Goal: Task Accomplishment & Management: Complete application form

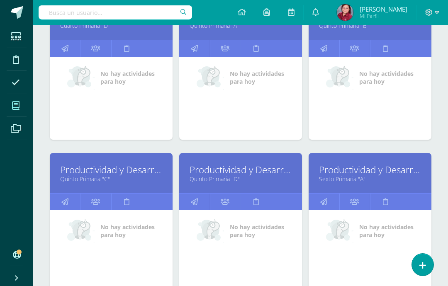
scroll to position [309, 0]
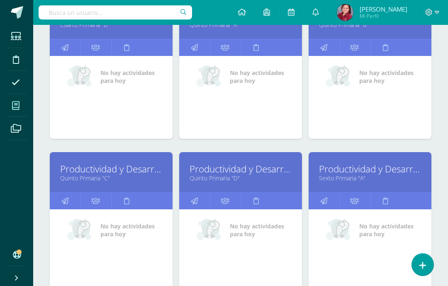
click at [195, 162] on div "Productividad y Desarrollo Quinto Primaria "D"" at bounding box center [240, 172] width 123 height 40
click at [264, 169] on link "Productividad y Desarrollo" at bounding box center [240, 168] width 102 height 13
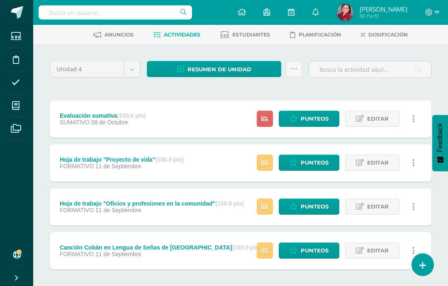
scroll to position [37, 0]
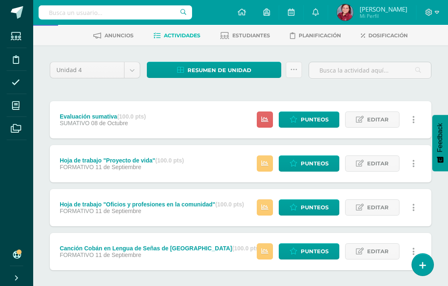
click at [263, 254] on icon at bounding box center [264, 251] width 7 height 7
click at [339, 286] on div "No hay más resultados" at bounding box center [240, 289] width 381 height 39
click at [318, 249] on span "Punteos" at bounding box center [314, 251] width 28 height 15
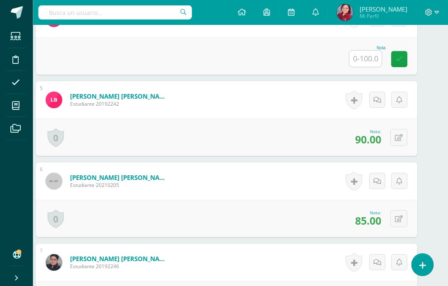
scroll to position [540, 14]
click at [365, 60] on input "text" at bounding box center [365, 59] width 32 height 16
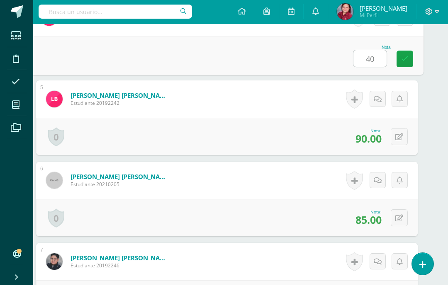
type input "40"
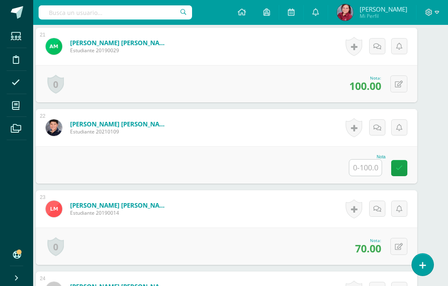
scroll to position [1888, 14]
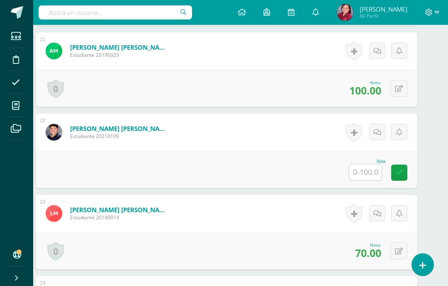
click at [373, 174] on input "text" at bounding box center [365, 172] width 32 height 16
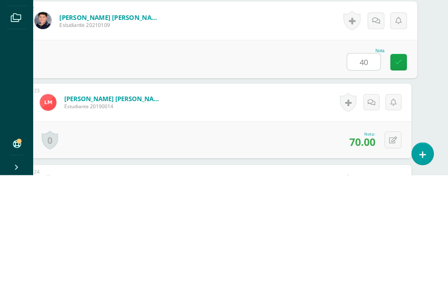
type input "40"
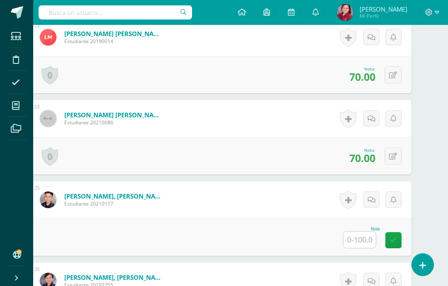
scroll to position [2064, 20]
click at [359, 241] on input "text" at bounding box center [359, 240] width 32 height 16
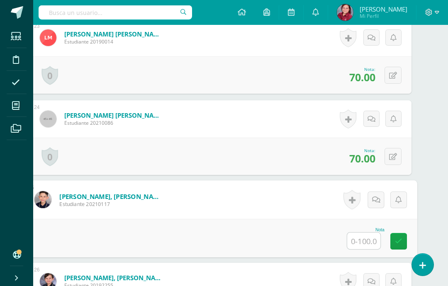
scroll to position [2064, 20]
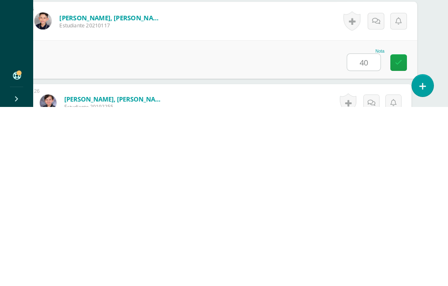
type input "40"
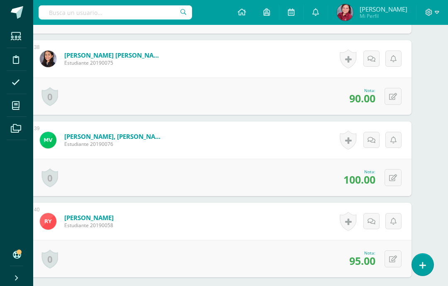
scroll to position [3319, 20]
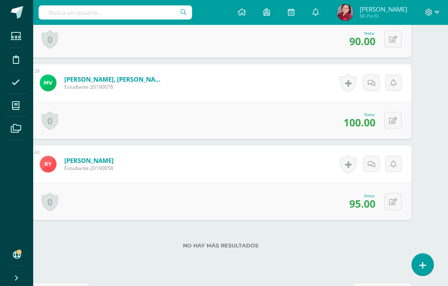
click at [390, 286] on span "siguiente" at bounding box center [378, 290] width 30 height 15
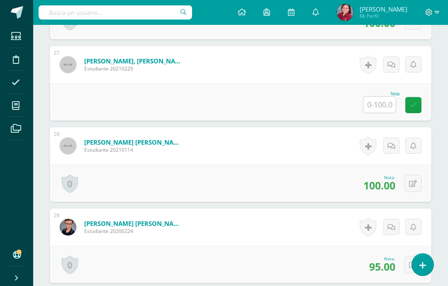
scroll to position [2362, 0]
click at [387, 107] on input "text" at bounding box center [379, 105] width 32 height 16
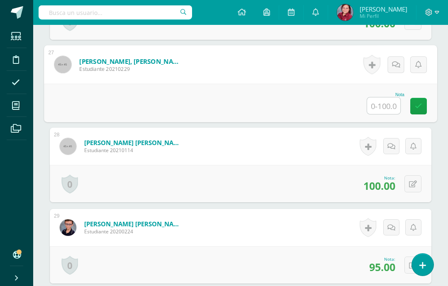
scroll to position [2361, 20]
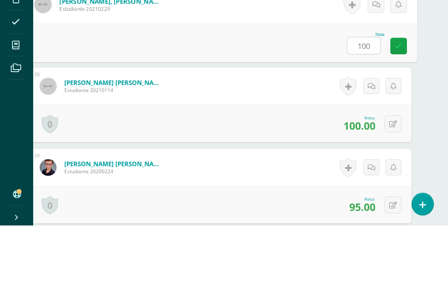
type input "100"
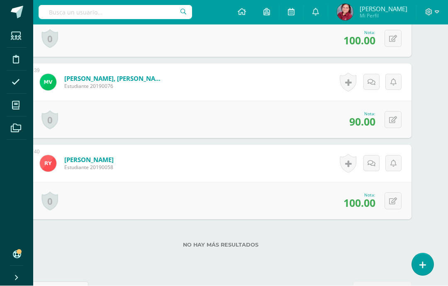
scroll to position [3319, 20]
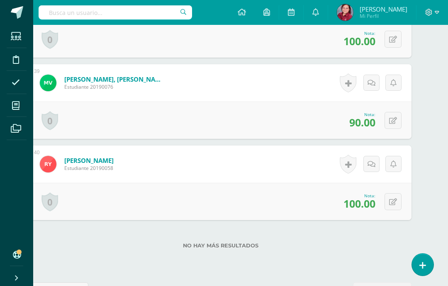
click at [54, 286] on span "anterior" at bounding box center [62, 290] width 30 height 15
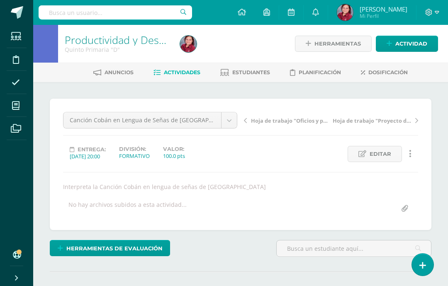
click at [89, 122] on body "Estudiantes Disciplina Asistencia Mis cursos Archivos Soporte Ayuda Reportar un…" at bounding box center [224, 168] width 448 height 336
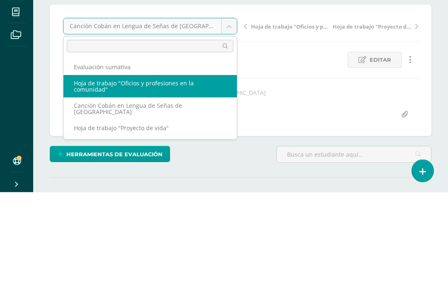
select select "/dashboard/teacher/grade-activity/226167/"
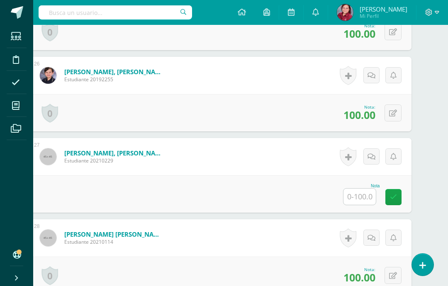
scroll to position [2278, 20]
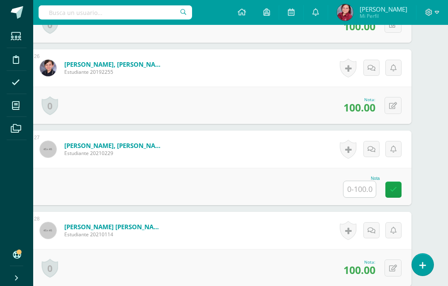
click at [367, 191] on input "text" at bounding box center [359, 189] width 32 height 16
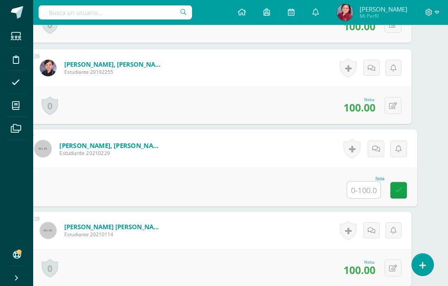
scroll to position [2277, 20]
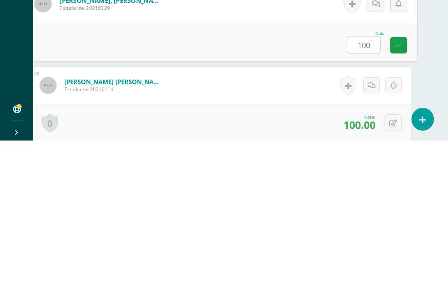
type input "100"
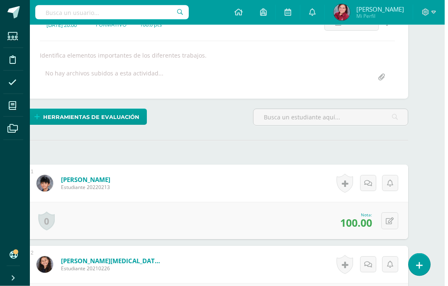
scroll to position [0, 20]
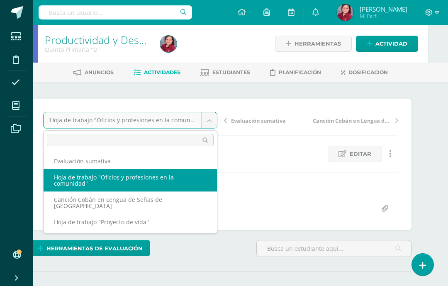
scroll to position [0, 0]
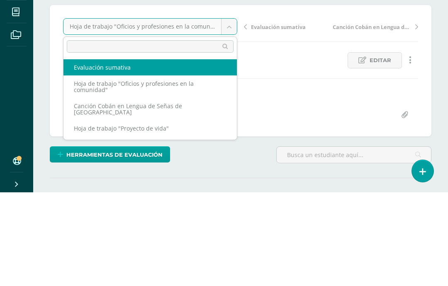
select select "/dashboard/teacher/grade-activity/227667/"
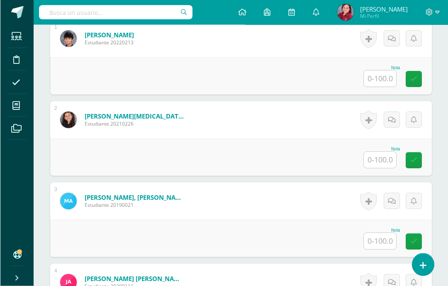
scroll to position [282, 0]
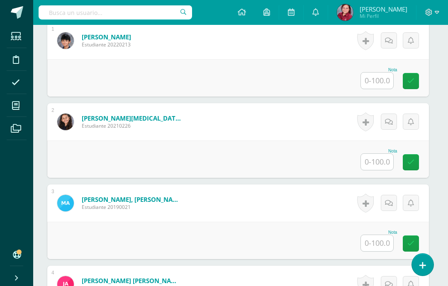
click at [378, 85] on input "text" at bounding box center [377, 81] width 32 height 16
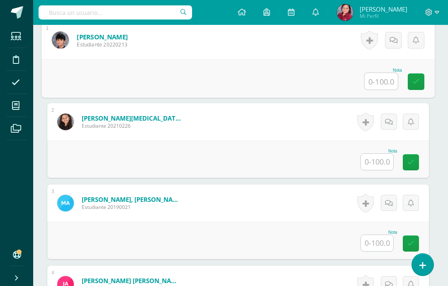
scroll to position [274, 2]
type input "100"
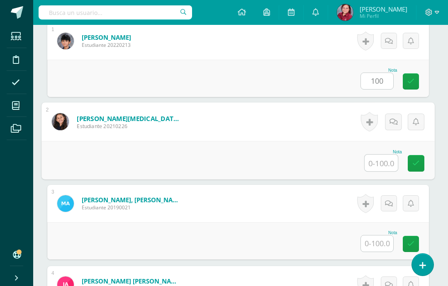
scroll to position [274, 20]
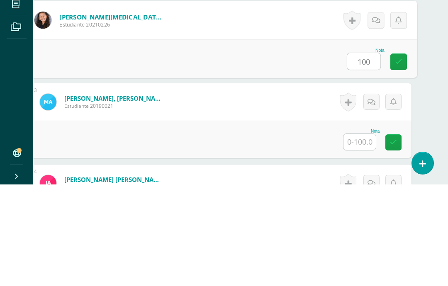
type input "100"
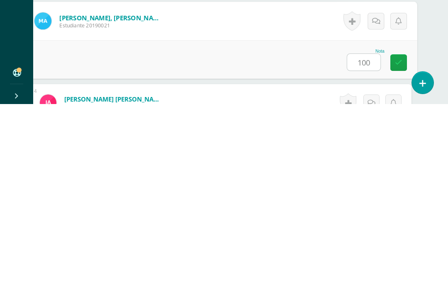
type input "100"
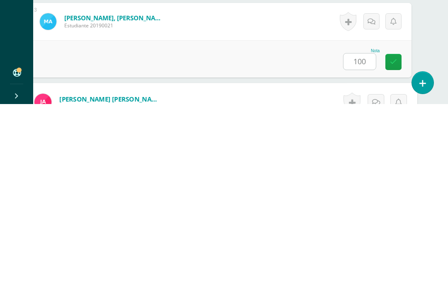
scroll to position [343, 20]
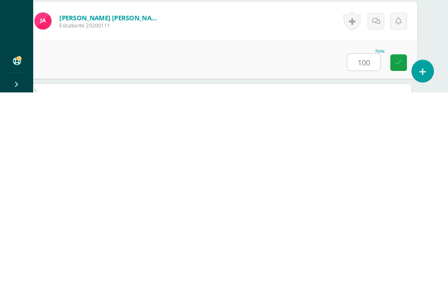
type input "100"
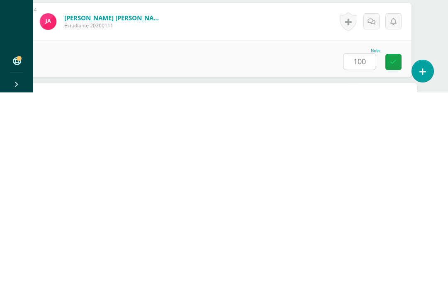
scroll to position [424, 20]
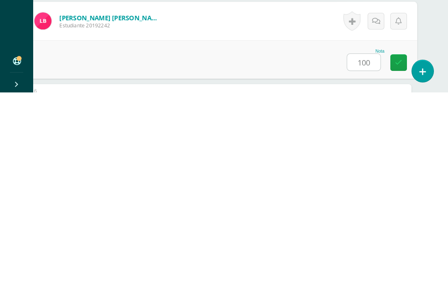
type input "100"
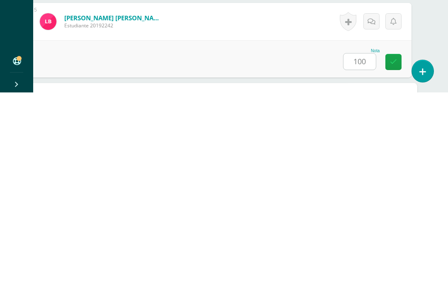
scroll to position [506, 20]
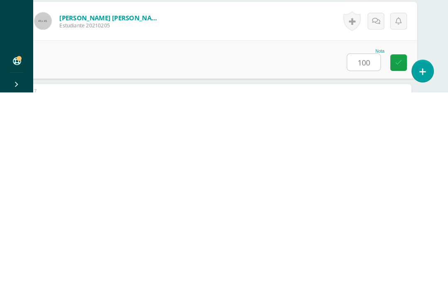
type input "100"
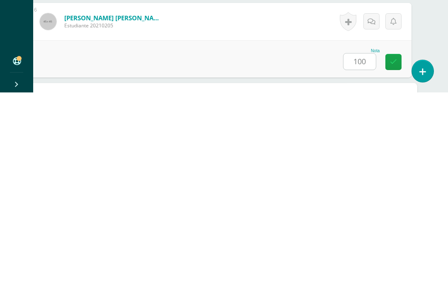
scroll to position [587, 20]
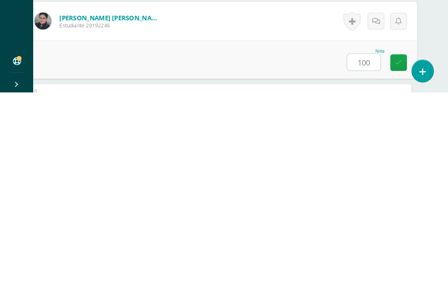
type input "100"
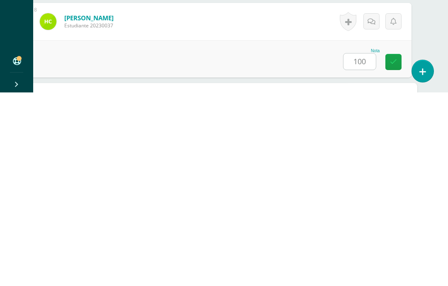
scroll to position [749, 20]
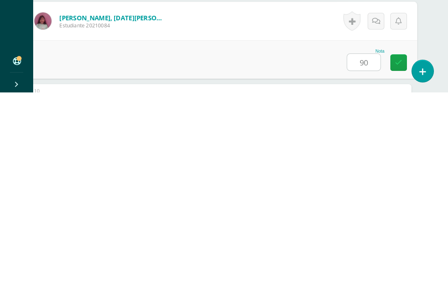
type input "90"
type input "100"
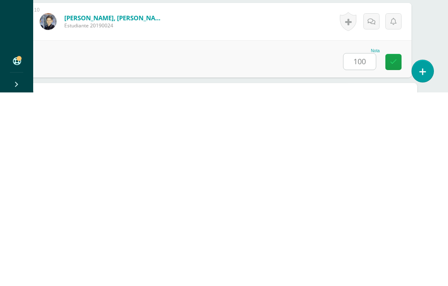
scroll to position [912, 20]
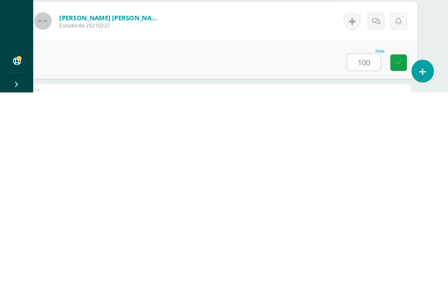
type input "100"
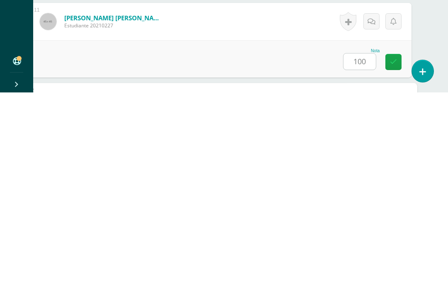
scroll to position [993, 20]
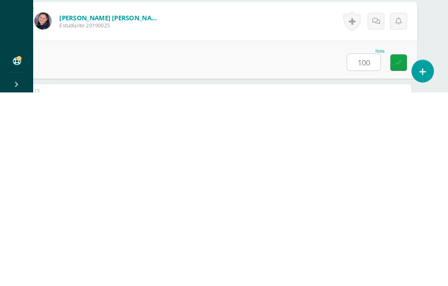
type input "100"
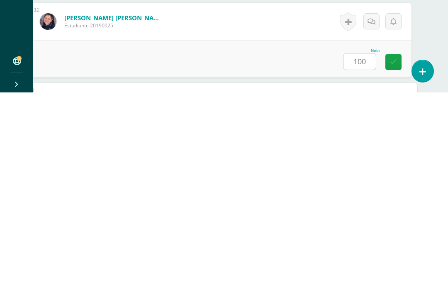
scroll to position [1074, 20]
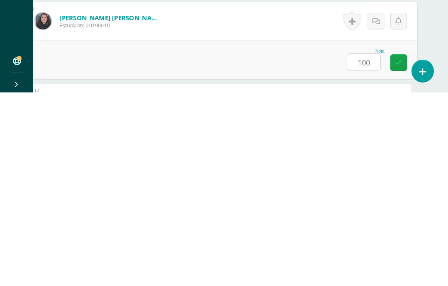
type input "100"
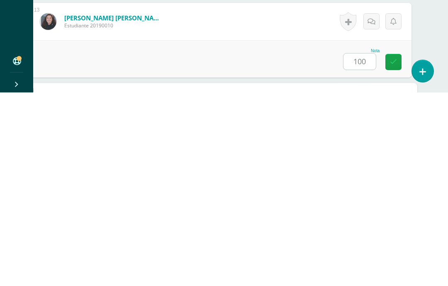
scroll to position [1156, 20]
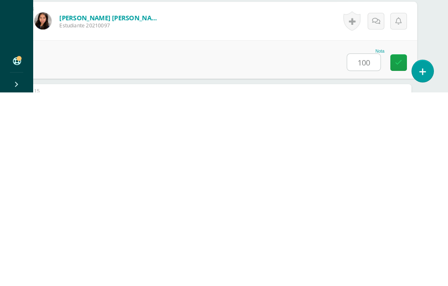
type input "100"
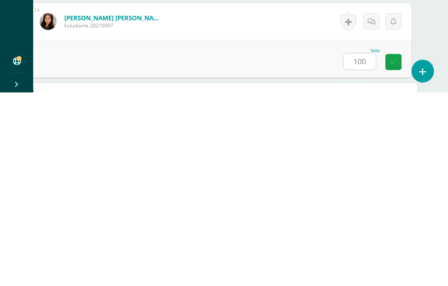
scroll to position [1237, 20]
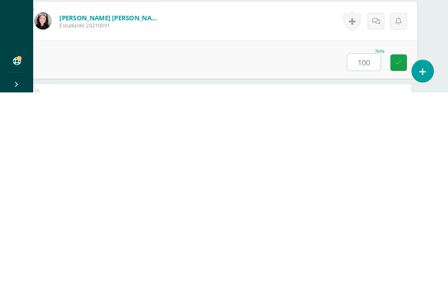
type input "100"
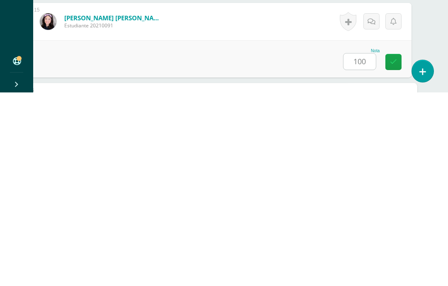
scroll to position [1318, 20]
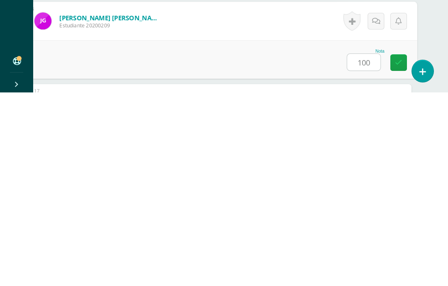
type input "100"
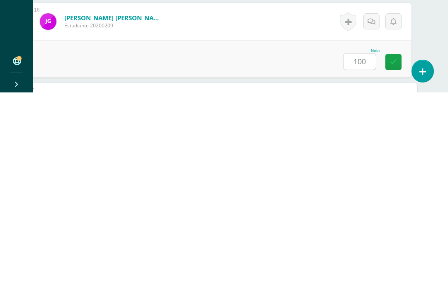
scroll to position [1399, 20]
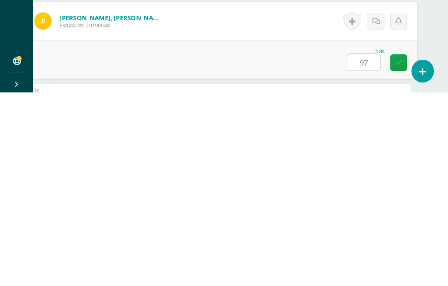
type input "97"
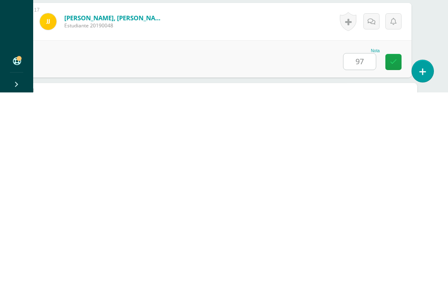
scroll to position [1481, 20]
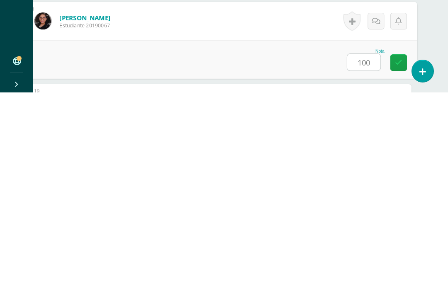
type input "100"
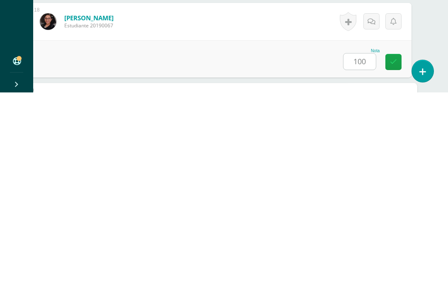
scroll to position [1562, 20]
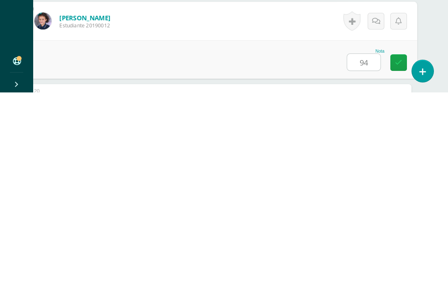
type input "94"
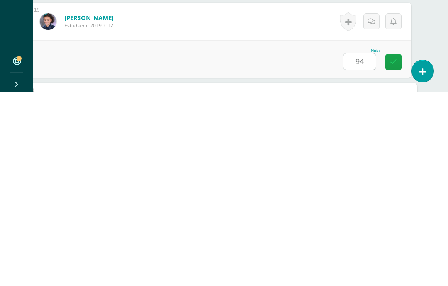
scroll to position [1643, 20]
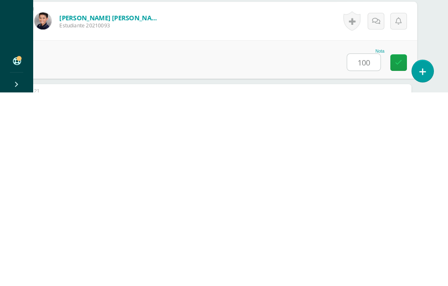
type input "100"
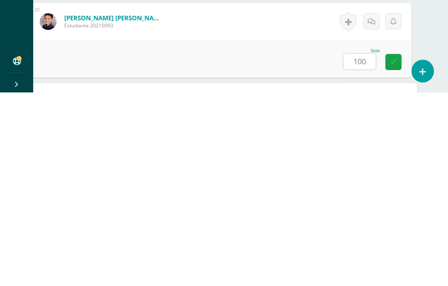
scroll to position [1724, 20]
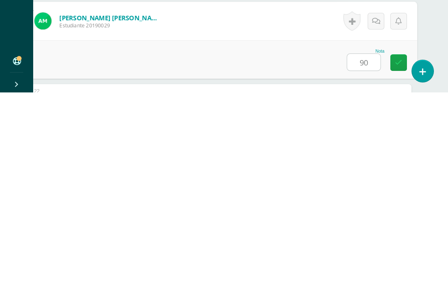
type input "90"
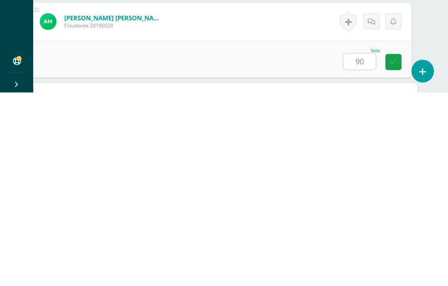
scroll to position [1805, 20]
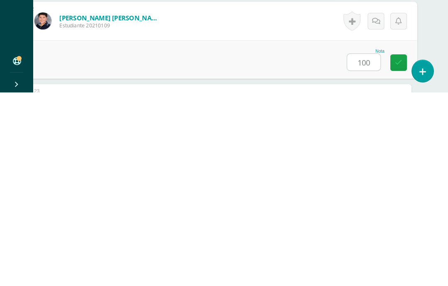
type input "100"
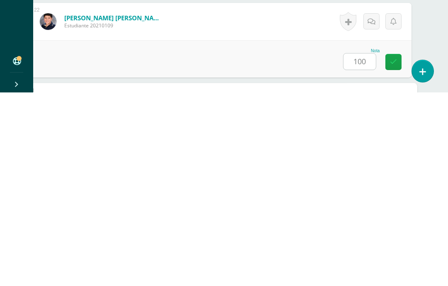
scroll to position [1887, 20]
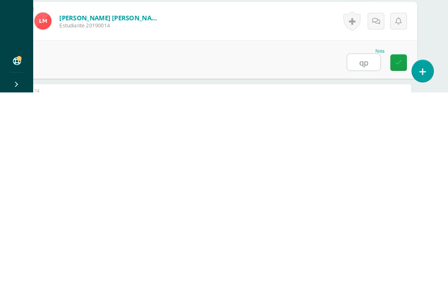
type input "q"
type input "100"
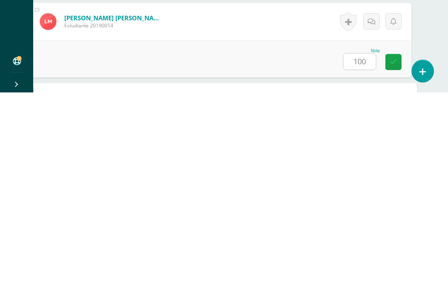
scroll to position [1968, 20]
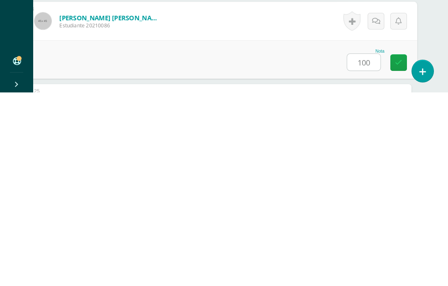
type input "100"
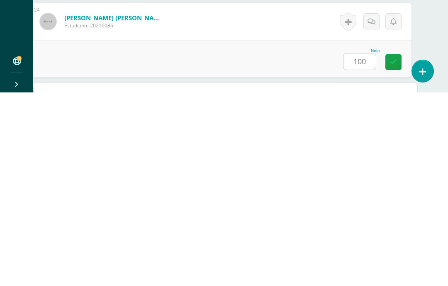
scroll to position [2049, 20]
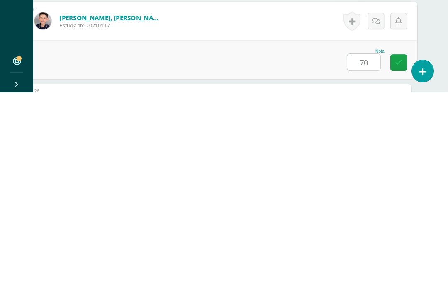
type input "70"
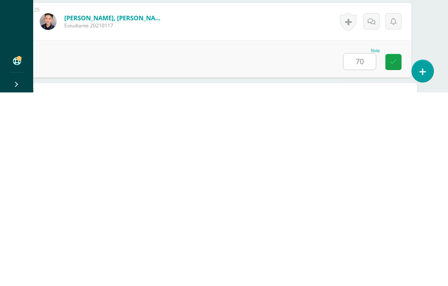
scroll to position [2130, 20]
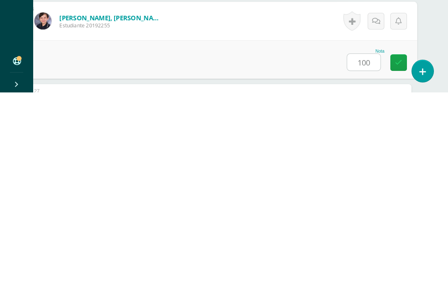
type input "100"
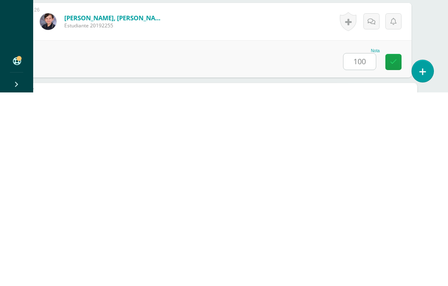
scroll to position [2212, 20]
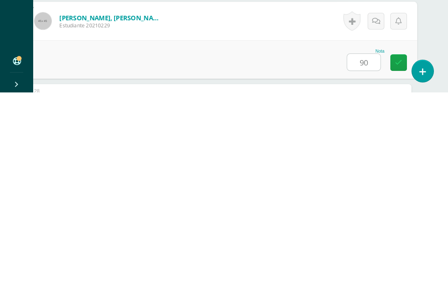
type input "90"
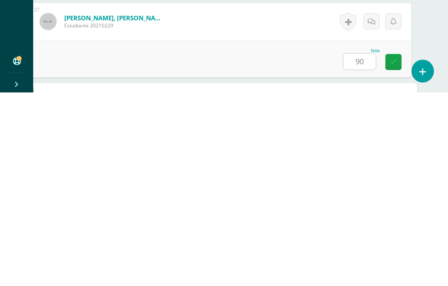
scroll to position [2293, 20]
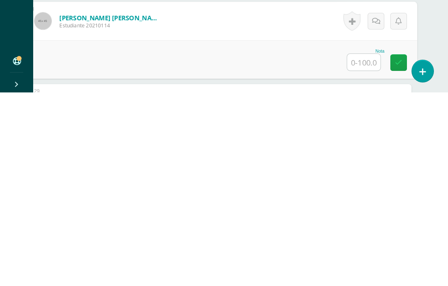
type input "n"
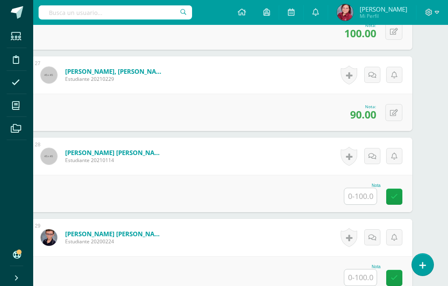
scroll to position [2361, 19]
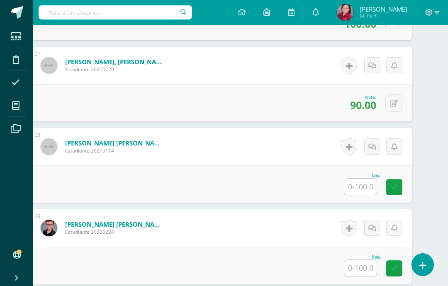
click at [360, 190] on input "text" at bounding box center [360, 187] width 32 height 16
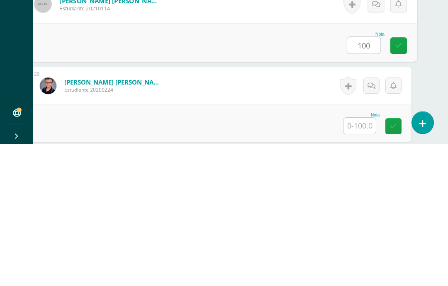
type input "100"
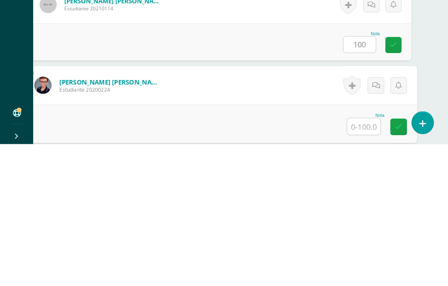
scroll to position [2391, 20]
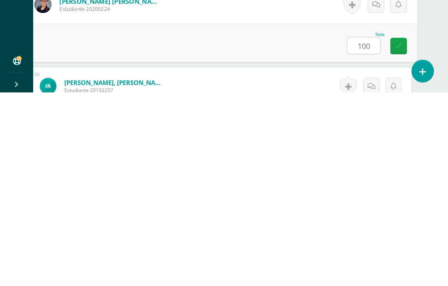
type input "100"
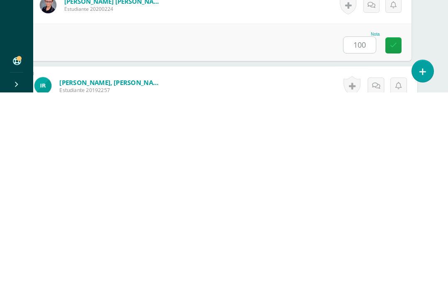
scroll to position [2472, 20]
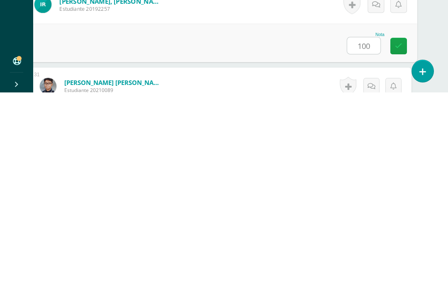
type input "100"
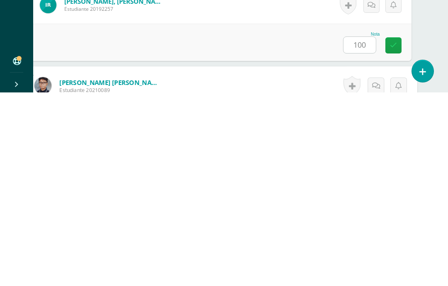
scroll to position [2553, 20]
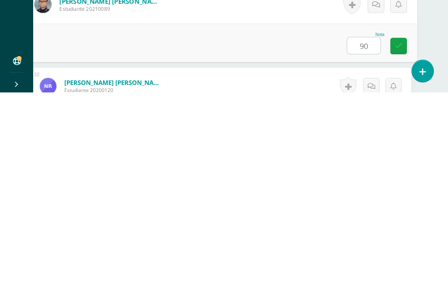
type input "90"
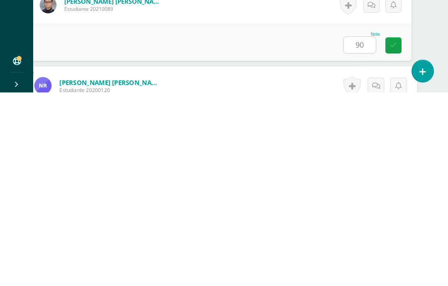
scroll to position [2634, 20]
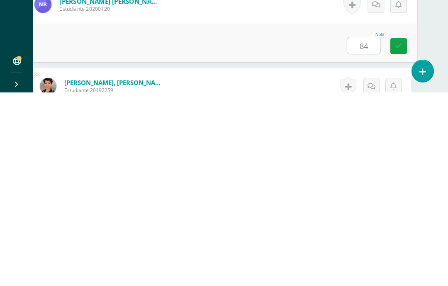
type input "84"
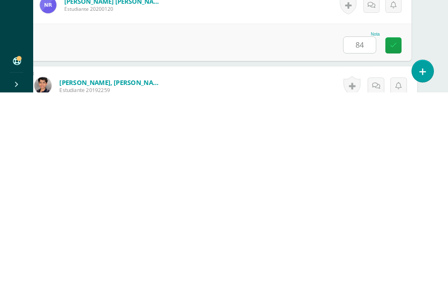
scroll to position [2716, 20]
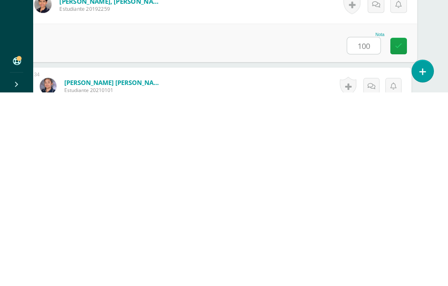
type input "100"
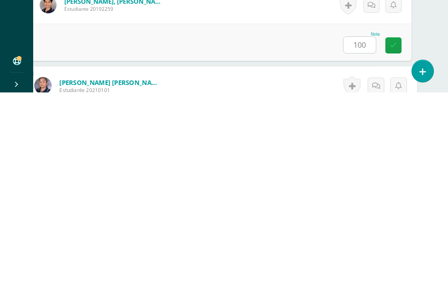
scroll to position [2797, 20]
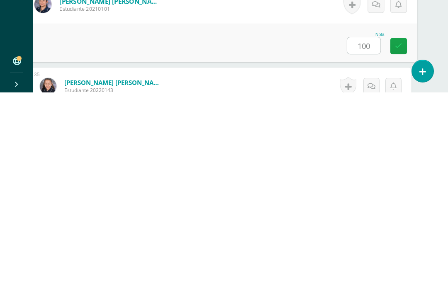
type input "100"
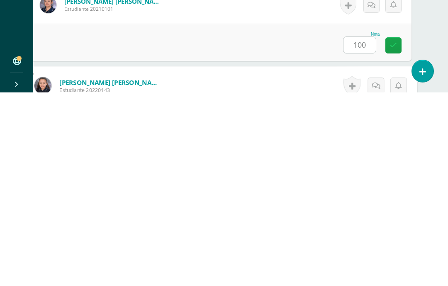
scroll to position [2878, 20]
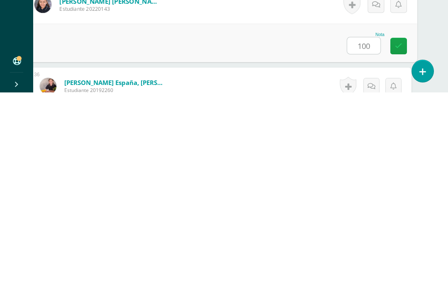
type input "100"
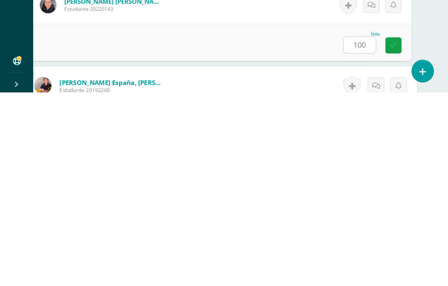
scroll to position [2959, 20]
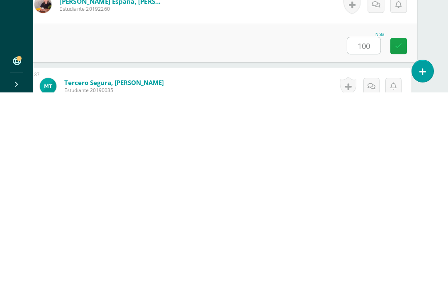
type input "100"
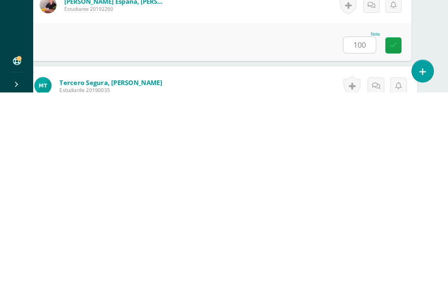
scroll to position [3041, 20]
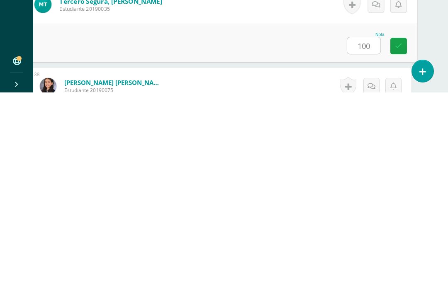
type input "100"
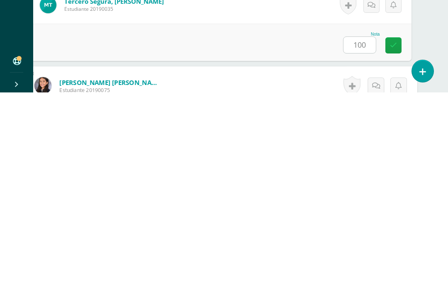
scroll to position [3122, 20]
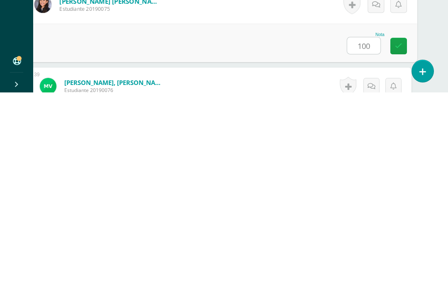
type input "100"
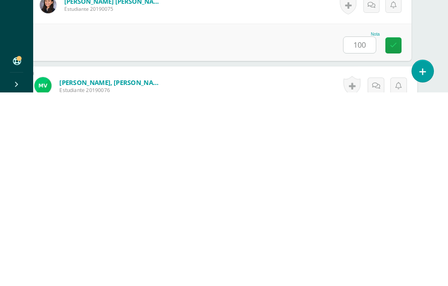
scroll to position [3203, 20]
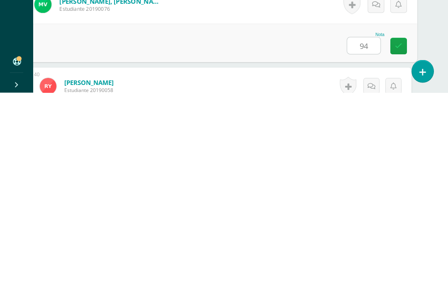
type input "94"
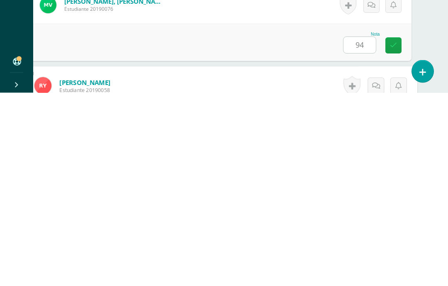
scroll to position [3284, 20]
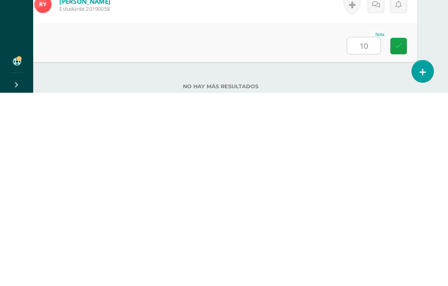
type input "100"
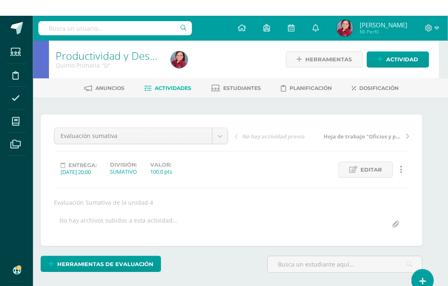
scroll to position [0, 9]
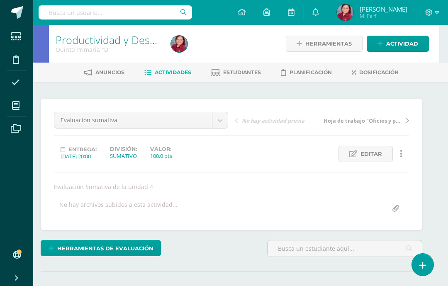
click at [83, 248] on span "Herramientas de evaluación" at bounding box center [105, 248] width 96 height 15
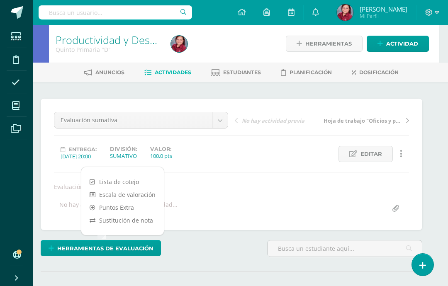
click at [150, 217] on link "Sustitución de nota" at bounding box center [122, 220] width 82 height 13
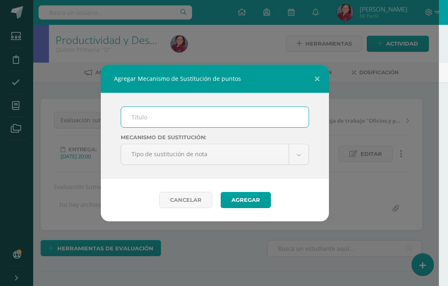
click at [271, 117] on input "text" at bounding box center [214, 117] width 187 height 20
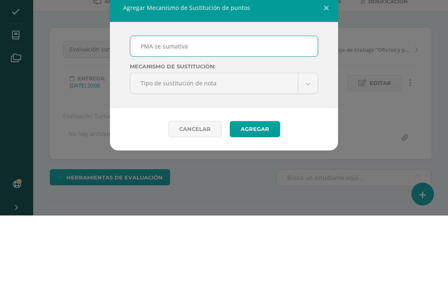
type input "PMA se sumativa"
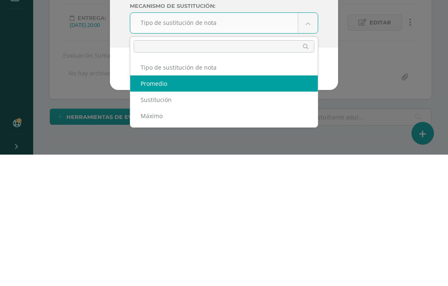
select select "average"
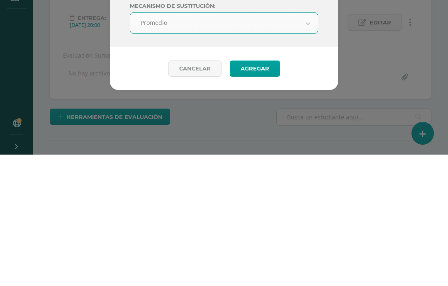
click at [257, 192] on button "Agregar" at bounding box center [255, 200] width 50 height 16
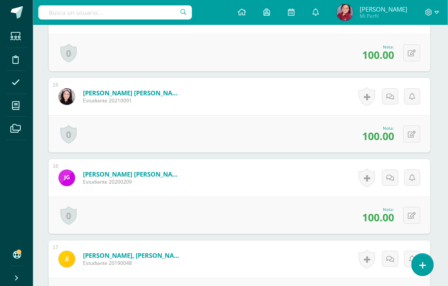
scroll to position [1422, 1]
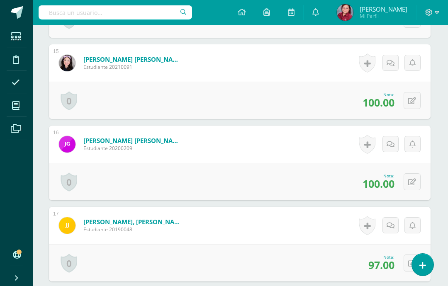
click at [411, 267] on icon at bounding box center [412, 263] width 8 height 7
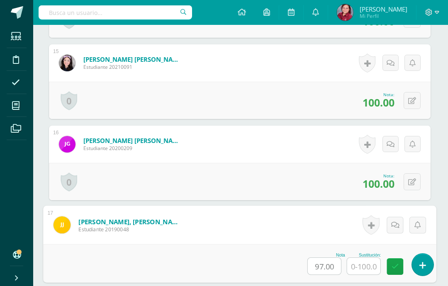
scroll to position [1422, 1]
click at [366, 265] on input "text" at bounding box center [363, 265] width 33 height 17
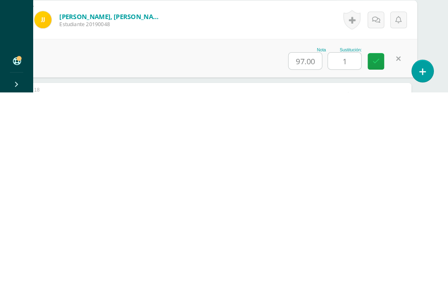
scroll to position [1434, 20]
type input "100"
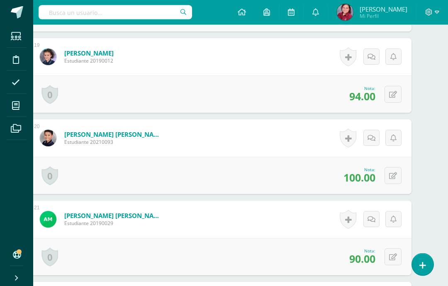
scroll to position [1766, 20]
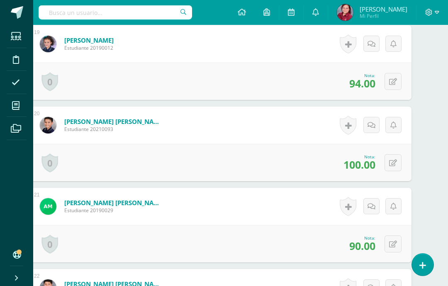
click at [393, 244] on icon at bounding box center [393, 244] width 8 height 7
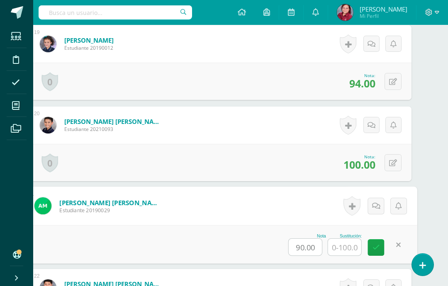
click at [348, 250] on input "text" at bounding box center [344, 247] width 33 height 17
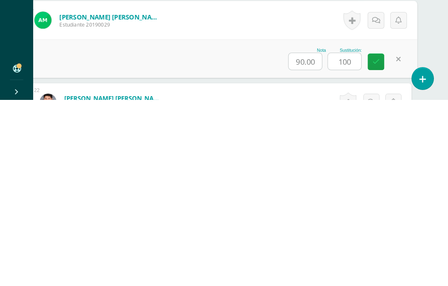
type input "100"
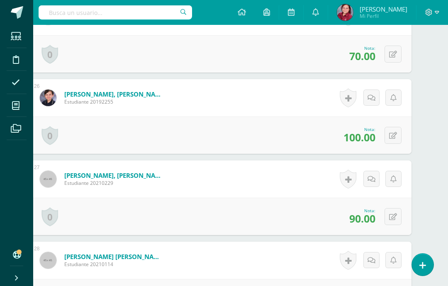
scroll to position [2280, 20]
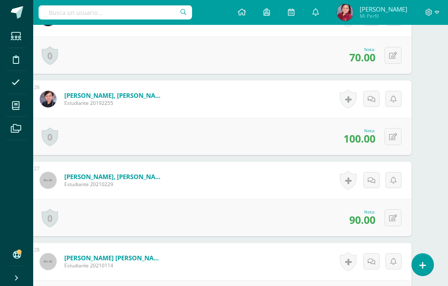
click at [395, 217] on icon at bounding box center [393, 218] width 8 height 7
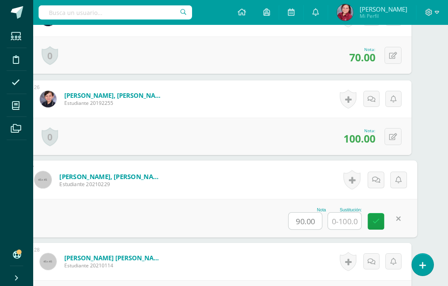
click at [349, 224] on input "text" at bounding box center [344, 221] width 33 height 17
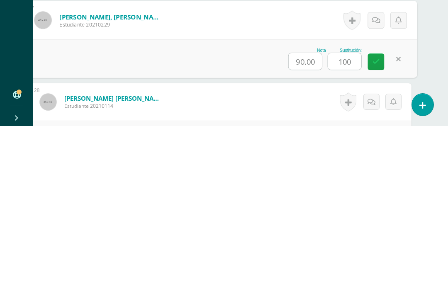
type input "100"
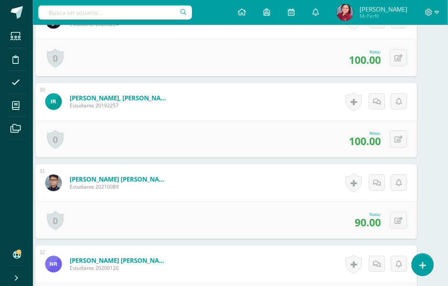
scroll to position [2604, 15]
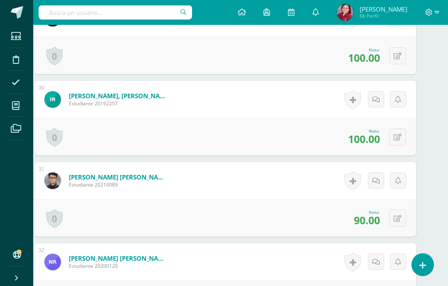
click at [397, 218] on icon at bounding box center [397, 218] width 8 height 7
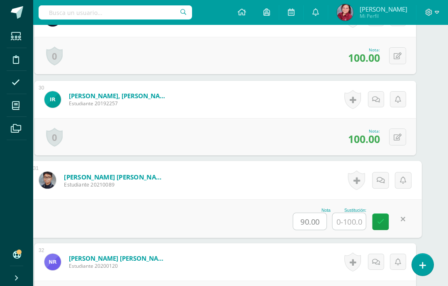
click at [353, 218] on input "text" at bounding box center [348, 221] width 33 height 17
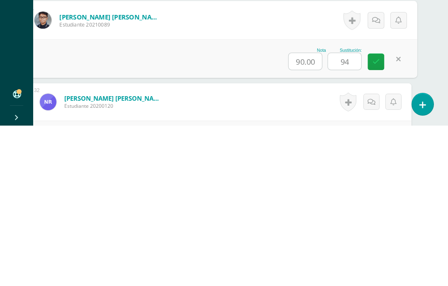
type input "94"
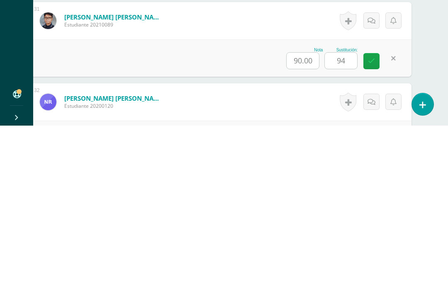
scroll to position [2765, 20]
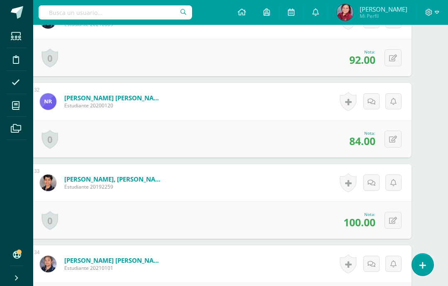
click at [395, 137] on icon at bounding box center [393, 139] width 8 height 7
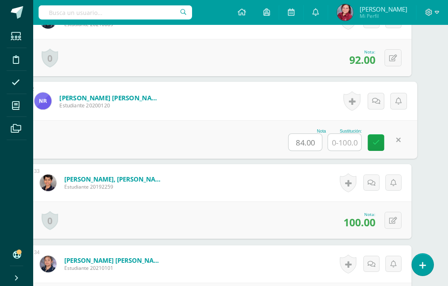
click at [345, 141] on input "text" at bounding box center [344, 142] width 33 height 17
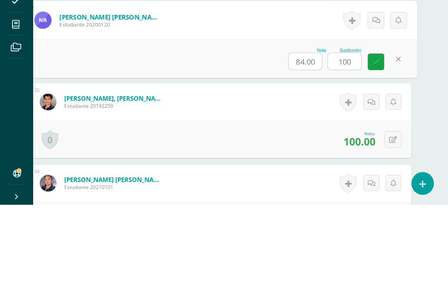
type input "100"
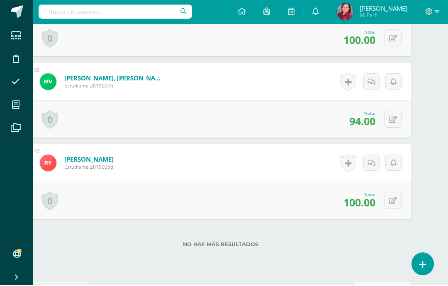
scroll to position [3352, 20]
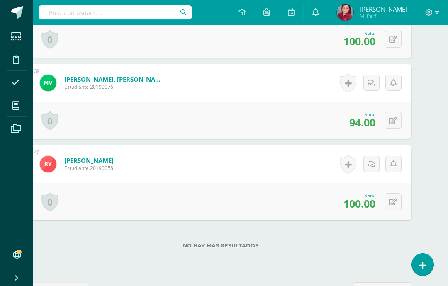
click at [395, 118] on icon at bounding box center [393, 120] width 8 height 7
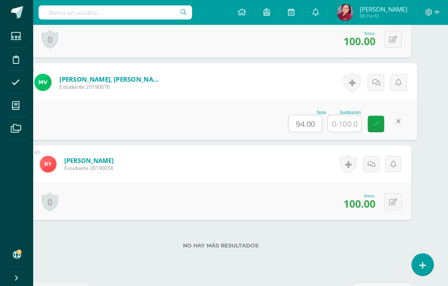
click at [344, 128] on input "text" at bounding box center [344, 123] width 33 height 17
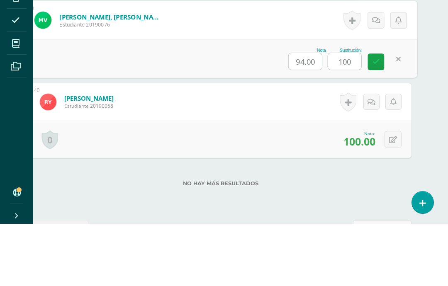
type input "100"
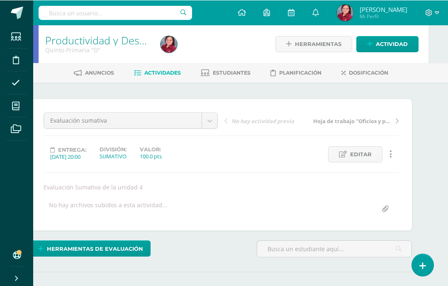
scroll to position [0, 20]
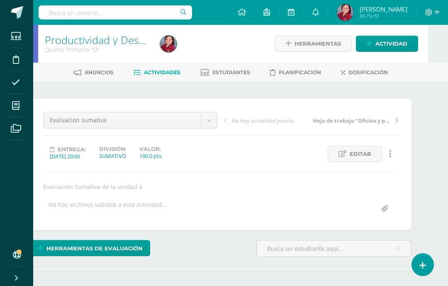
click at [67, 34] on link "Productividad y Desarrollo" at bounding box center [107, 40] width 125 height 14
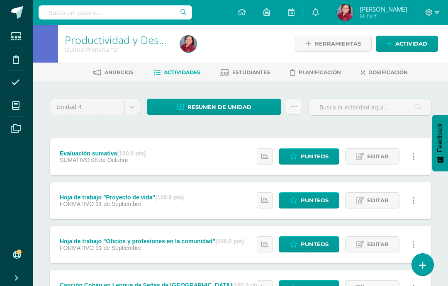
scroll to position [33, 0]
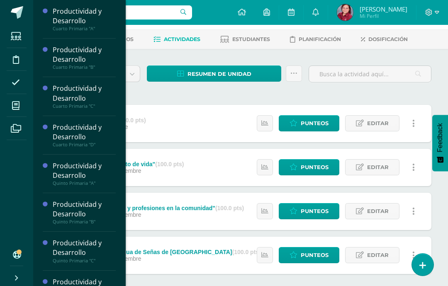
click at [18, 109] on icon at bounding box center [15, 106] width 7 height 8
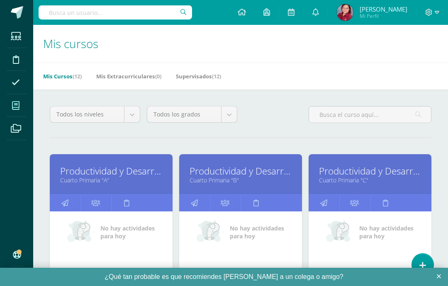
click at [143, 170] on link "Productividad y Desarrollo" at bounding box center [111, 171] width 102 height 13
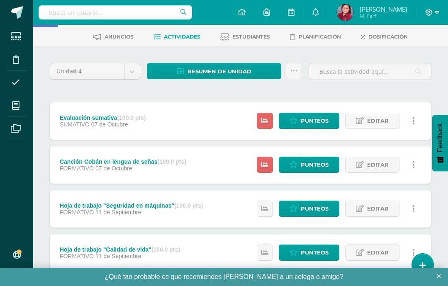
scroll to position [36, 0]
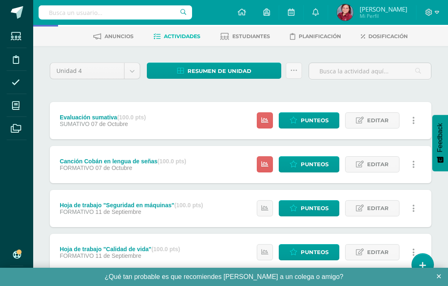
click at [315, 253] on span "Punteos" at bounding box center [314, 252] width 28 height 15
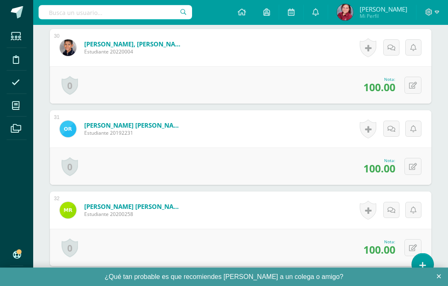
scroll to position [2638, 0]
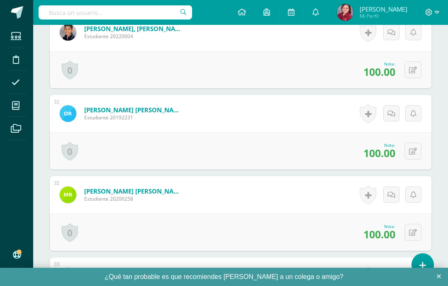
click at [440, 286] on div "×" at bounding box center [438, 276] width 18 height 18
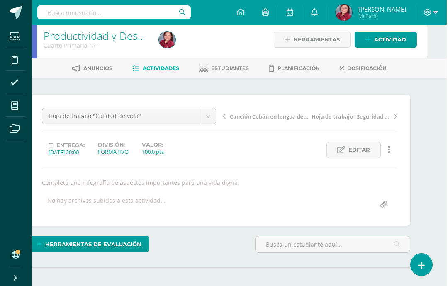
scroll to position [0, 20]
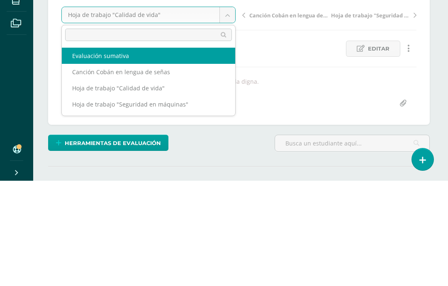
scroll to position [0, 0]
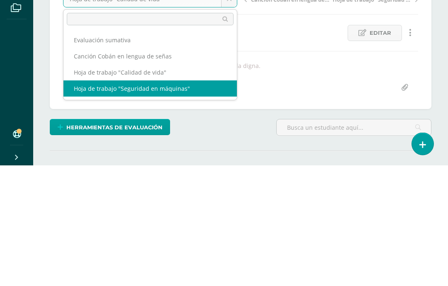
select select "/dashboard/teacher/grade-activity/226158/"
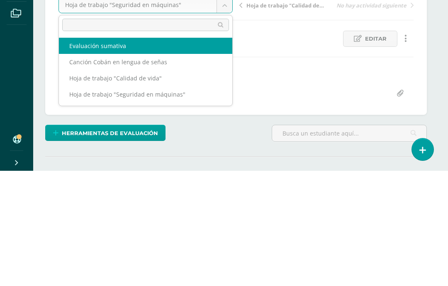
scroll to position [0, 1]
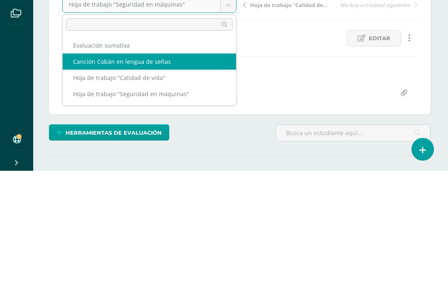
select select "/dashboard/teacher/grade-activity/227514/"
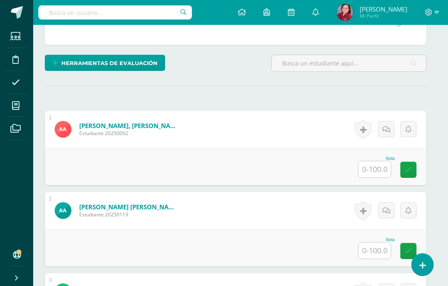
scroll to position [185, 0]
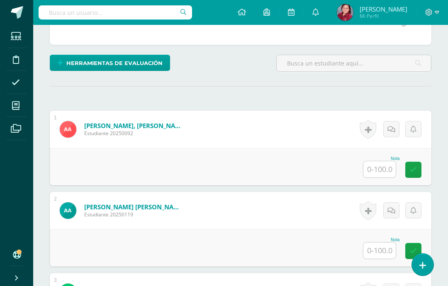
click at [380, 170] on input "text" at bounding box center [379, 169] width 32 height 16
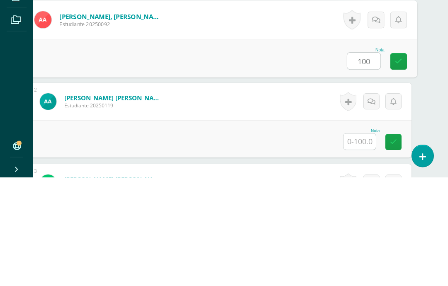
type input "100"
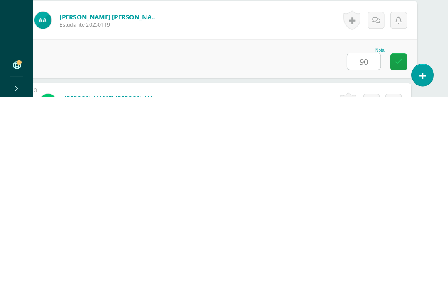
type input "90"
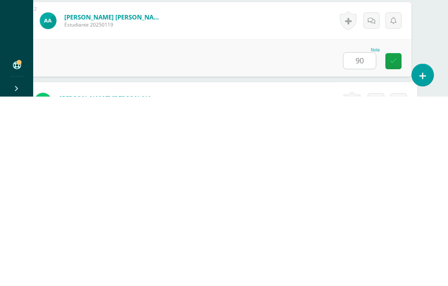
scroll to position [262, 20]
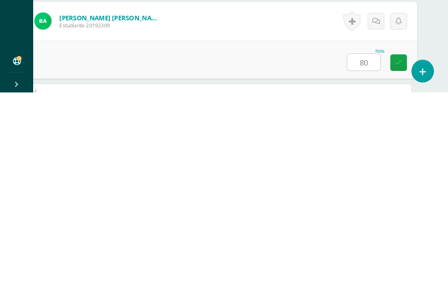
type input "80"
type input "90"
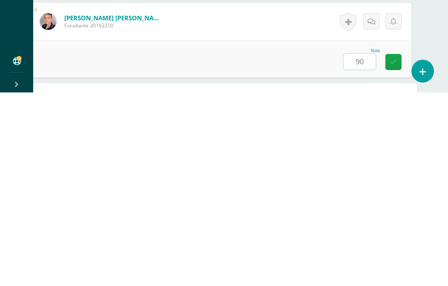
scroll to position [424, 20]
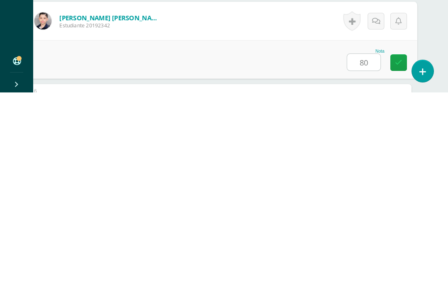
type input "80"
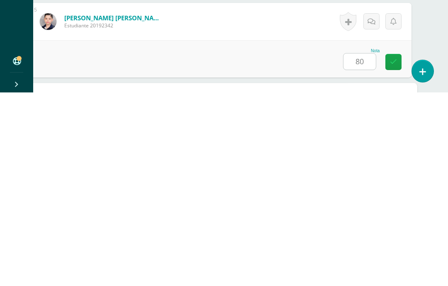
scroll to position [506, 20]
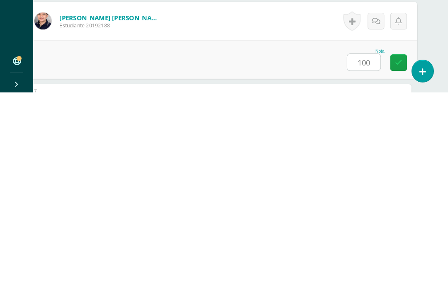
type input "100"
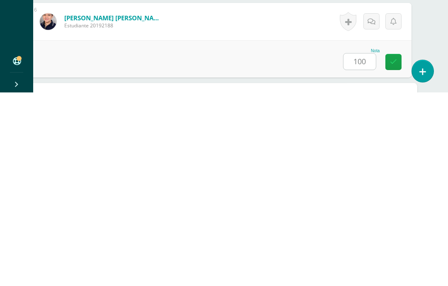
scroll to position [587, 20]
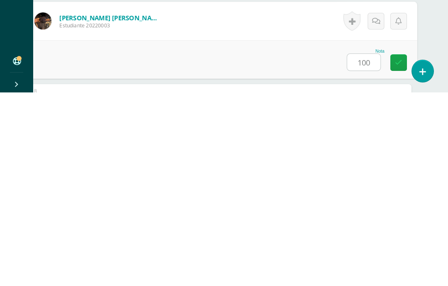
type input "100"
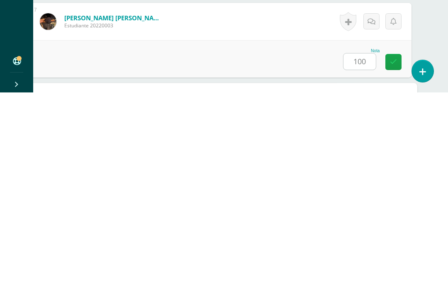
scroll to position [668, 20]
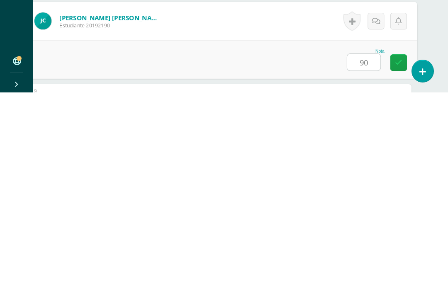
type input "90"
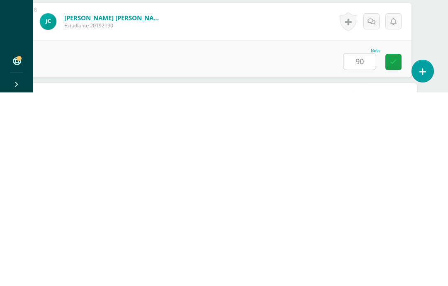
scroll to position [749, 20]
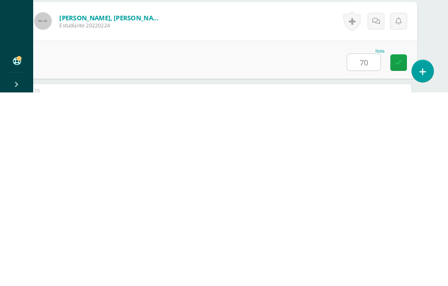
type input "70"
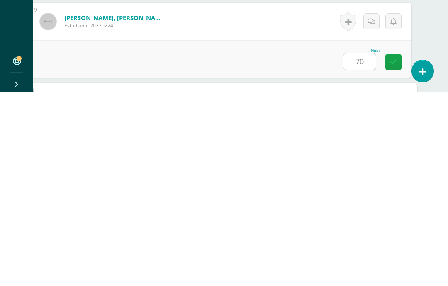
scroll to position [831, 20]
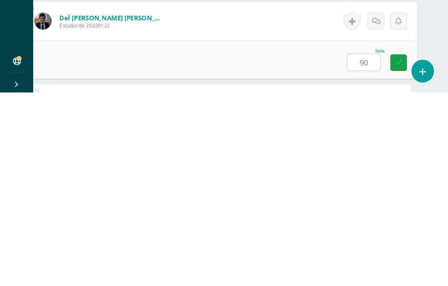
type input "90"
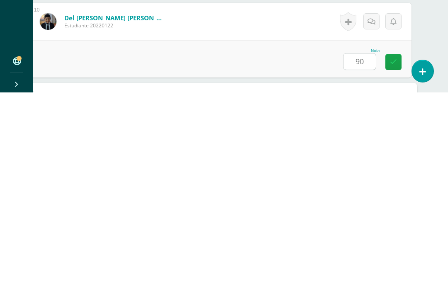
scroll to position [912, 20]
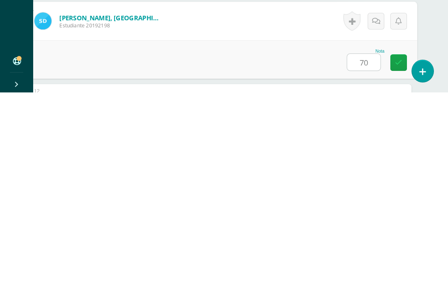
type input "70"
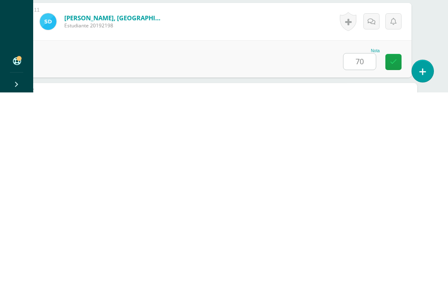
scroll to position [993, 20]
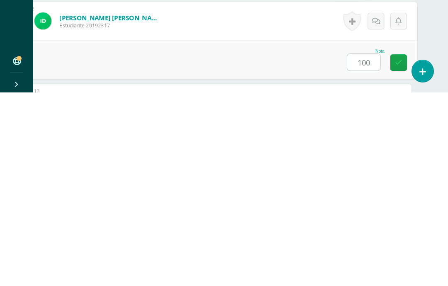
type input "100"
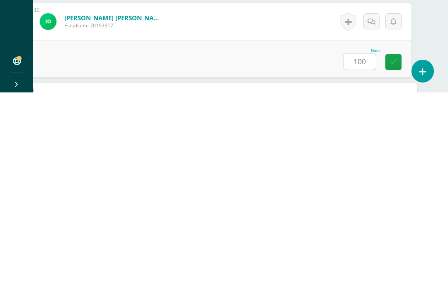
scroll to position [1074, 20]
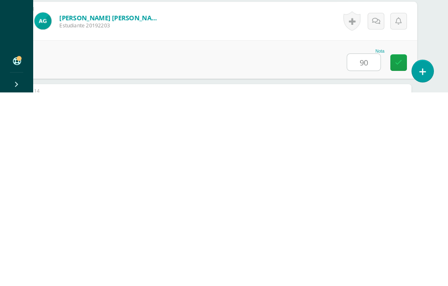
type input "90"
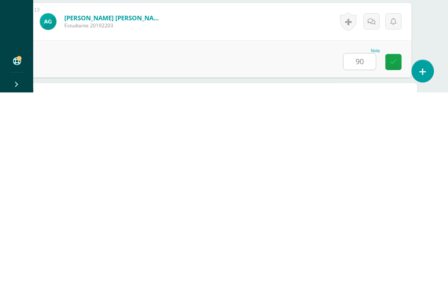
scroll to position [1156, 20]
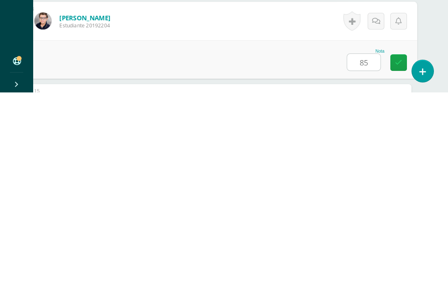
type input "85"
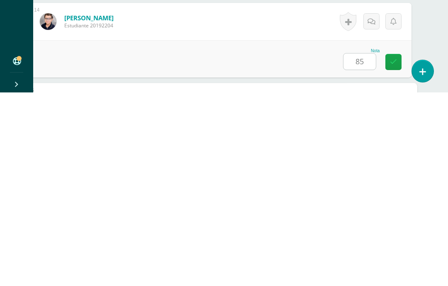
scroll to position [1237, 20]
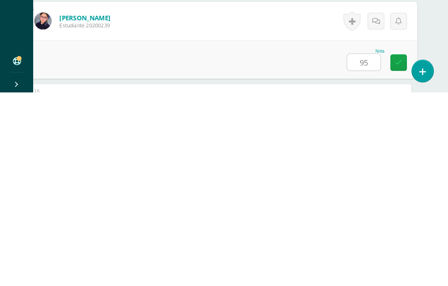
type input "95"
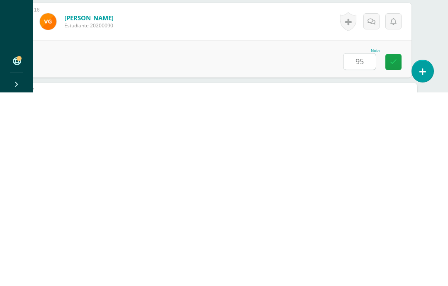
scroll to position [1399, 20]
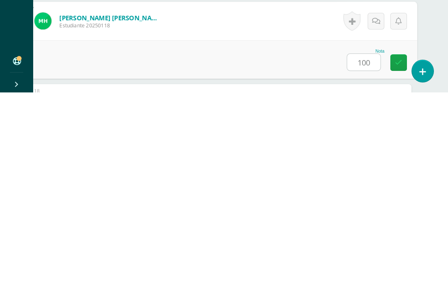
type input "100"
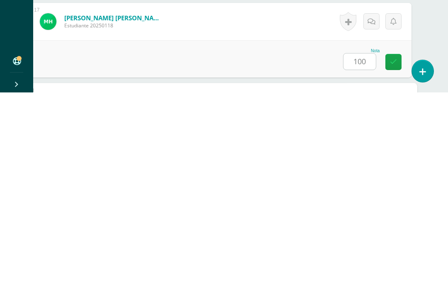
scroll to position [1481, 20]
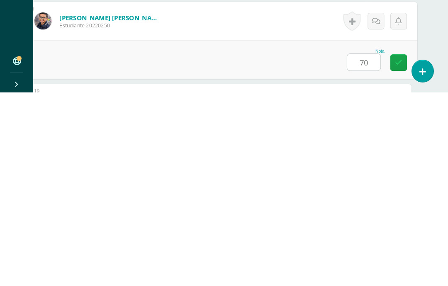
type input "70"
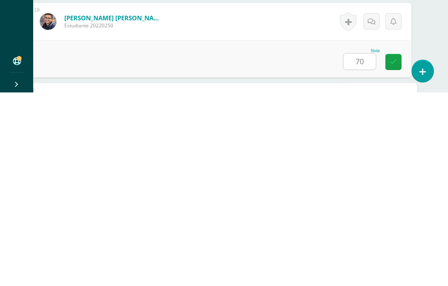
scroll to position [1562, 20]
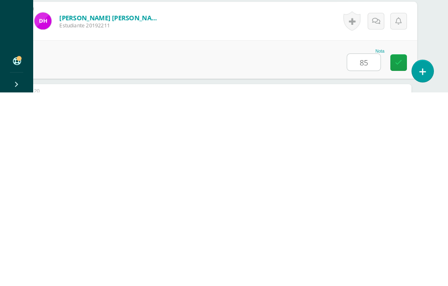
type input "85"
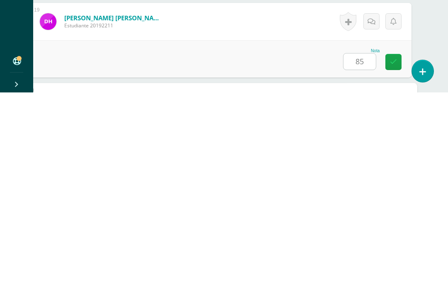
scroll to position [1643, 20]
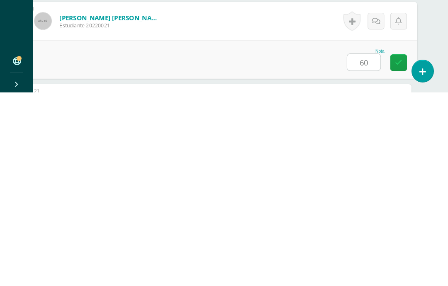
type input "60"
type input "100"
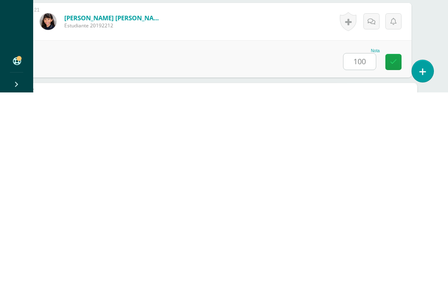
scroll to position [1805, 20]
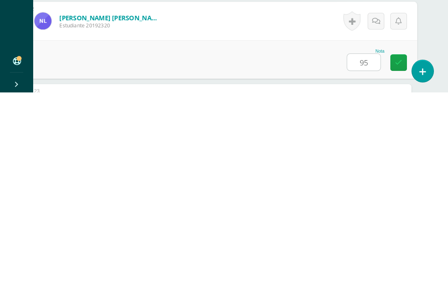
type input "95"
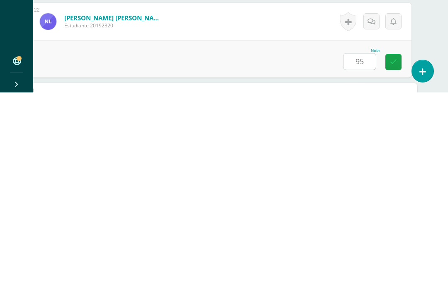
scroll to position [1887, 20]
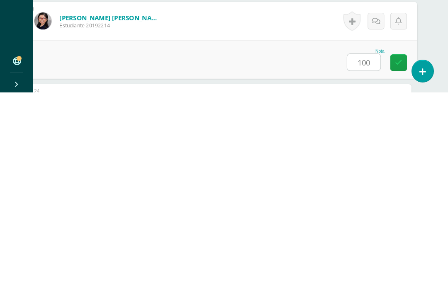
type input "100"
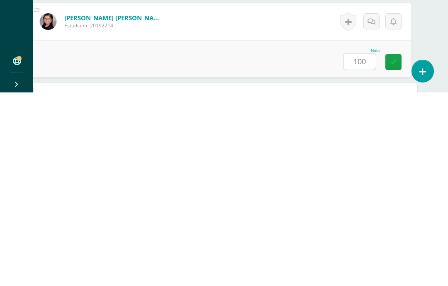
scroll to position [1968, 20]
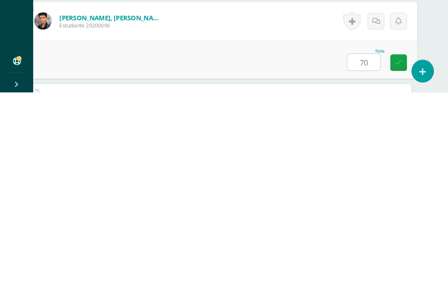
type input "70"
type input "95"
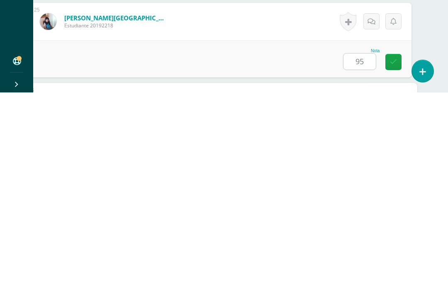
scroll to position [2130, 20]
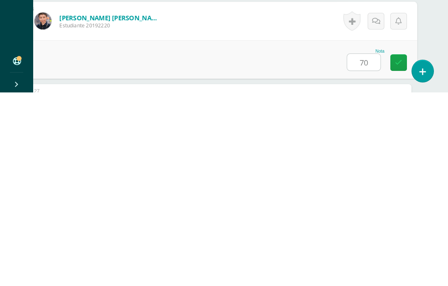
type input "70"
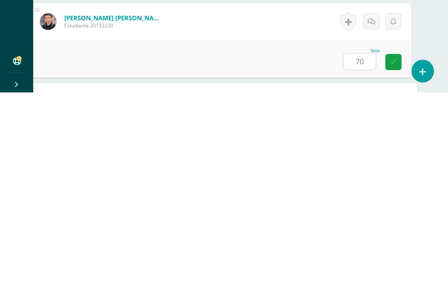
scroll to position [2212, 20]
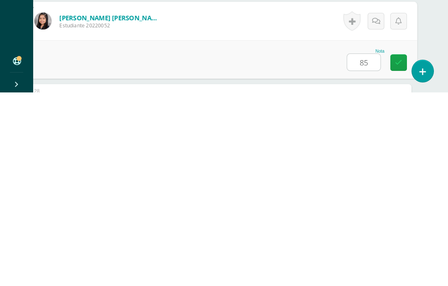
type input "85"
type input "80"
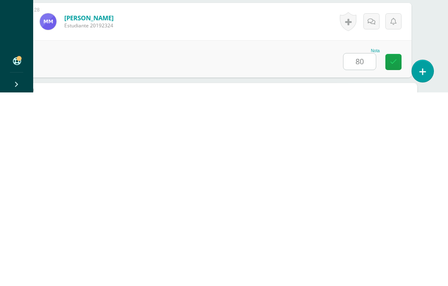
scroll to position [2374, 20]
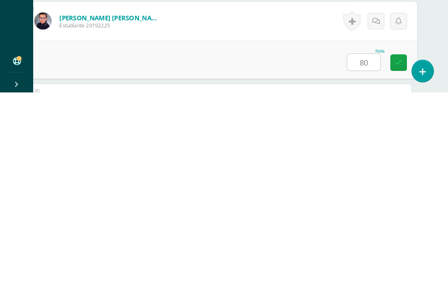
type input "80"
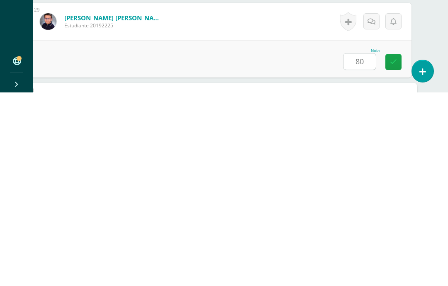
scroll to position [2455, 20]
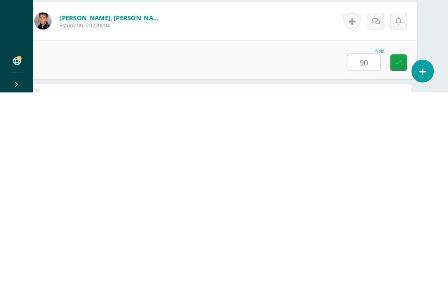
type input "90"
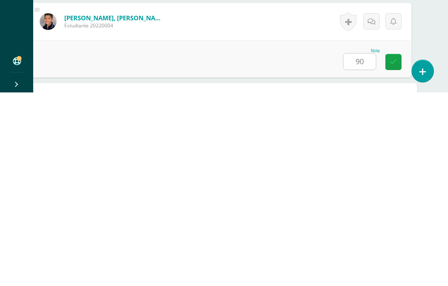
scroll to position [2537, 20]
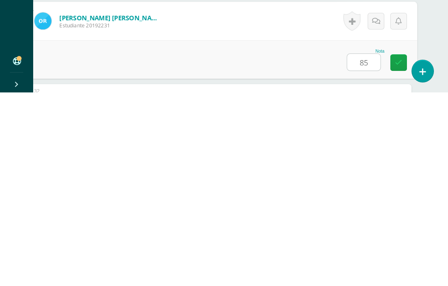
type input "85"
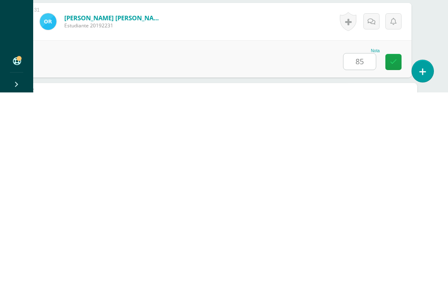
scroll to position [2618, 20]
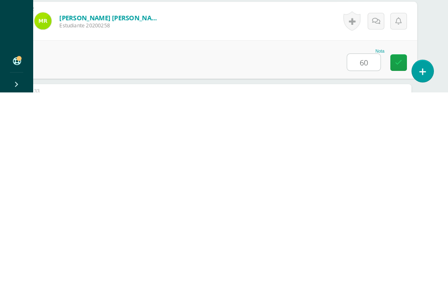
type input "60"
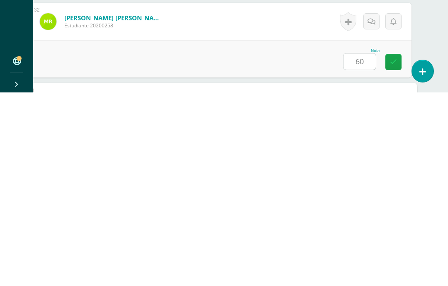
scroll to position [2699, 20]
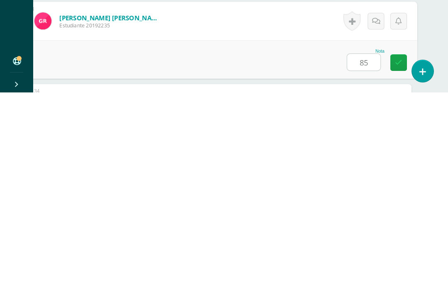
type input "85"
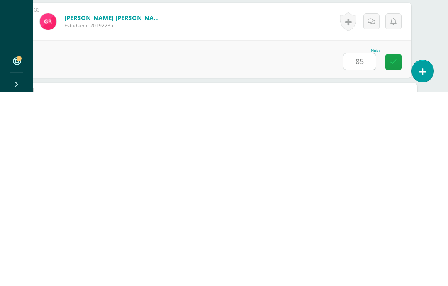
scroll to position [2780, 20]
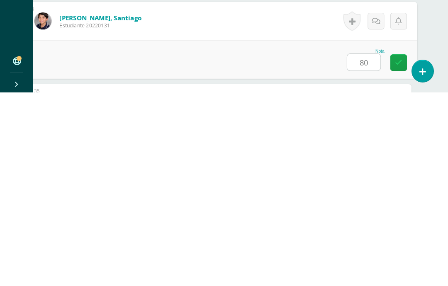
type input "80"
type input "85"
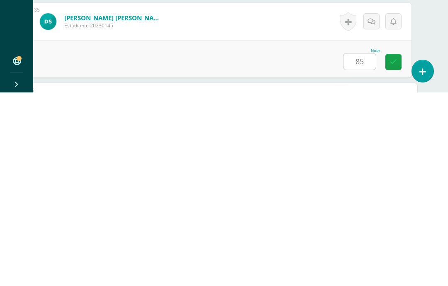
scroll to position [2943, 20]
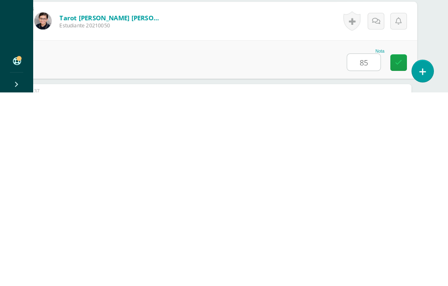
type input "85"
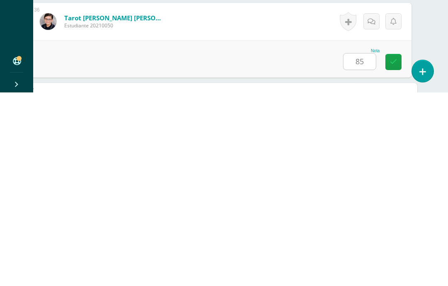
scroll to position [3024, 20]
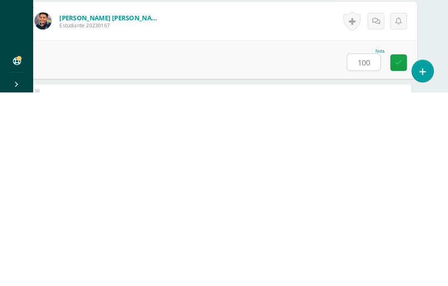
type input "100"
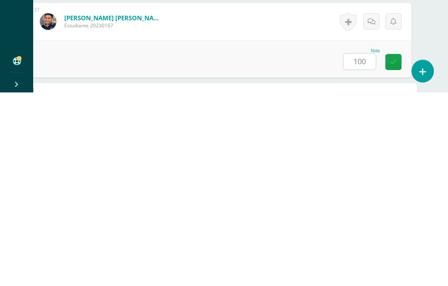
scroll to position [3138, 20]
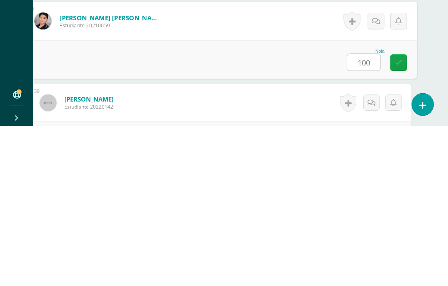
type input "100"
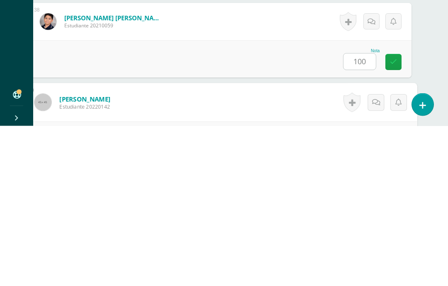
scroll to position [3220, 20]
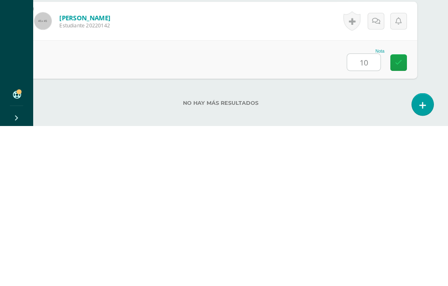
type input "100"
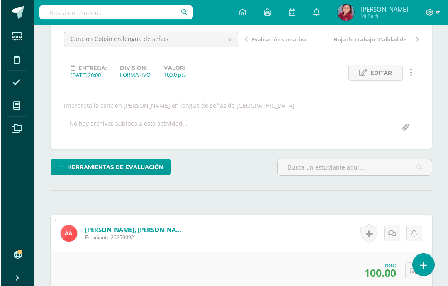
scroll to position [0, 0]
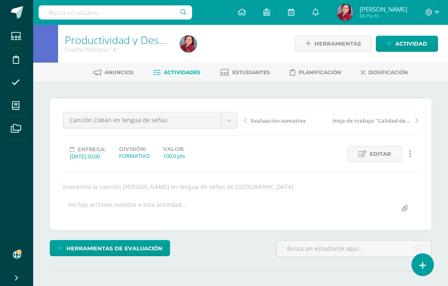
click at [76, 34] on link "Productividad y Desarrollo" at bounding box center [127, 40] width 125 height 14
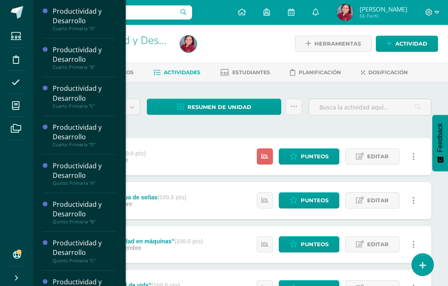
click at [17, 107] on icon at bounding box center [15, 106] width 7 height 8
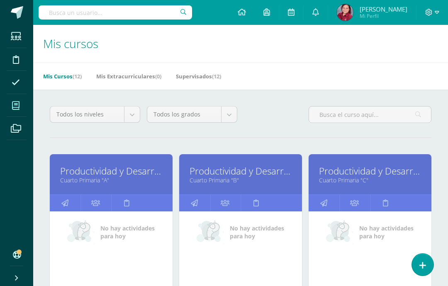
click at [274, 167] on link "Productividad y Desarrollo" at bounding box center [240, 171] width 102 height 13
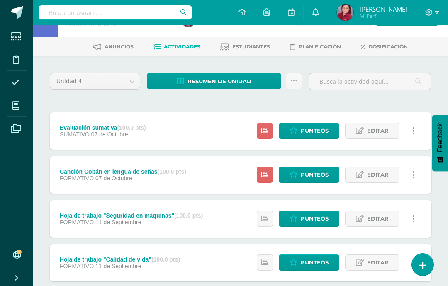
scroll to position [28, 0]
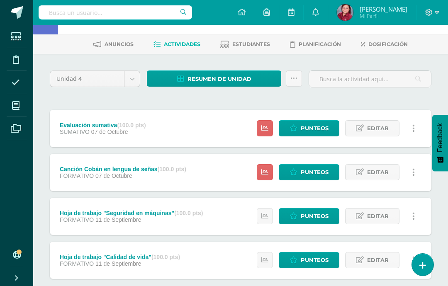
click at [317, 261] on span "Punteos" at bounding box center [314, 259] width 28 height 15
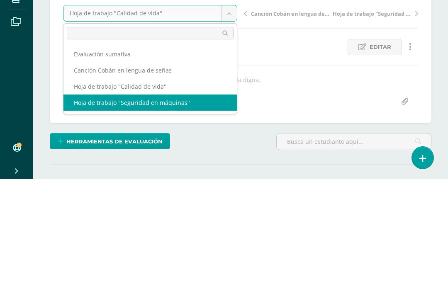
select select "/dashboard/teacher/grade-activity/226159/"
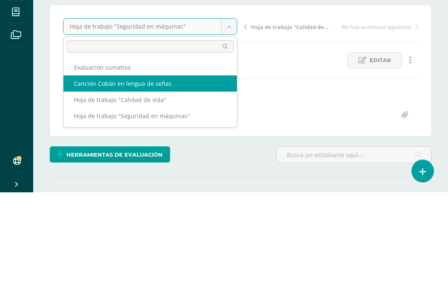
select select "/dashboard/teacher/grade-activity/227515/"
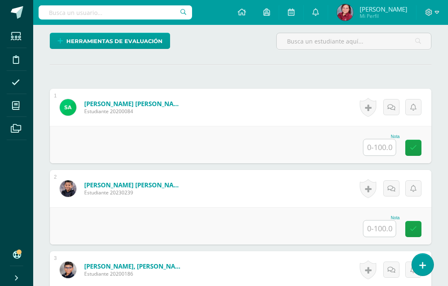
scroll to position [211, 0]
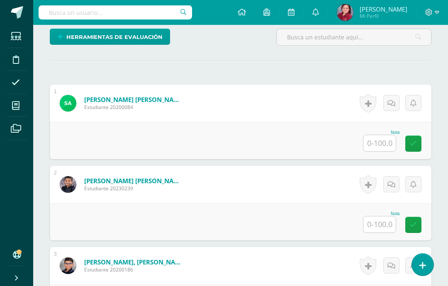
click at [388, 142] on input "text" at bounding box center [379, 143] width 32 height 16
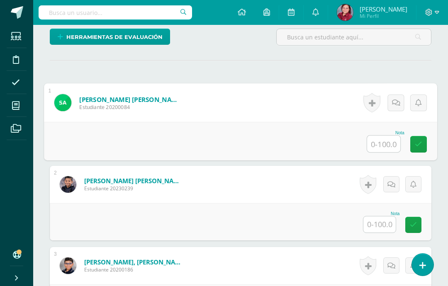
scroll to position [211, 20]
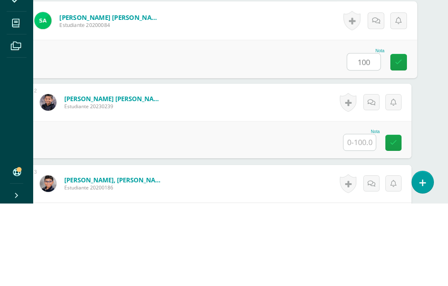
type input "100"
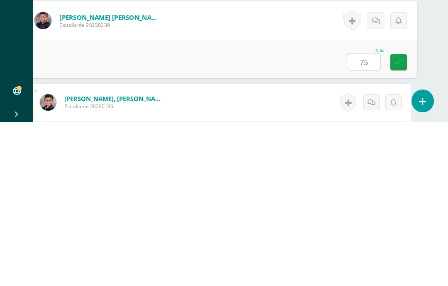
type input "75"
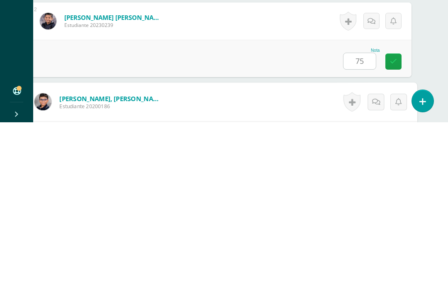
scroll to position [262, 20]
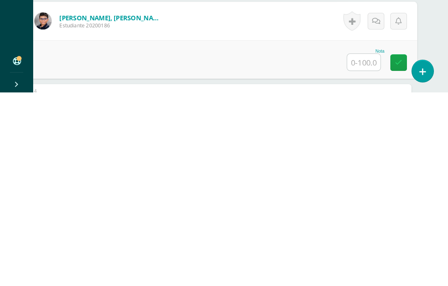
type input "q"
type input "100"
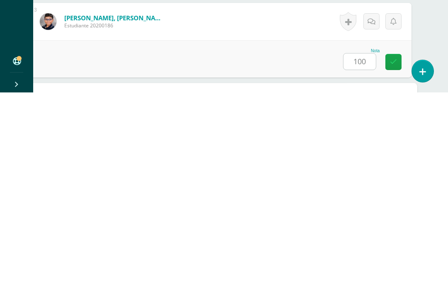
scroll to position [343, 20]
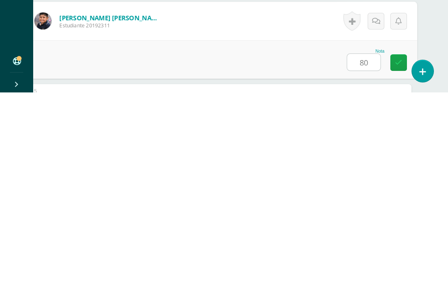
type input "80"
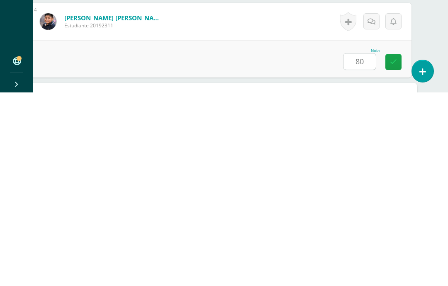
scroll to position [424, 20]
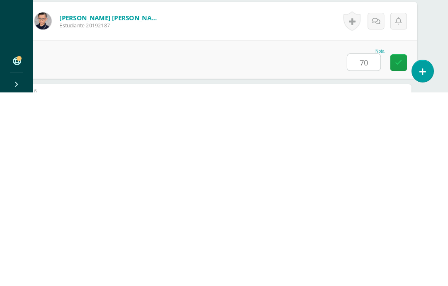
type input "70"
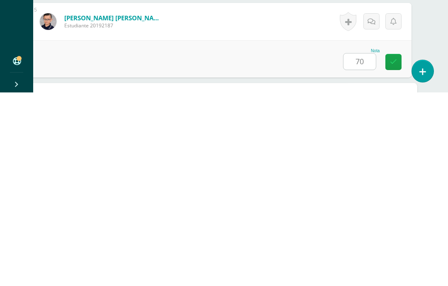
scroll to position [506, 20]
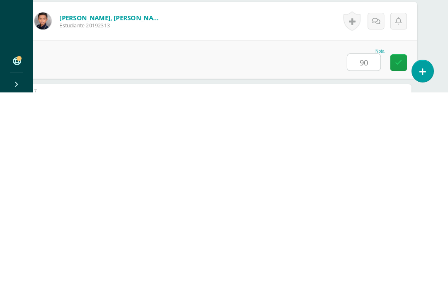
type input "90"
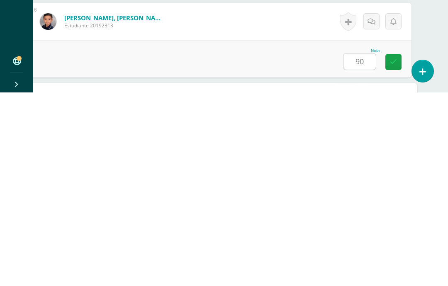
scroll to position [587, 20]
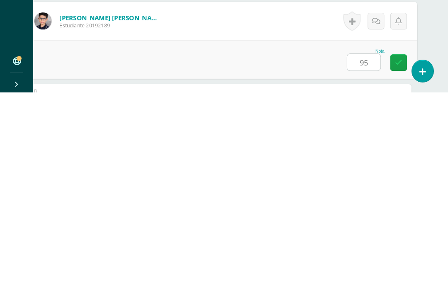
type input "95"
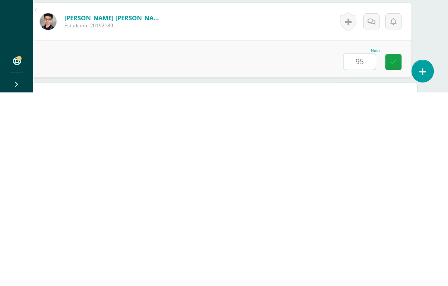
scroll to position [668, 20]
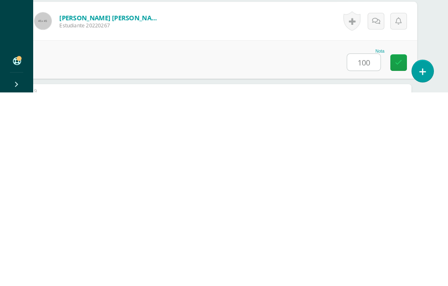
type input "100"
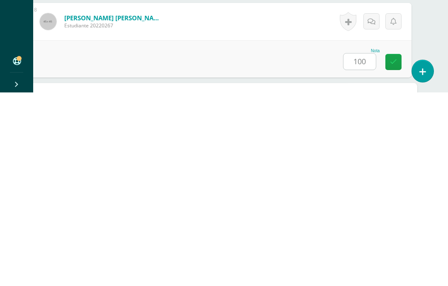
scroll to position [749, 20]
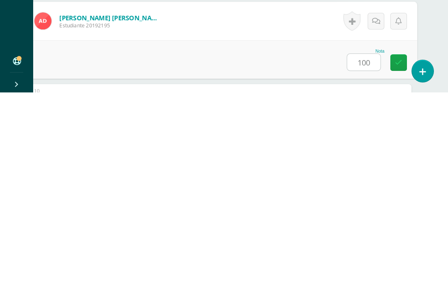
type input "100"
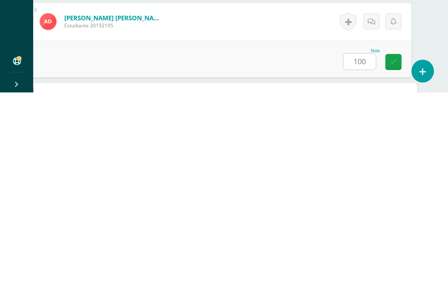
scroll to position [831, 20]
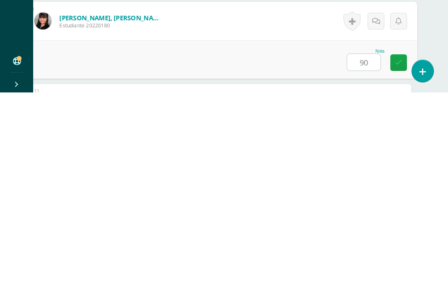
type input "90"
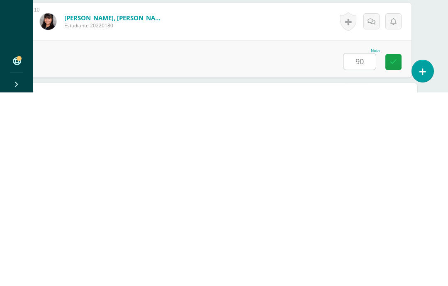
scroll to position [912, 20]
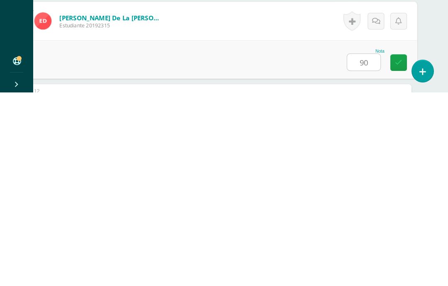
type input "90"
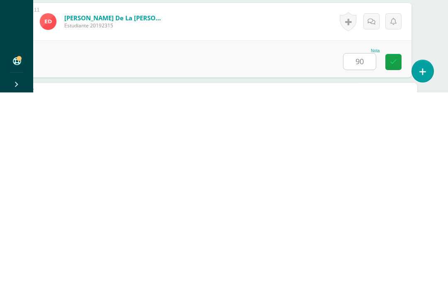
scroll to position [993, 20]
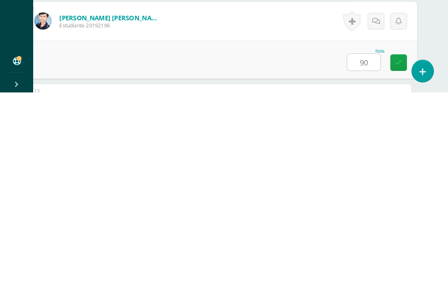
type input "90"
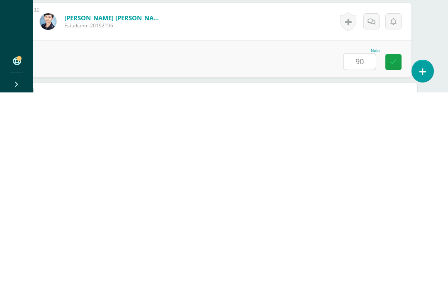
scroll to position [1074, 20]
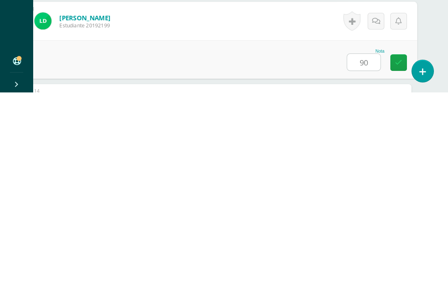
type input "90"
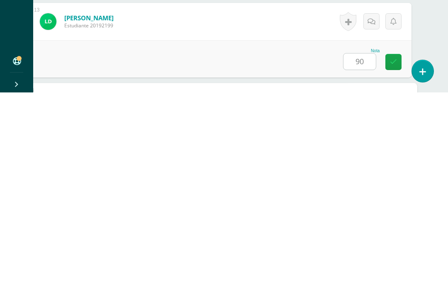
scroll to position [1156, 20]
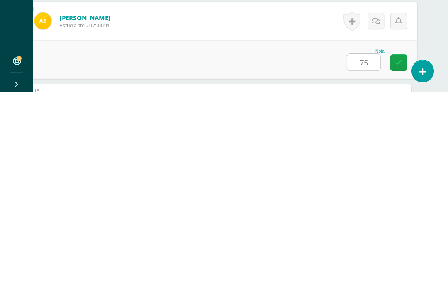
type input "75"
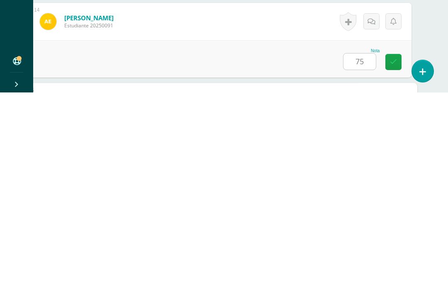
scroll to position [1237, 20]
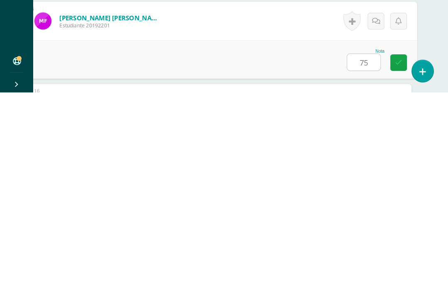
type input "75"
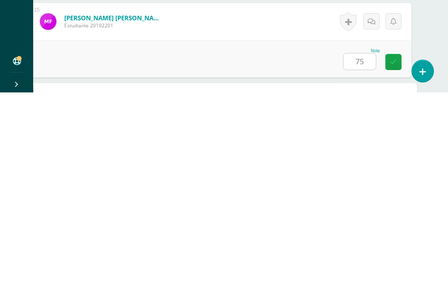
scroll to position [1318, 20]
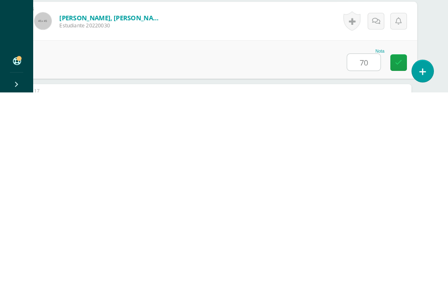
type input "70"
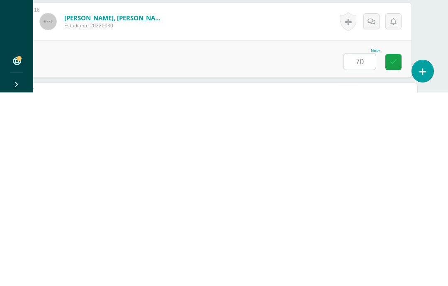
scroll to position [1399, 20]
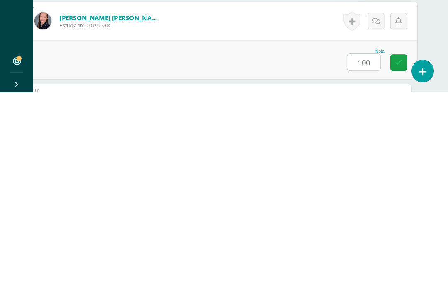
type input "100"
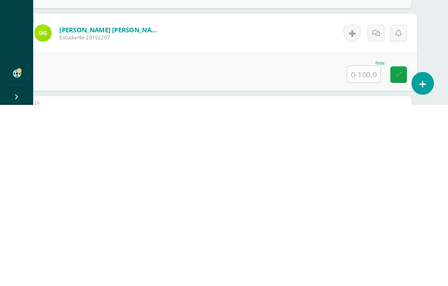
scroll to position [1488, 20]
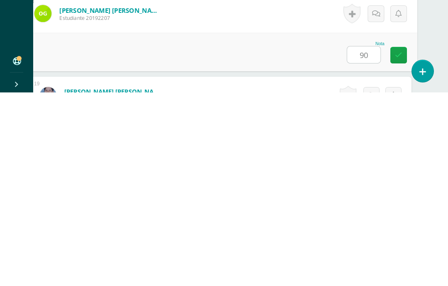
type input "90"
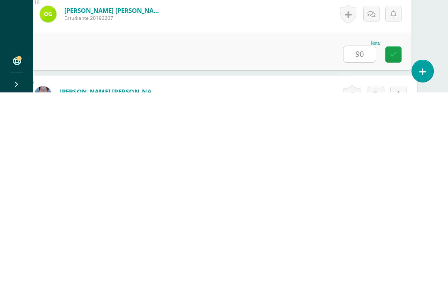
scroll to position [1562, 20]
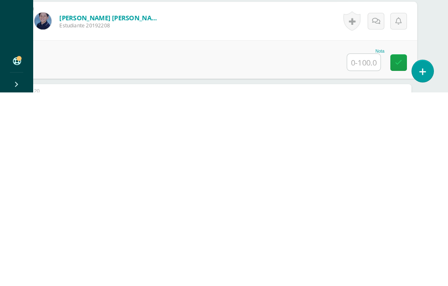
type input "0"
type input "90"
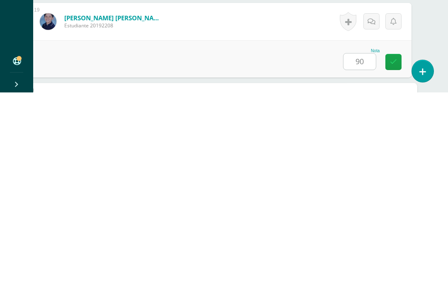
scroll to position [1643, 20]
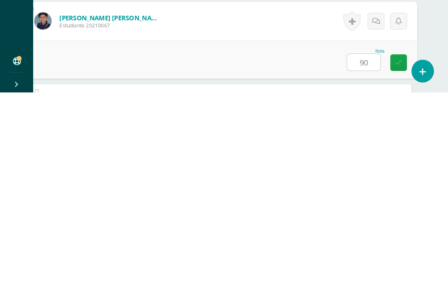
type input "90"
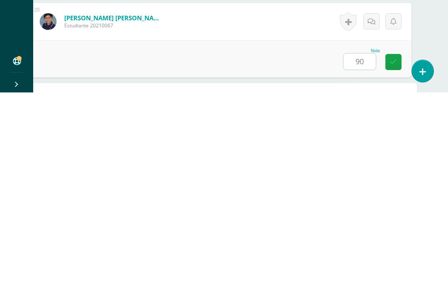
scroll to position [1724, 20]
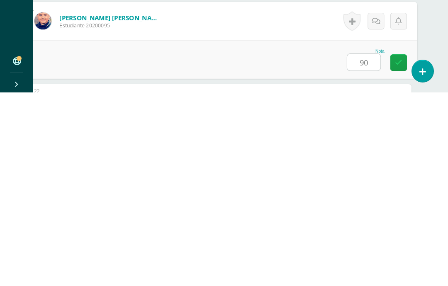
type input "90"
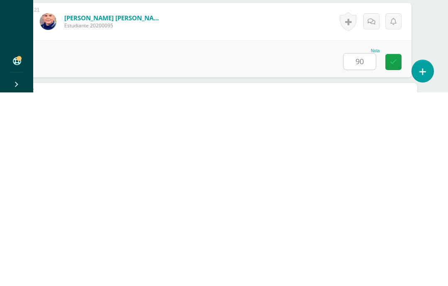
scroll to position [1805, 20]
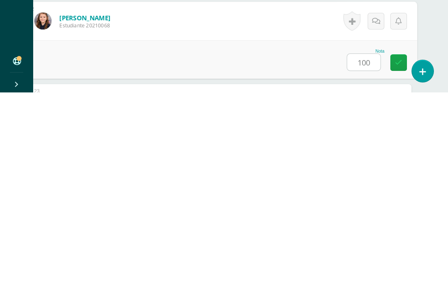
type input "100"
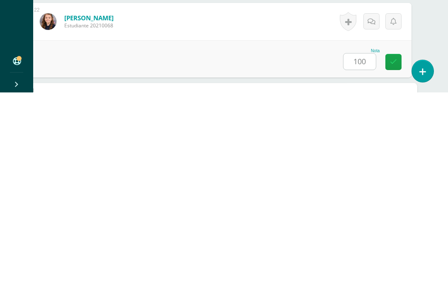
scroll to position [1887, 20]
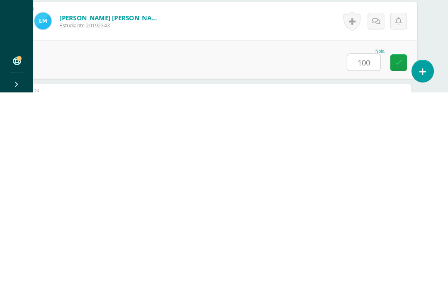
type input "100"
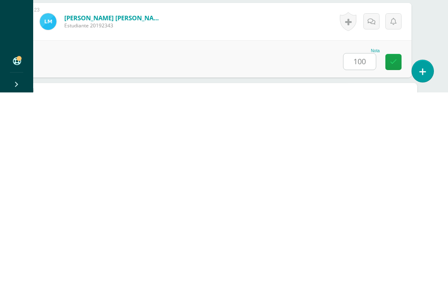
scroll to position [1968, 20]
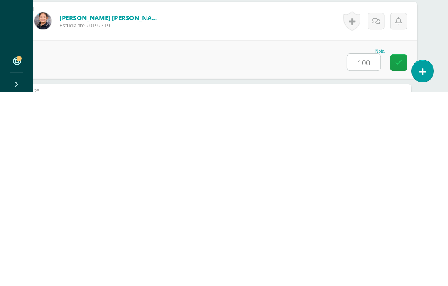
type input "100"
type input "75"
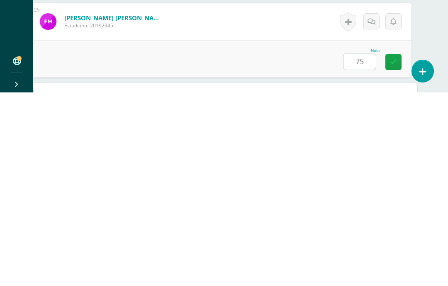
scroll to position [2130, 20]
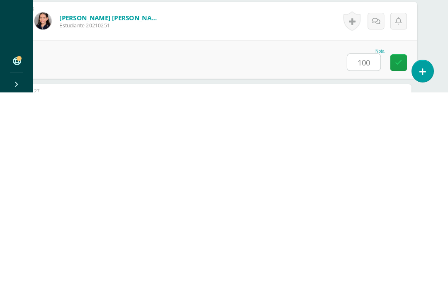
type input "100"
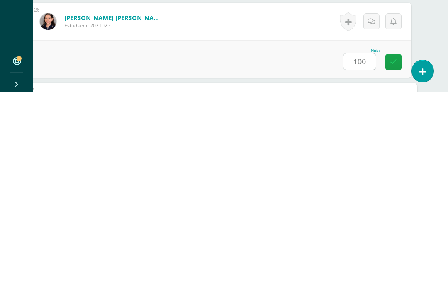
scroll to position [2212, 20]
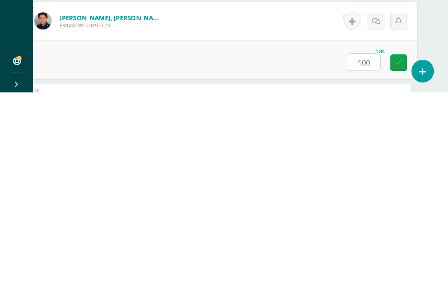
type input "100"
type input "95"
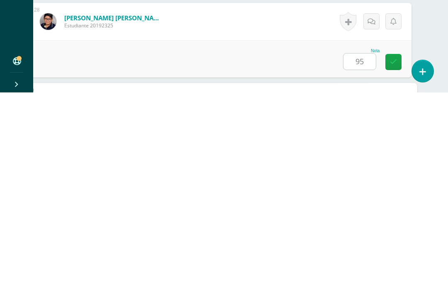
scroll to position [2374, 20]
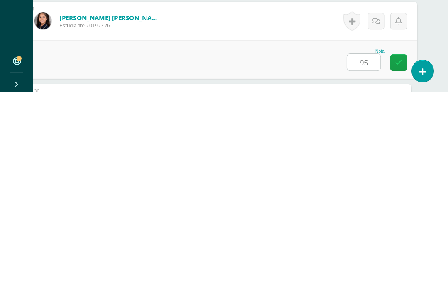
type input "95"
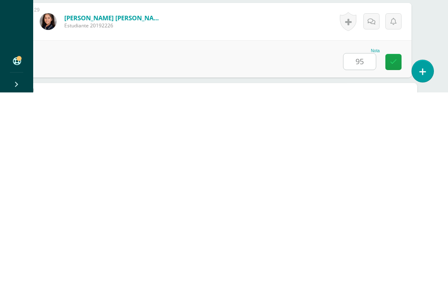
scroll to position [2455, 20]
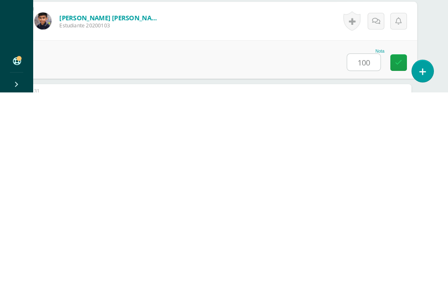
type input "100"
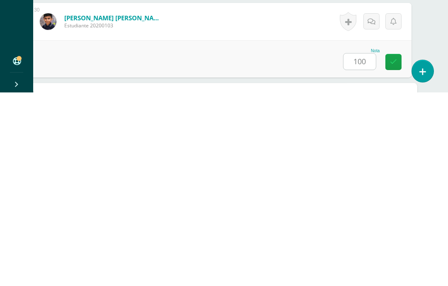
scroll to position [2537, 20]
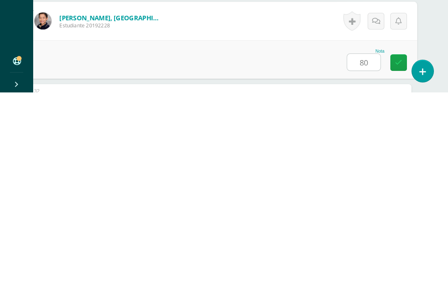
type input "80"
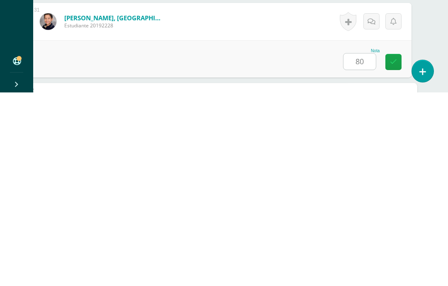
scroll to position [2618, 20]
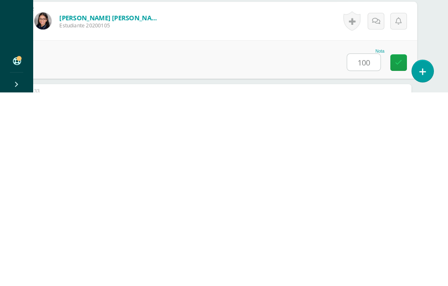
type input "100"
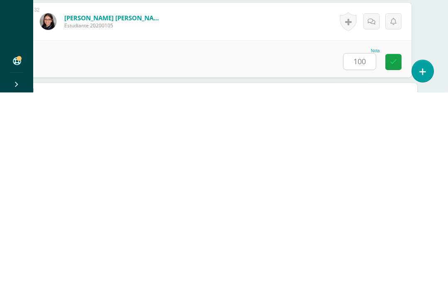
scroll to position [2699, 20]
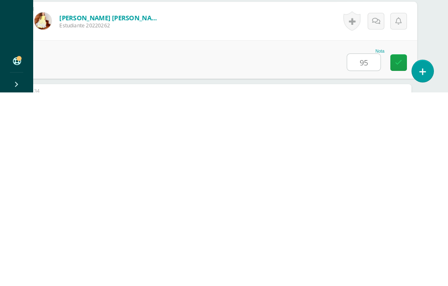
type input "95"
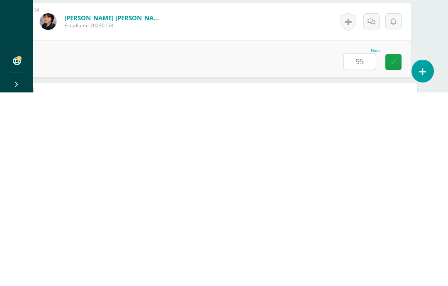
scroll to position [2862, 20]
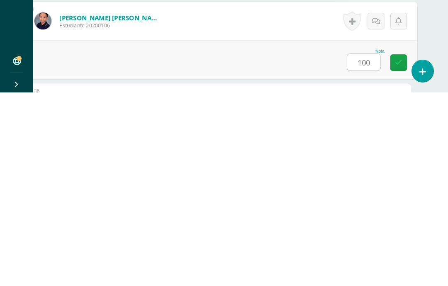
type input "100"
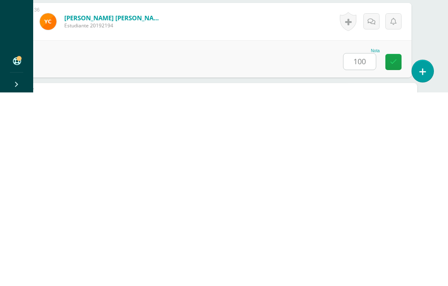
scroll to position [3024, 20]
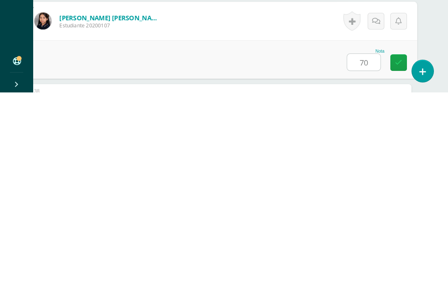
type input "70"
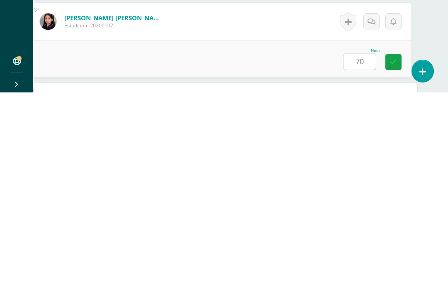
scroll to position [3138, 20]
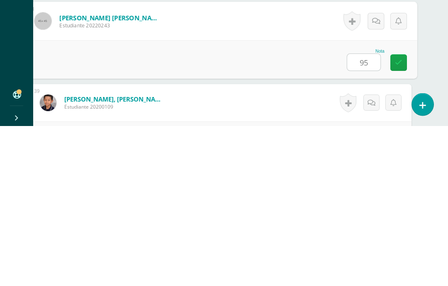
type input "95"
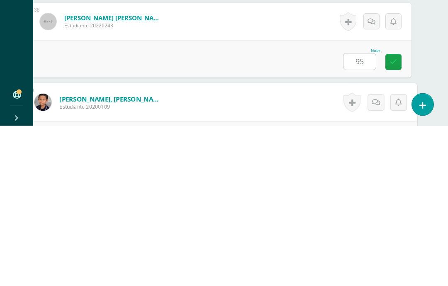
scroll to position [3220, 20]
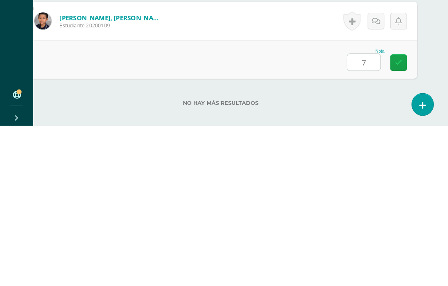
type input "75"
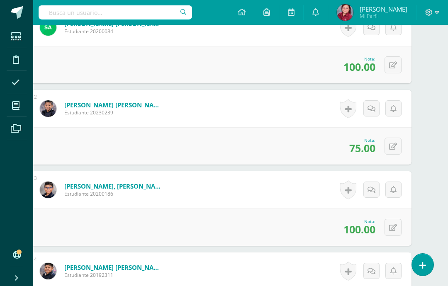
scroll to position [0, 20]
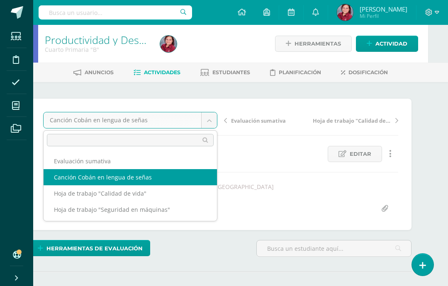
scroll to position [0, 0]
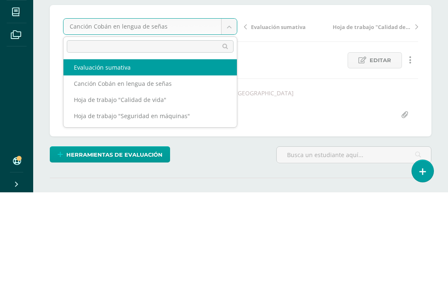
select select "/dashboard/teacher/grade-activity/227519/"
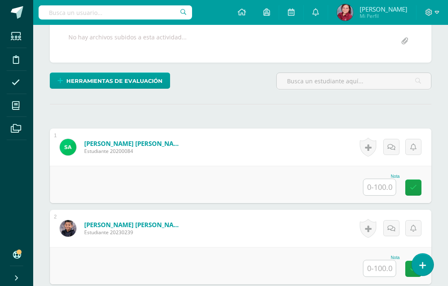
scroll to position [168, 0]
click at [379, 188] on input "text" at bounding box center [379, 187] width 32 height 16
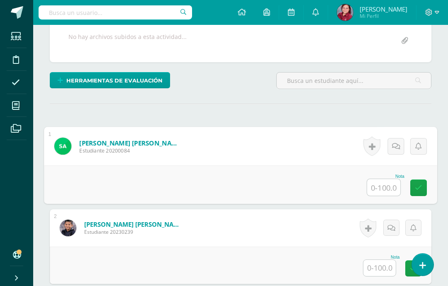
scroll to position [167, 20]
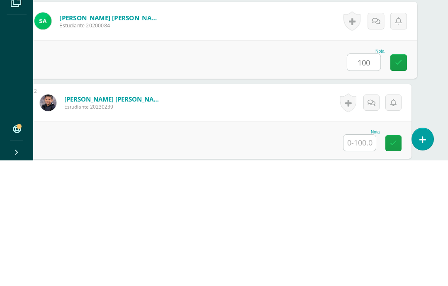
type input "100"
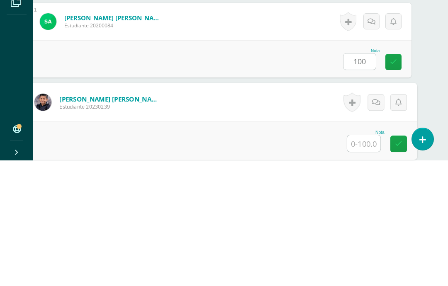
scroll to position [181, 20]
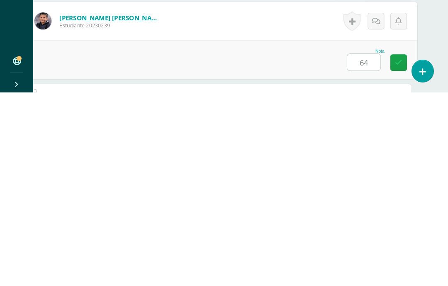
type input "64"
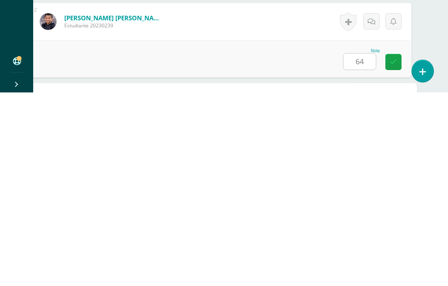
scroll to position [262, 20]
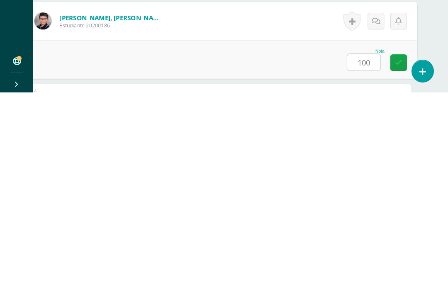
type input "100"
type input "90"
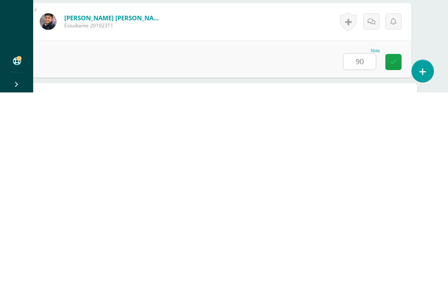
scroll to position [424, 20]
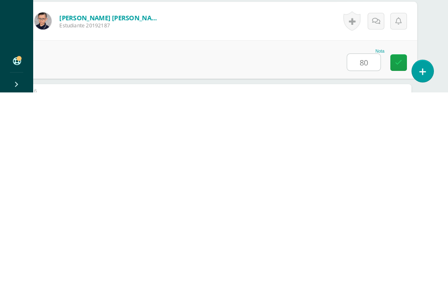
type input "80"
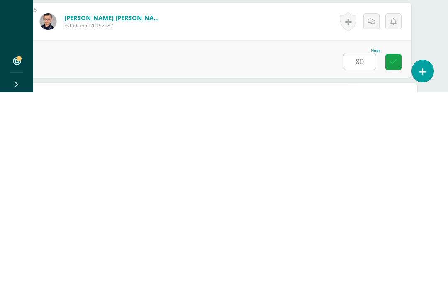
scroll to position [506, 20]
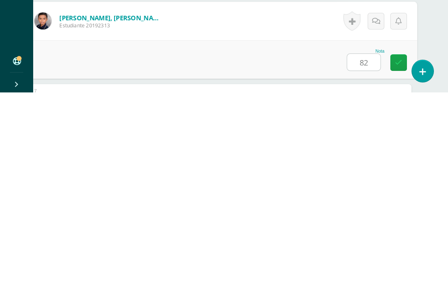
type input "82"
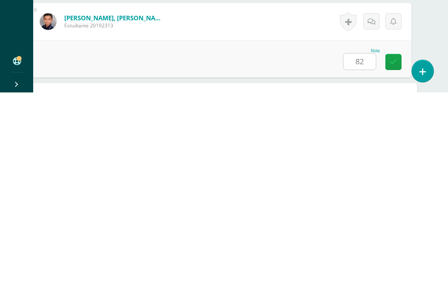
scroll to position [587, 20]
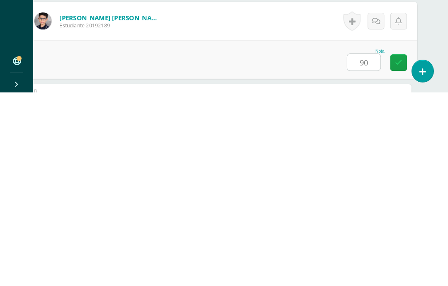
type input "90"
type input "82"
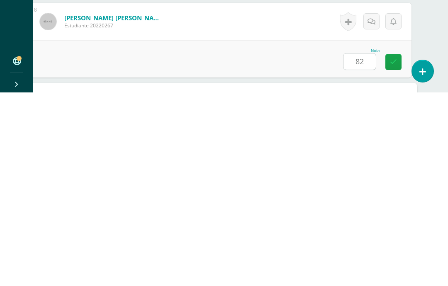
scroll to position [749, 20]
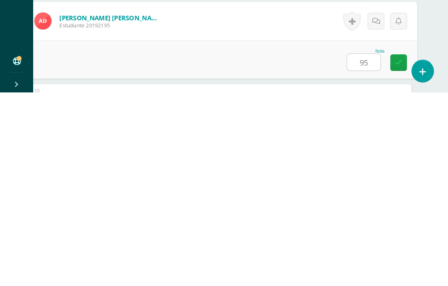
type input "95"
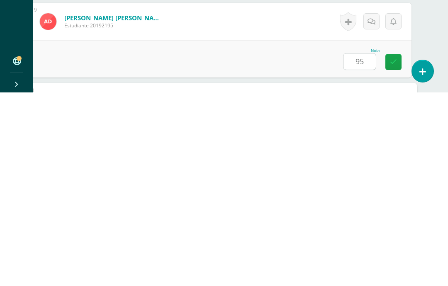
scroll to position [831, 20]
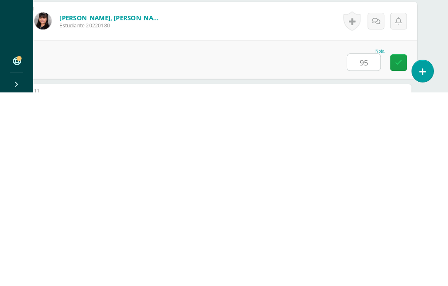
type input "95"
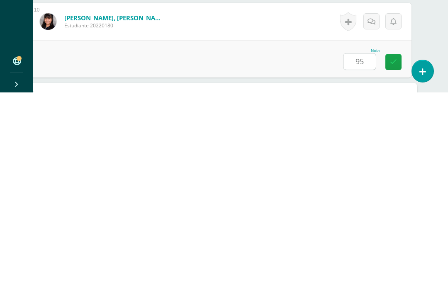
scroll to position [912, 20]
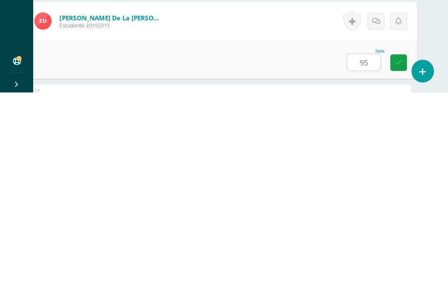
type input "95"
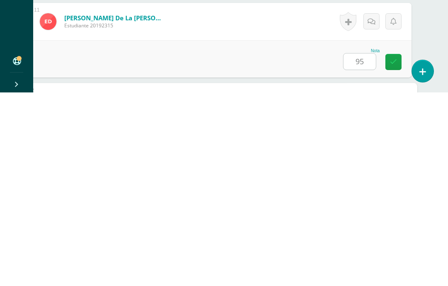
scroll to position [993, 20]
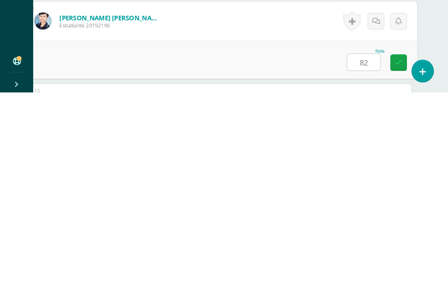
type input "82"
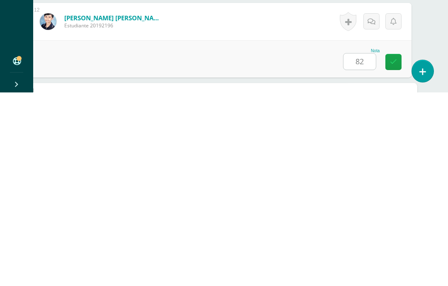
scroll to position [1074, 20]
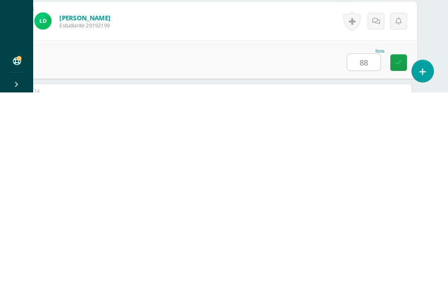
type input "88"
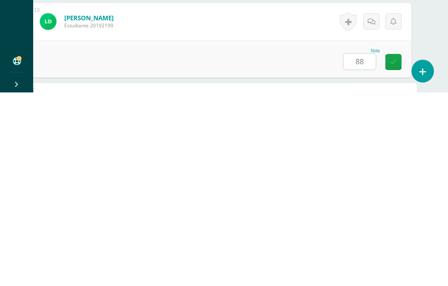
scroll to position [1156, 20]
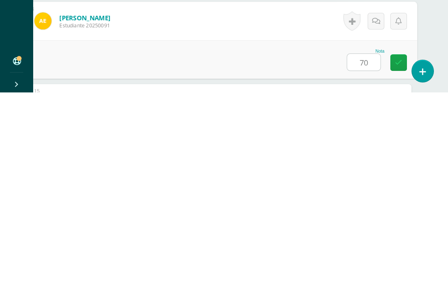
type input "70"
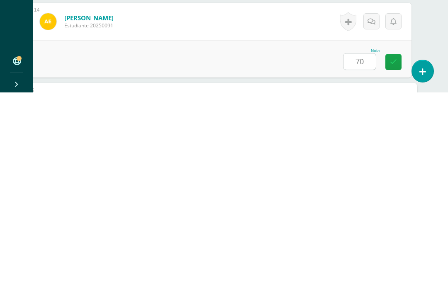
scroll to position [1237, 20]
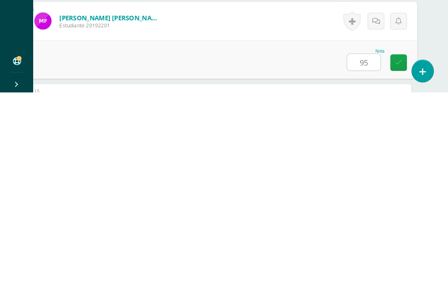
type input "95"
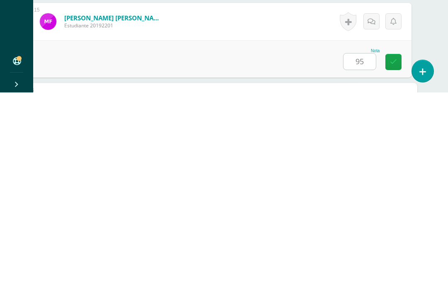
scroll to position [1318, 20]
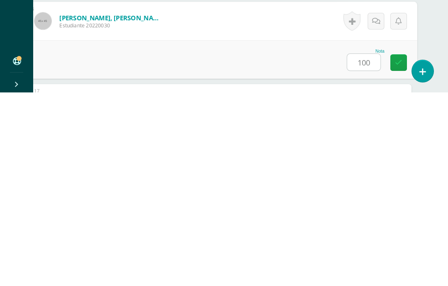
type input "100"
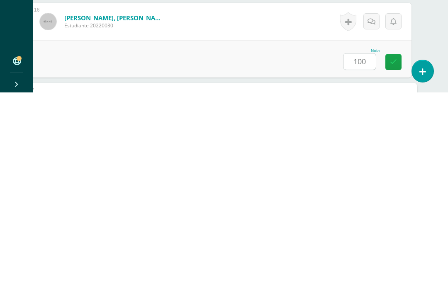
scroll to position [1399, 20]
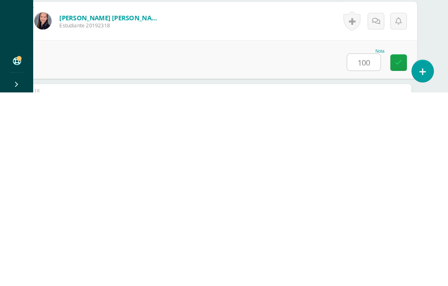
type input "100"
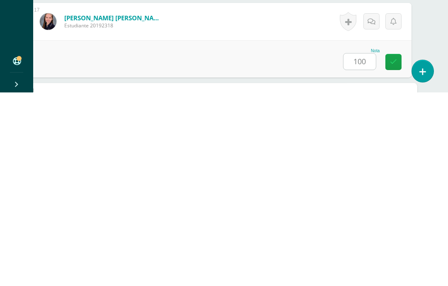
scroll to position [1481, 20]
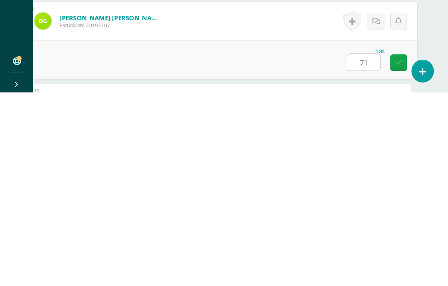
type input "71"
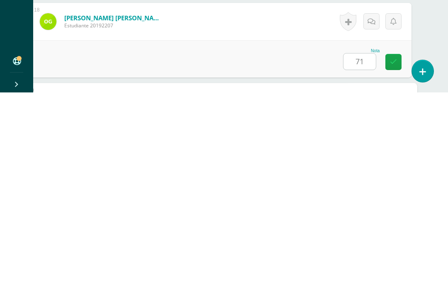
scroll to position [1562, 20]
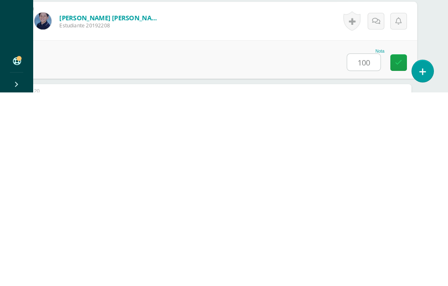
type input "100"
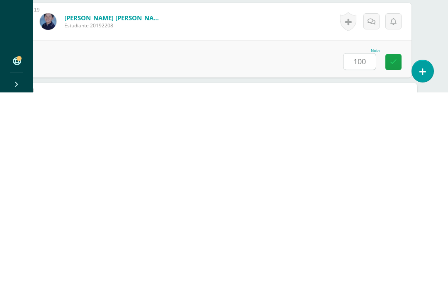
scroll to position [1643, 20]
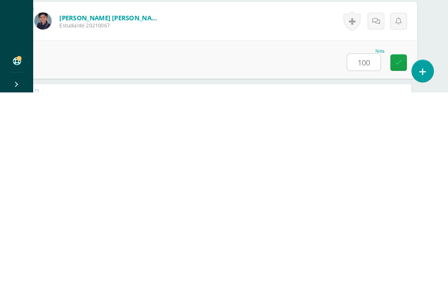
type input "100"
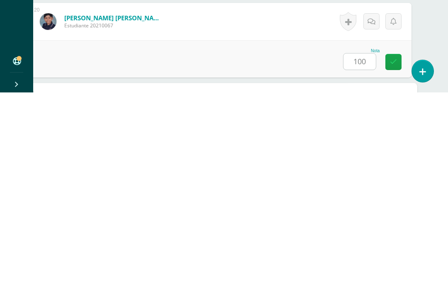
scroll to position [1724, 20]
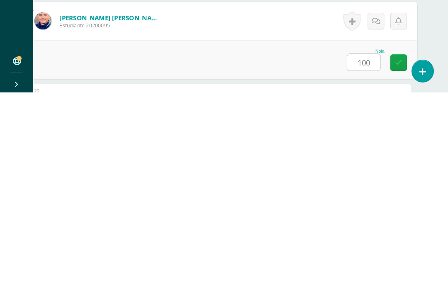
type input "100"
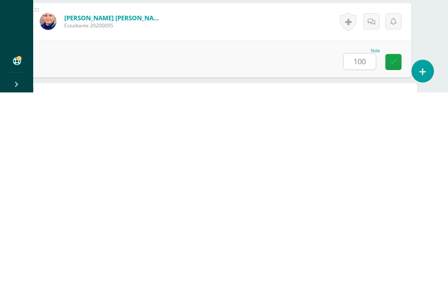
scroll to position [1805, 20]
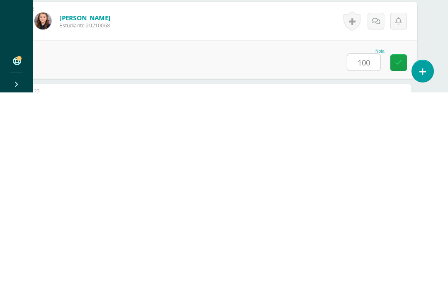
type input "100"
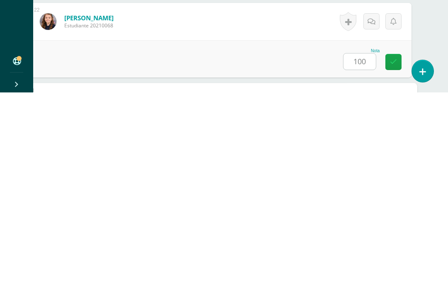
scroll to position [1887, 20]
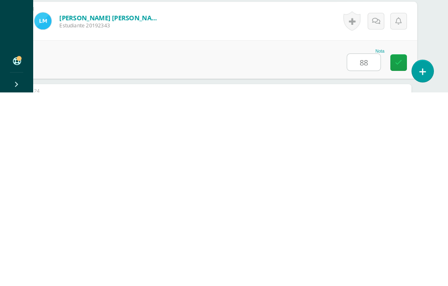
type input "88"
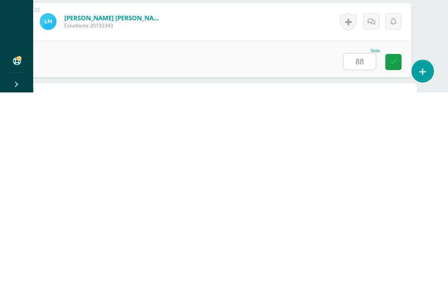
scroll to position [1968, 20]
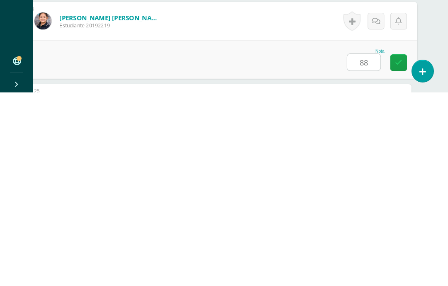
type input "88"
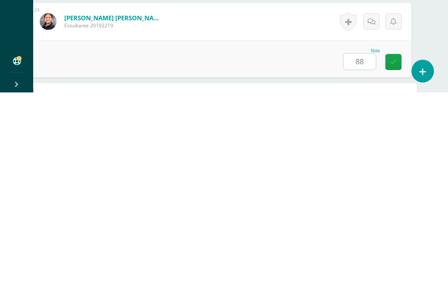
scroll to position [2049, 20]
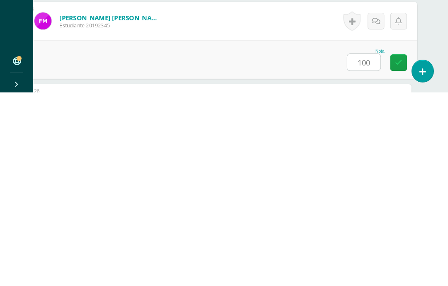
type input "100"
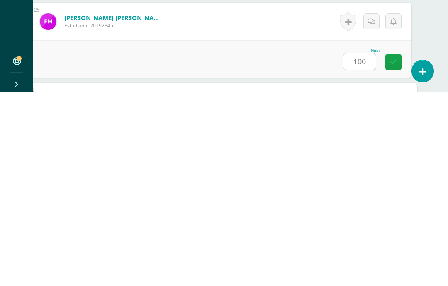
scroll to position [2130, 20]
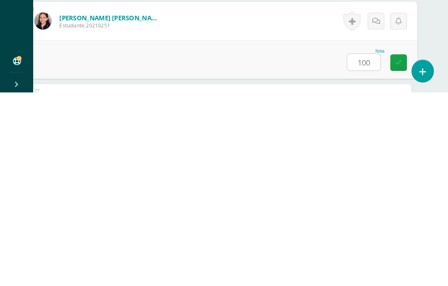
type input "100"
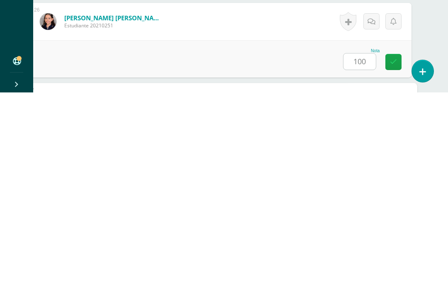
scroll to position [2212, 20]
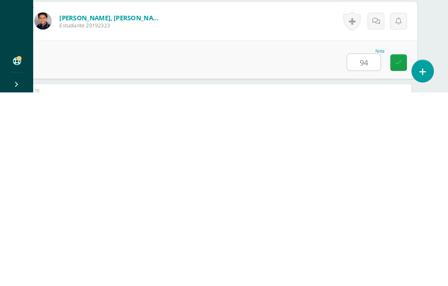
type input "94"
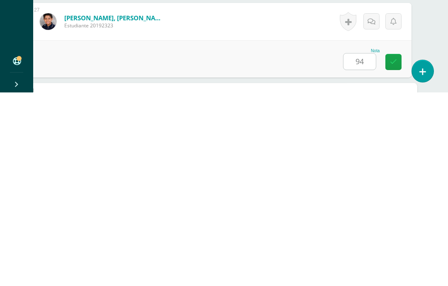
scroll to position [2293, 20]
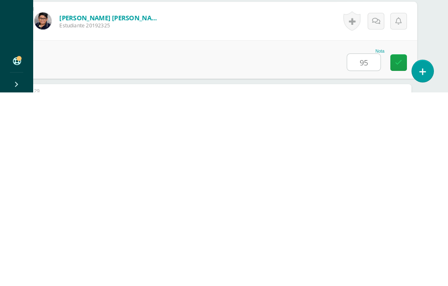
type input "95"
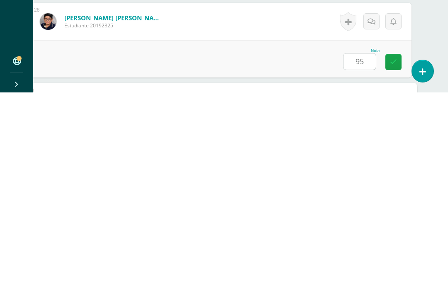
scroll to position [2374, 20]
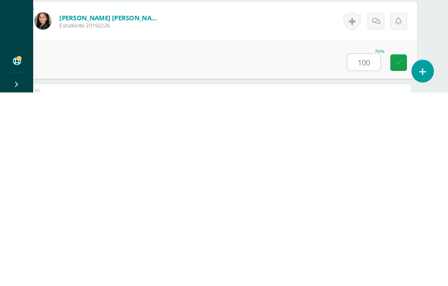
type input "100"
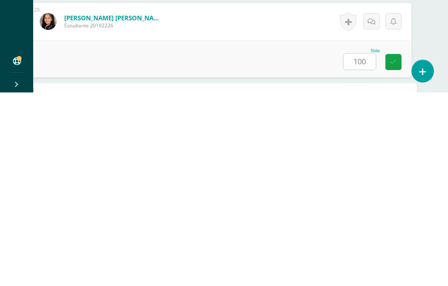
scroll to position [2455, 20]
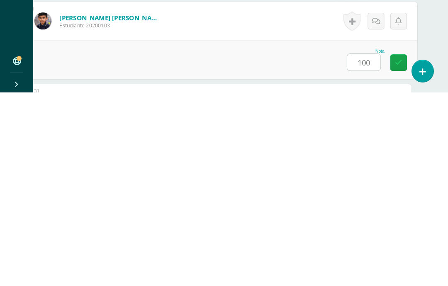
type input "100"
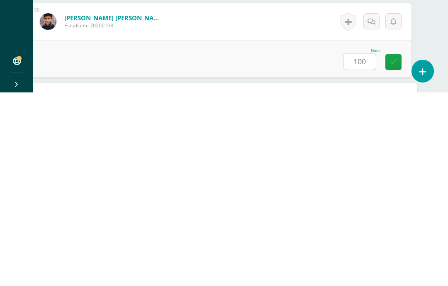
scroll to position [2537, 20]
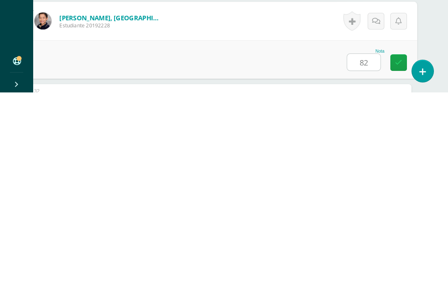
type input "82"
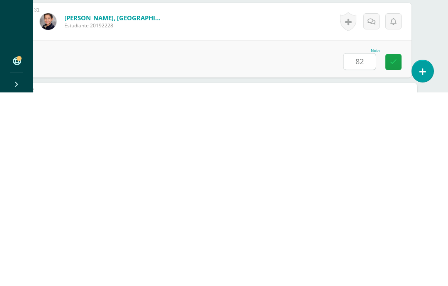
scroll to position [2618, 20]
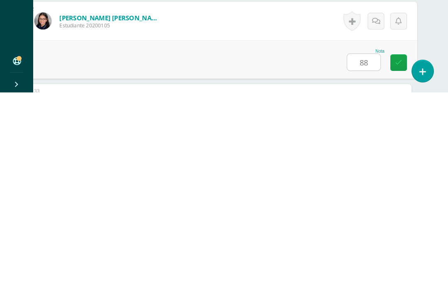
type input "88"
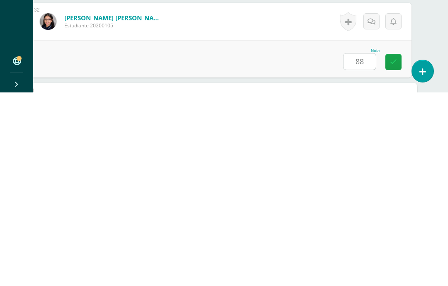
scroll to position [2699, 20]
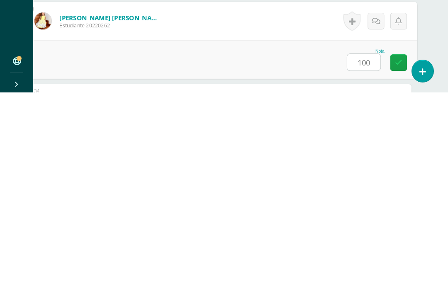
type input "100"
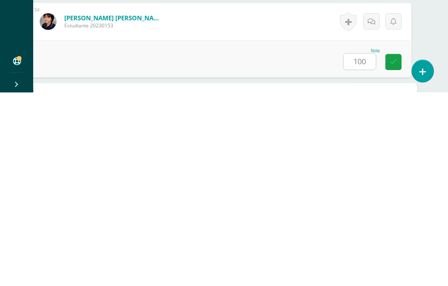
scroll to position [2862, 20]
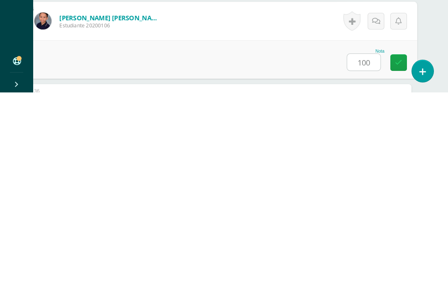
type input "100"
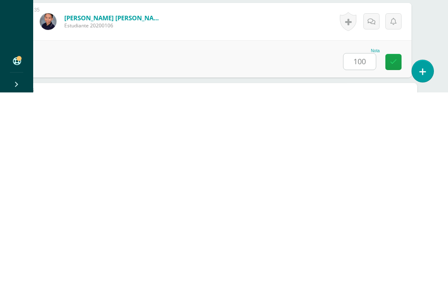
scroll to position [2943, 20]
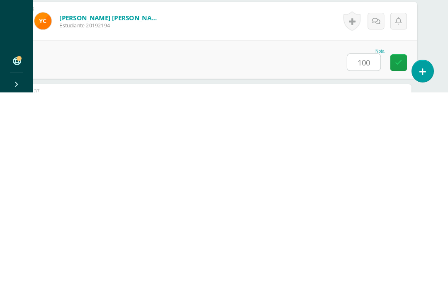
type input "100"
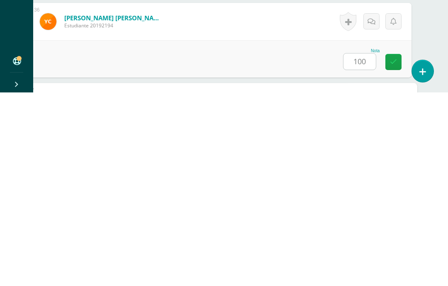
scroll to position [3024, 20]
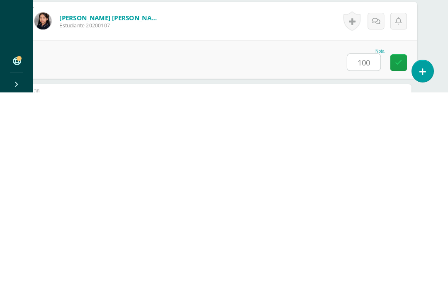
type input "100"
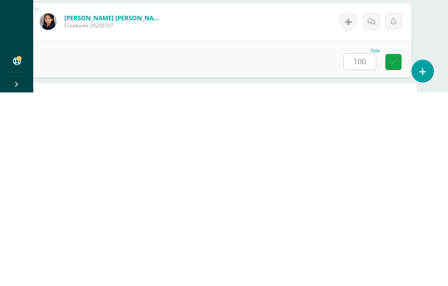
scroll to position [3138, 20]
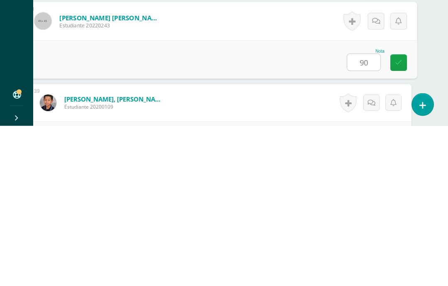
type input "90"
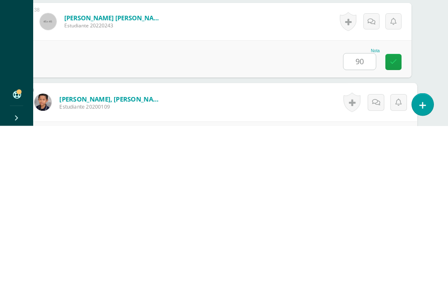
scroll to position [3220, 20]
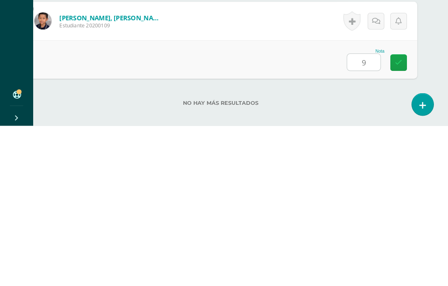
type input "95"
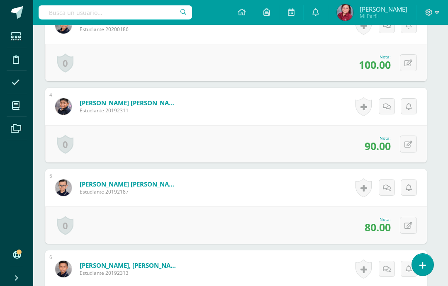
scroll to position [485, 5]
click at [408, 224] on icon at bounding box center [408, 225] width 8 height 7
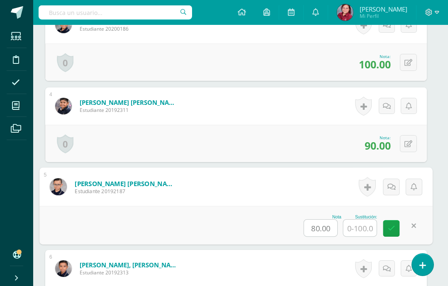
click at [363, 228] on input "text" at bounding box center [359, 228] width 33 height 17
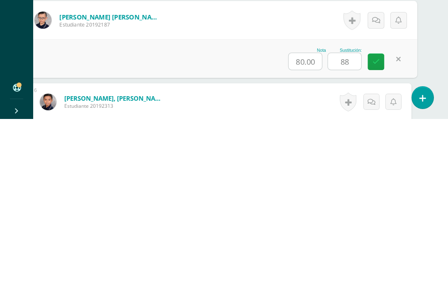
type input "88"
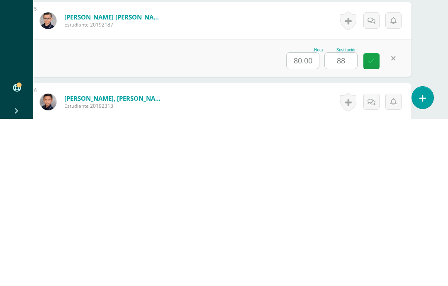
scroll to position [652, 20]
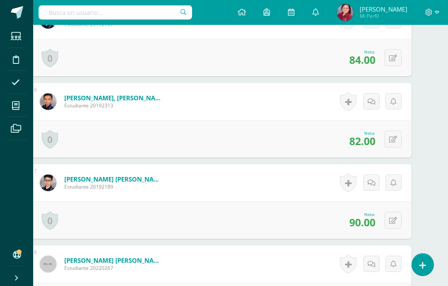
click at [398, 138] on button at bounding box center [392, 139] width 17 height 17
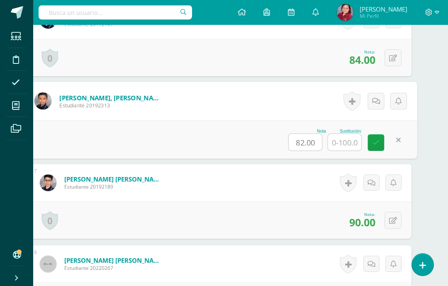
click at [344, 141] on input "text" at bounding box center [344, 142] width 33 height 17
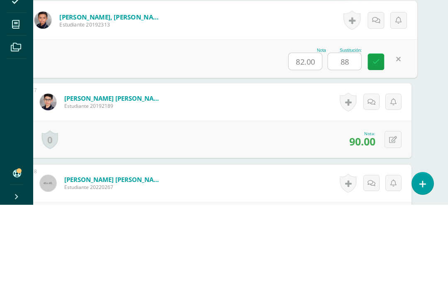
type input "88"
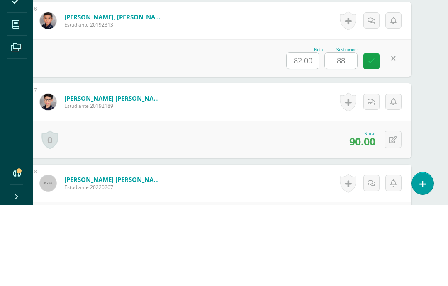
scroll to position [734, 20]
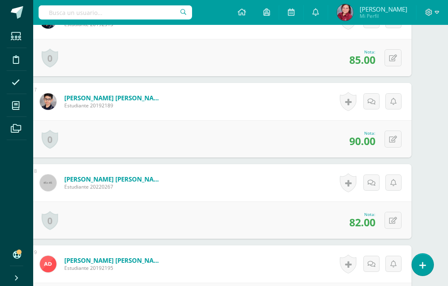
click at [395, 138] on icon at bounding box center [393, 139] width 8 height 7
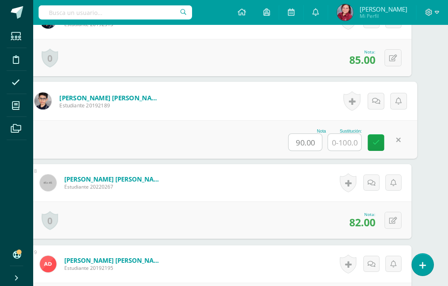
click at [345, 145] on input "text" at bounding box center [344, 142] width 33 height 17
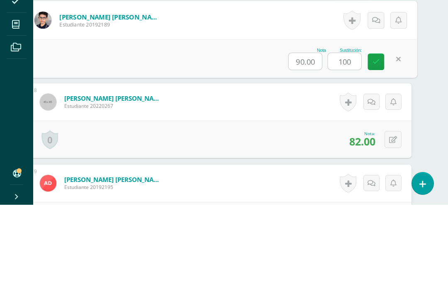
type input "100"
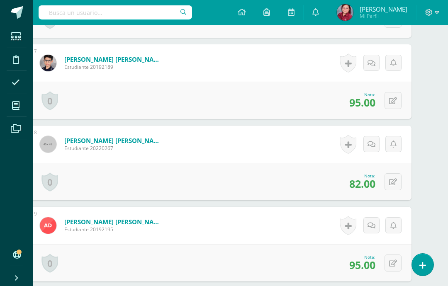
scroll to position [780, 20]
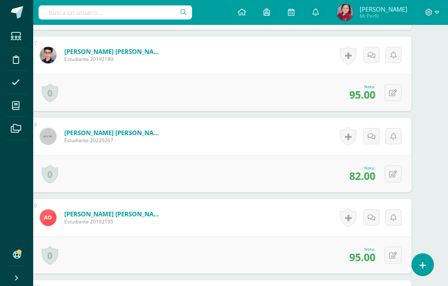
click at [394, 174] on icon at bounding box center [393, 174] width 8 height 7
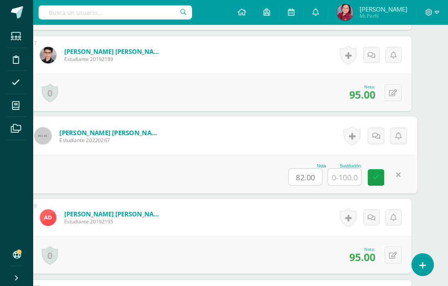
click at [340, 175] on input "text" at bounding box center [344, 177] width 33 height 17
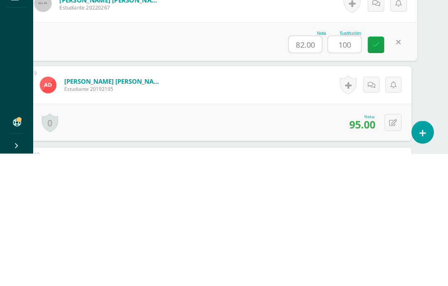
type input "100"
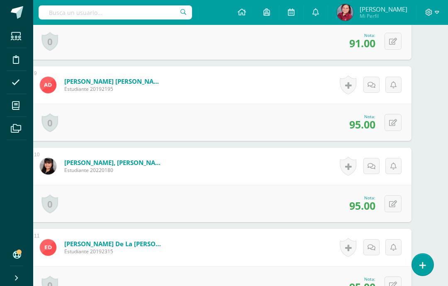
click at [399, 123] on button at bounding box center [392, 122] width 17 height 17
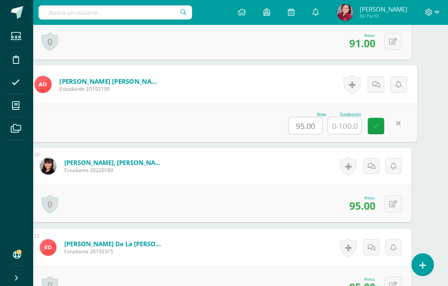
click at [349, 124] on input "text" at bounding box center [344, 125] width 33 height 17
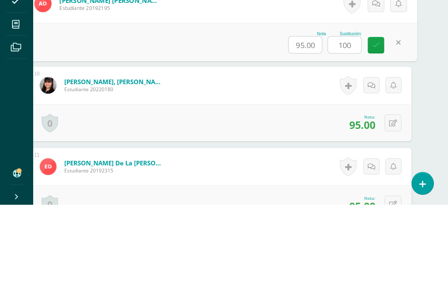
type input "100"
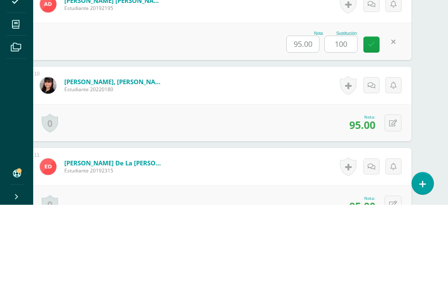
scroll to position [994, 20]
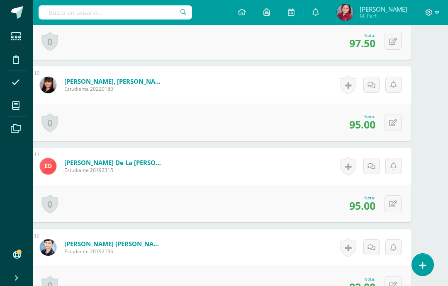
click at [397, 126] on button at bounding box center [392, 122] width 17 height 17
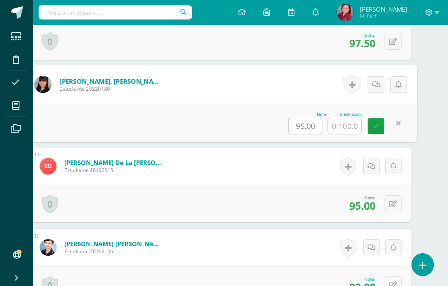
click at [349, 124] on input "text" at bounding box center [344, 125] width 33 height 17
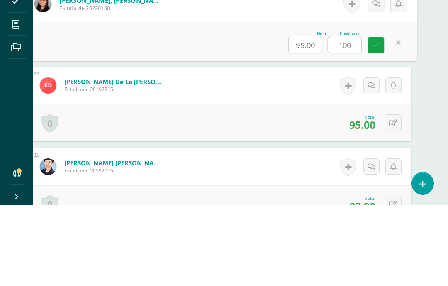
type input "100"
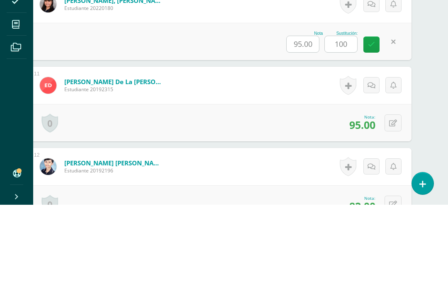
scroll to position [1075, 20]
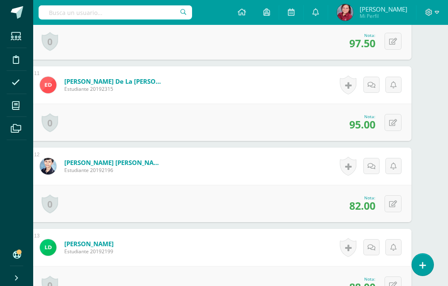
click at [394, 121] on icon at bounding box center [393, 122] width 8 height 7
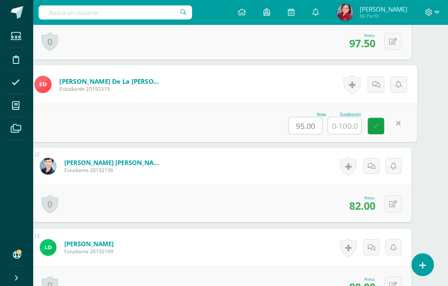
click at [348, 125] on input "text" at bounding box center [344, 125] width 33 height 17
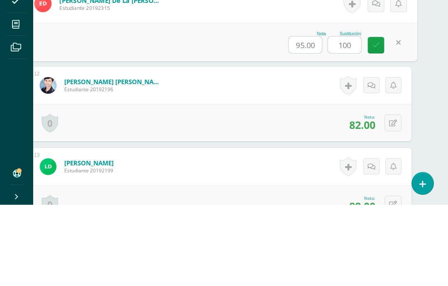
type input "100"
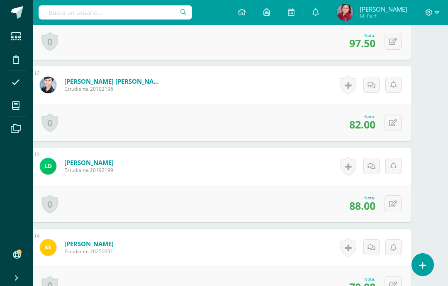
click at [396, 124] on icon at bounding box center [393, 122] width 8 height 7
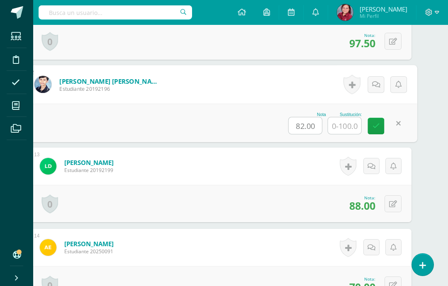
click at [342, 124] on input "text" at bounding box center [344, 125] width 33 height 17
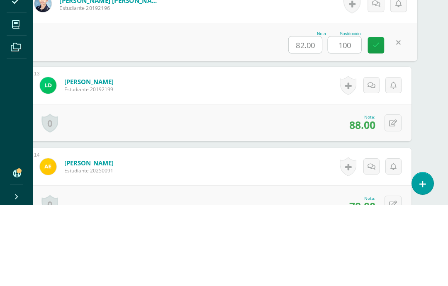
type input "100"
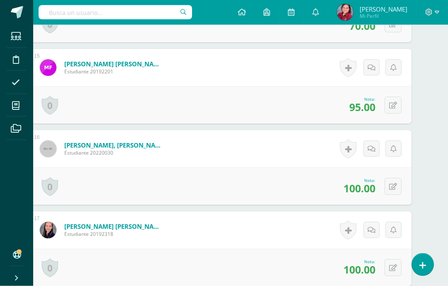
scroll to position [1415, 20]
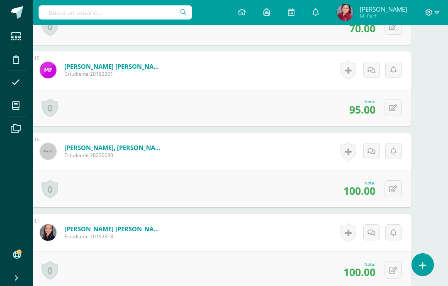
click at [393, 108] on icon at bounding box center [393, 107] width 8 height 7
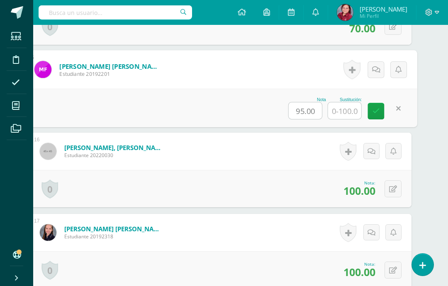
click at [351, 111] on input "text" at bounding box center [344, 110] width 33 height 17
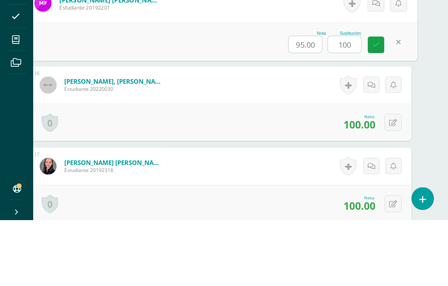
type input "100"
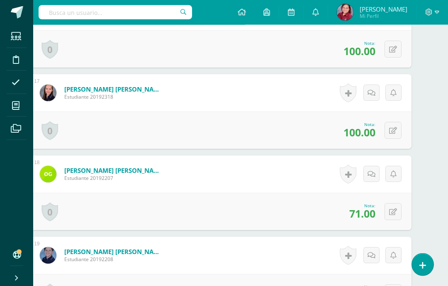
scroll to position [1557, 20]
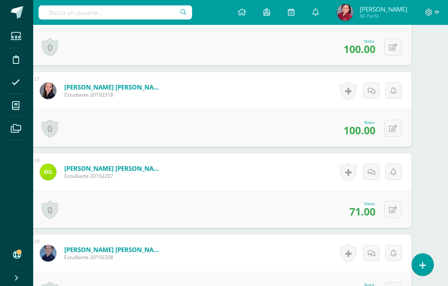
click at [393, 212] on icon at bounding box center [393, 209] width 8 height 7
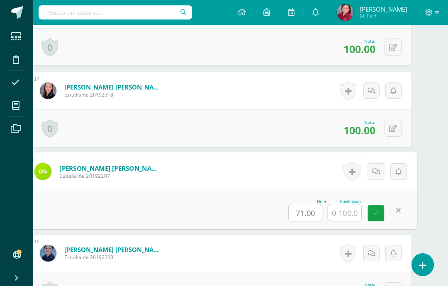
click at [343, 211] on input "text" at bounding box center [344, 212] width 33 height 17
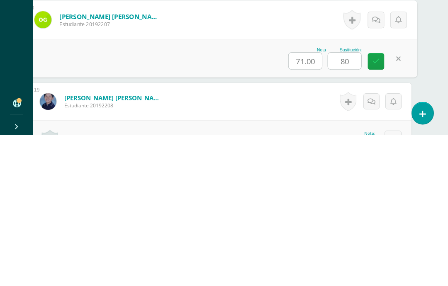
type input "80"
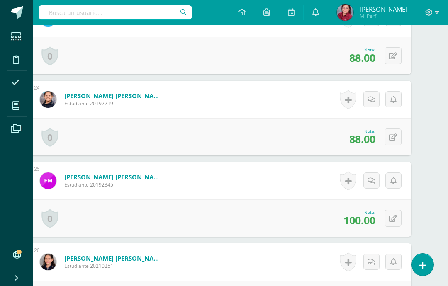
scroll to position [2108, 20]
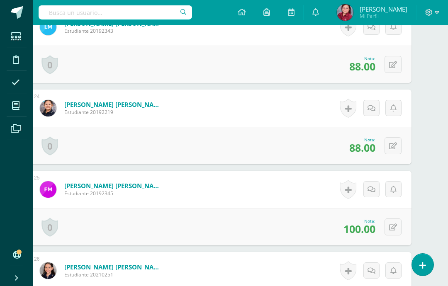
click at [393, 144] on icon at bounding box center [393, 146] width 8 height 7
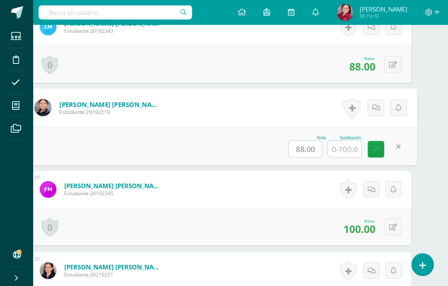
click at [348, 145] on input "text" at bounding box center [344, 149] width 33 height 17
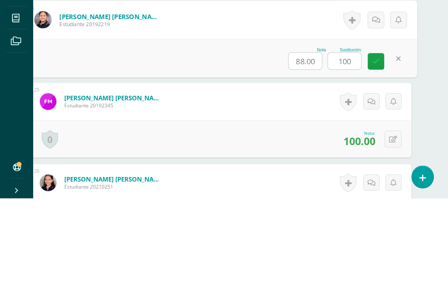
type input "100"
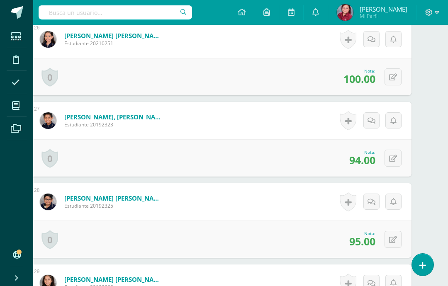
scroll to position [2340, 20]
click at [394, 160] on icon at bounding box center [393, 158] width 8 height 7
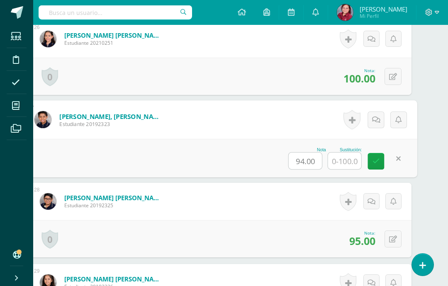
click at [346, 163] on input "text" at bounding box center [344, 161] width 33 height 17
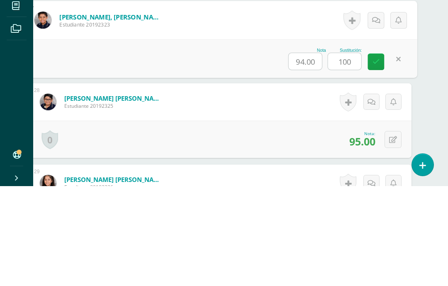
type input "100"
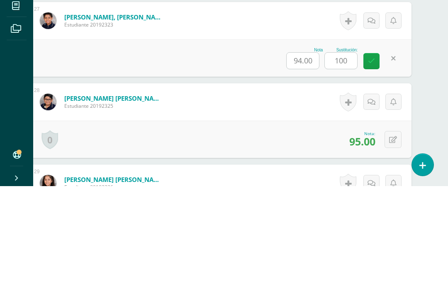
scroll to position [2440, 20]
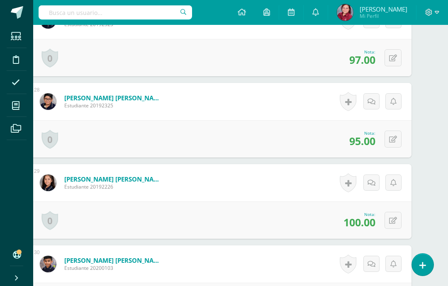
click at [396, 139] on icon at bounding box center [393, 139] width 8 height 7
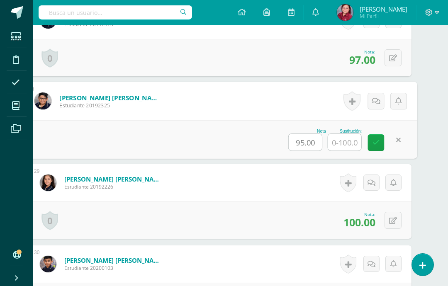
click at [349, 140] on input "text" at bounding box center [344, 142] width 33 height 17
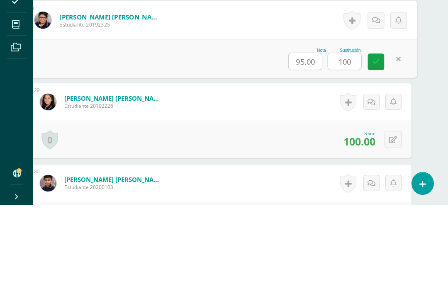
type input "100"
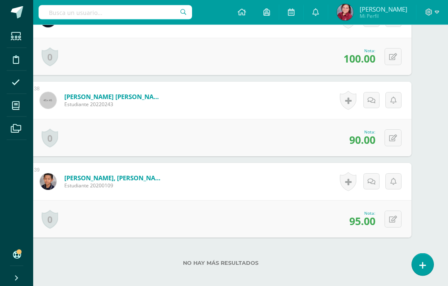
scroll to position [3304, 20]
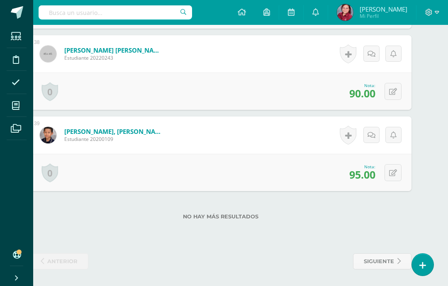
click at [394, 88] on icon at bounding box center [393, 91] width 8 height 7
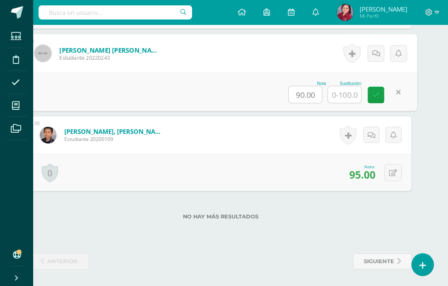
click at [344, 89] on input "text" at bounding box center [344, 94] width 33 height 17
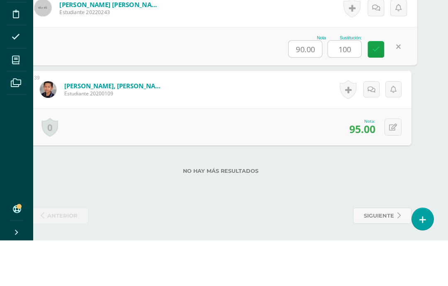
type input "100"
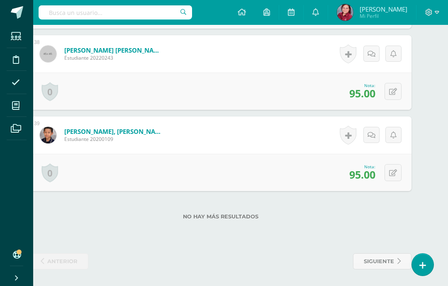
click at [392, 170] on icon at bounding box center [393, 173] width 8 height 7
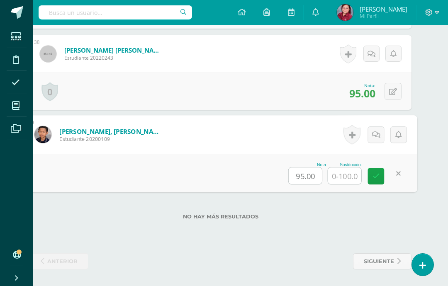
click at [399, 170] on icon at bounding box center [398, 173] width 5 height 7
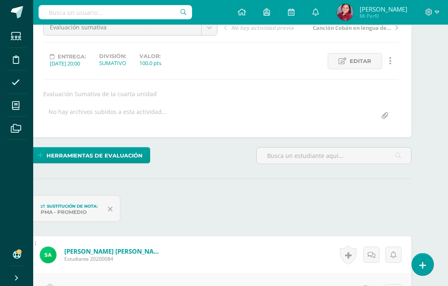
scroll to position [0, 20]
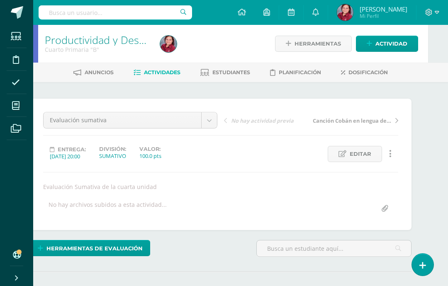
click at [16, 108] on icon at bounding box center [15, 106] width 7 height 8
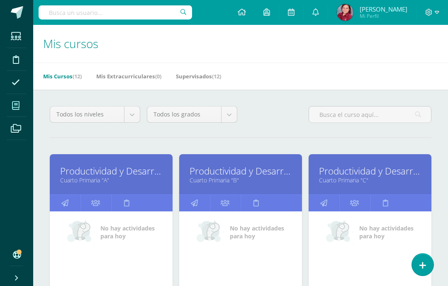
click at [393, 171] on link "Productividad y Desarrollo" at bounding box center [370, 171] width 102 height 13
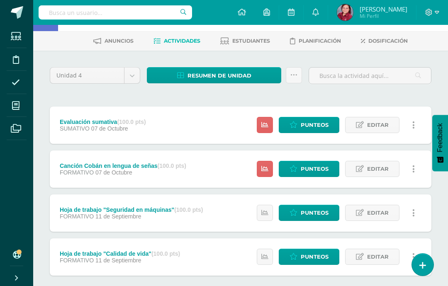
scroll to position [46, 0]
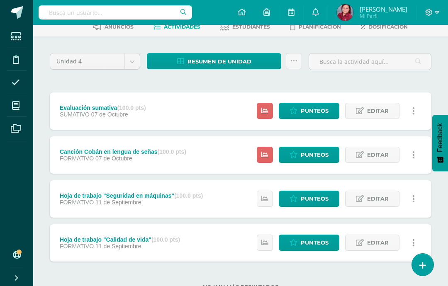
click at [264, 153] on icon at bounding box center [264, 154] width 7 height 7
click at [323, 154] on span "Punteos" at bounding box center [314, 154] width 28 height 15
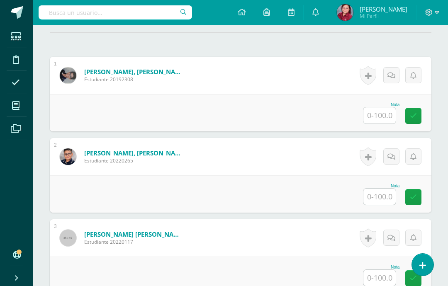
scroll to position [228, 0]
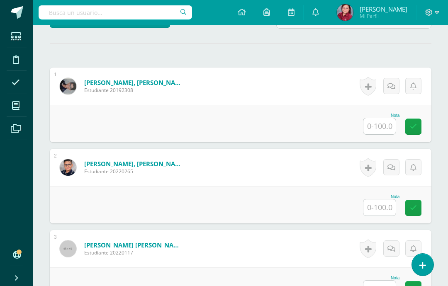
click at [385, 125] on input "text" at bounding box center [379, 126] width 32 height 16
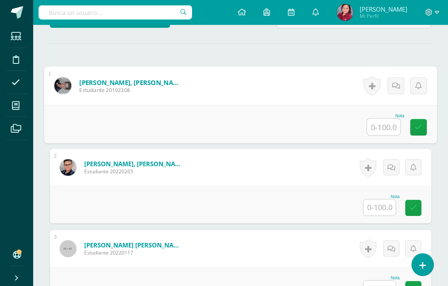
scroll to position [228, 20]
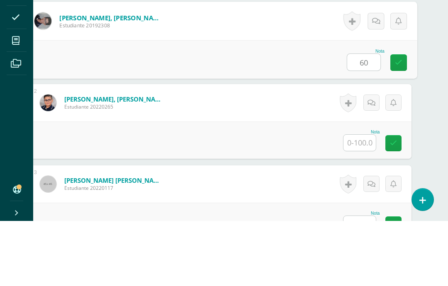
type input "60"
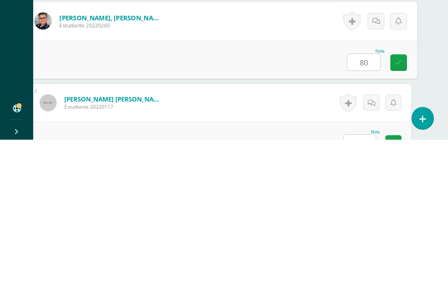
type input "80"
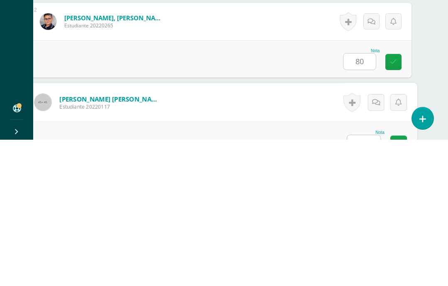
scroll to position [262, 20]
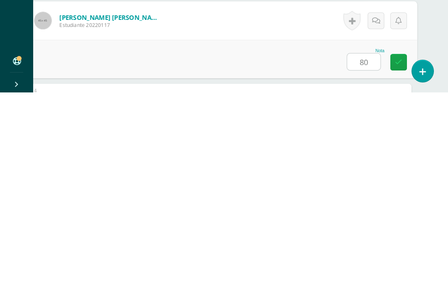
type input "80"
type input "5"
type input "40"
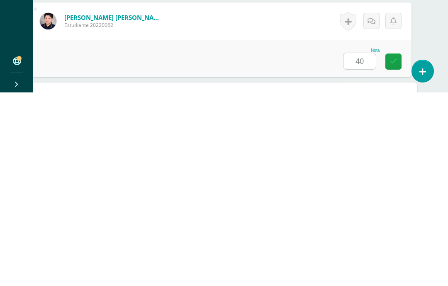
scroll to position [424, 20]
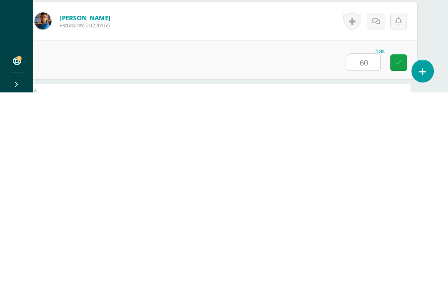
type input "60"
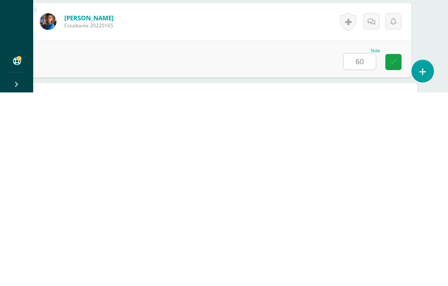
scroll to position [506, 20]
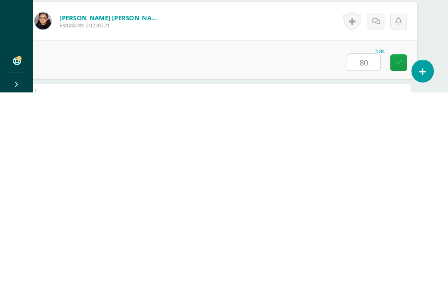
type input "80"
type input "60"
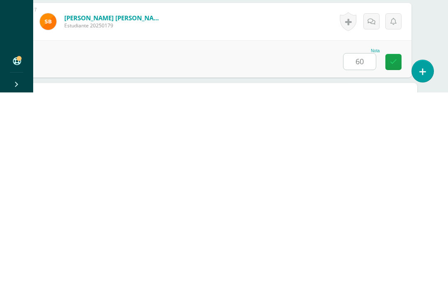
scroll to position [668, 20]
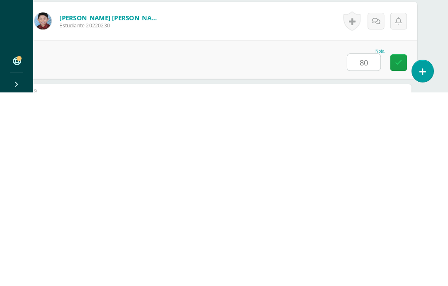
type input "80"
type input "70"
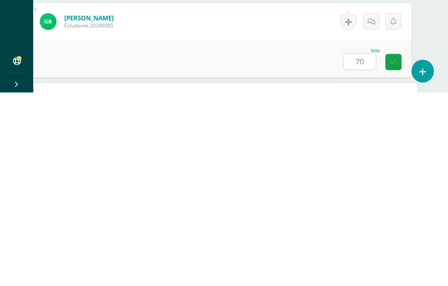
scroll to position [831, 20]
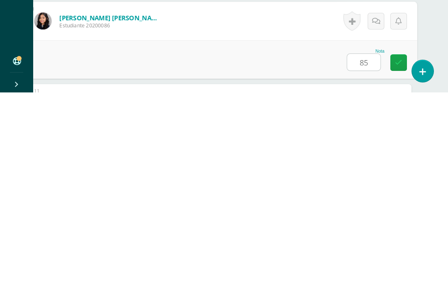
type input "85"
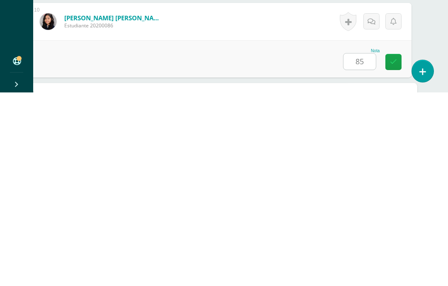
scroll to position [912, 20]
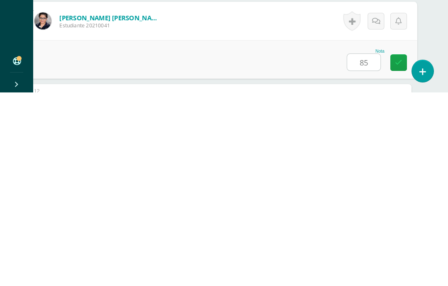
type input "85"
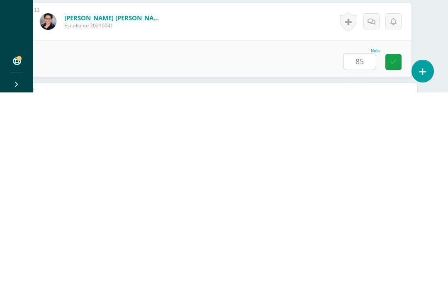
scroll to position [993, 20]
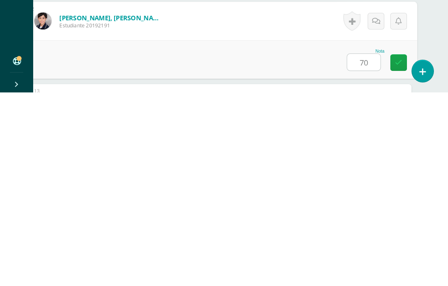
type input "70"
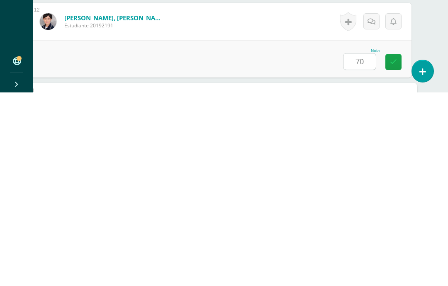
scroll to position [1074, 20]
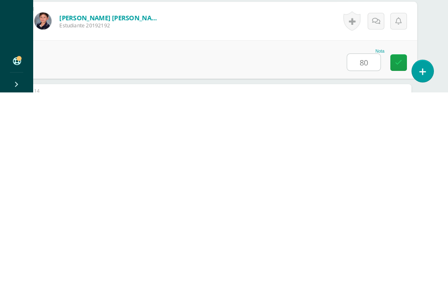
type input "80"
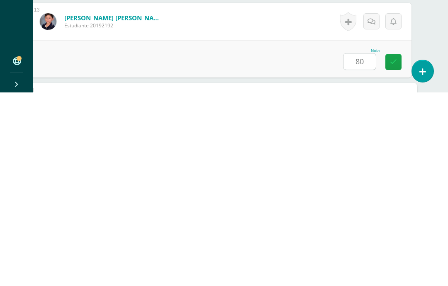
scroll to position [1156, 20]
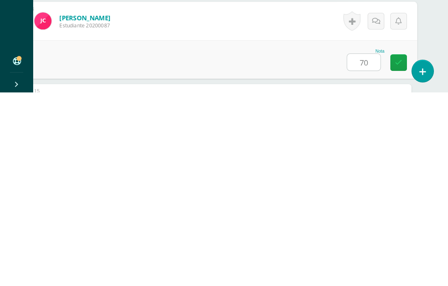
type input "70"
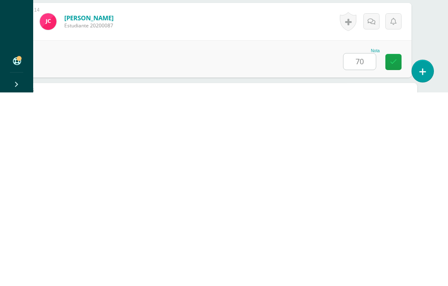
scroll to position [1237, 20]
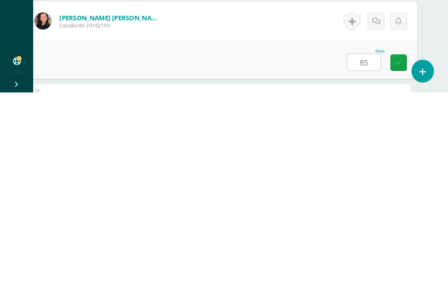
type input "85"
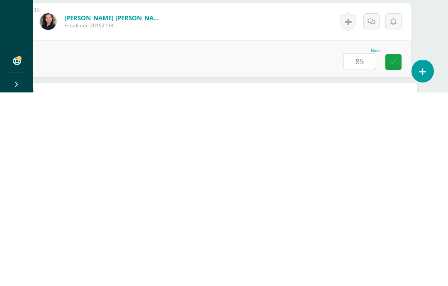
scroll to position [1318, 20]
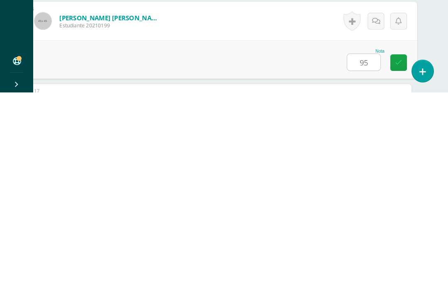
type input "95"
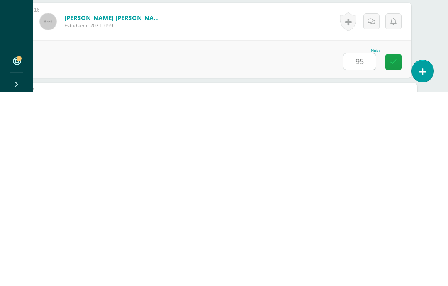
scroll to position [1399, 20]
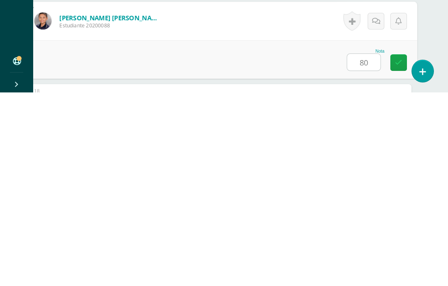
type input "80"
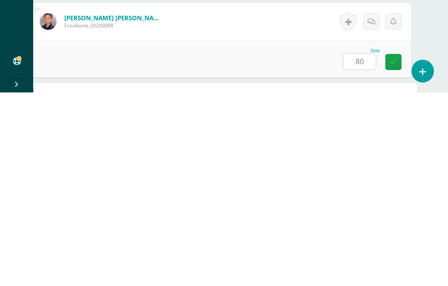
scroll to position [1481, 20]
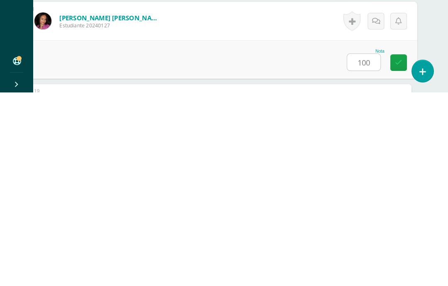
type input "100"
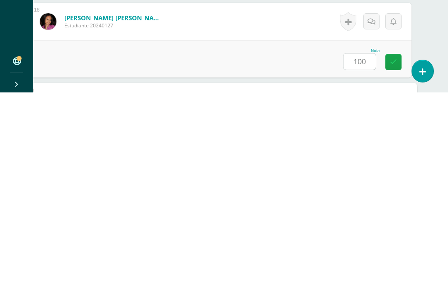
scroll to position [1562, 20]
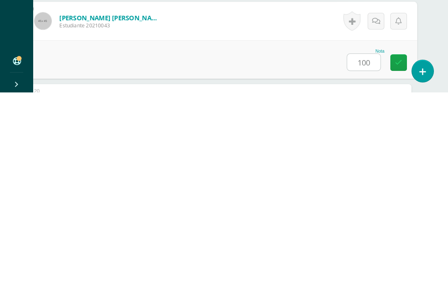
type input "100"
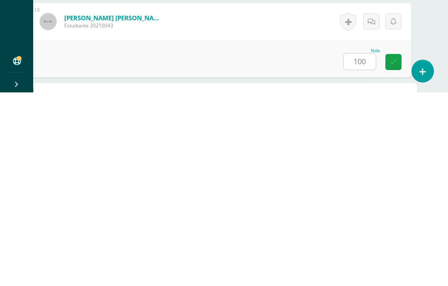
scroll to position [1643, 20]
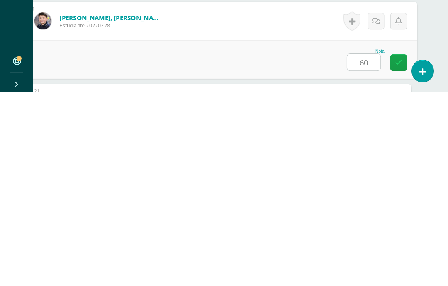
type input "60"
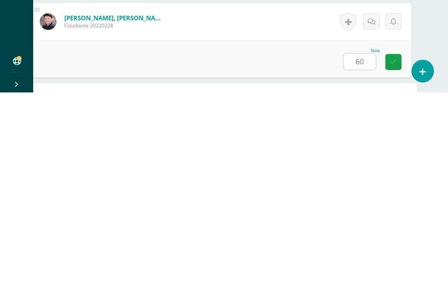
scroll to position [1724, 20]
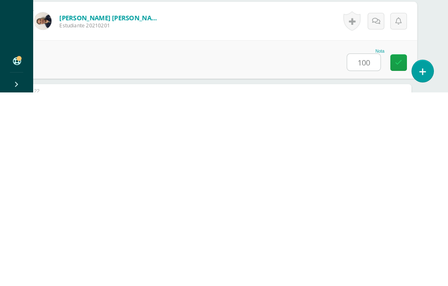
type input "100"
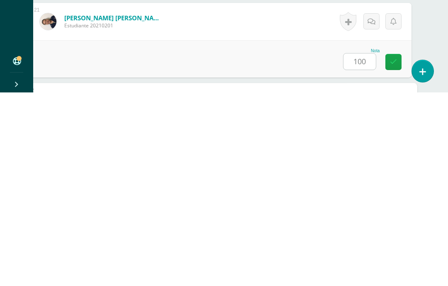
scroll to position [1805, 20]
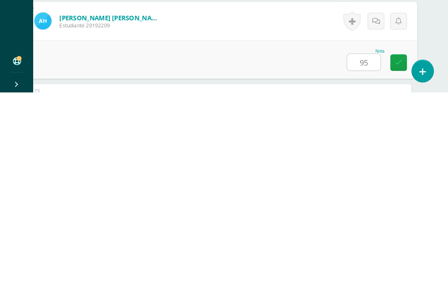
type input "95"
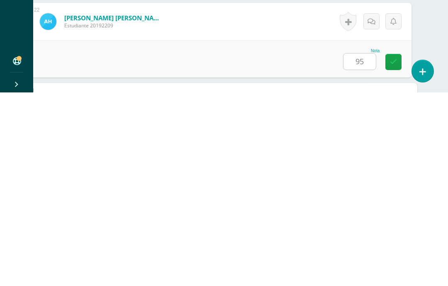
scroll to position [1887, 20]
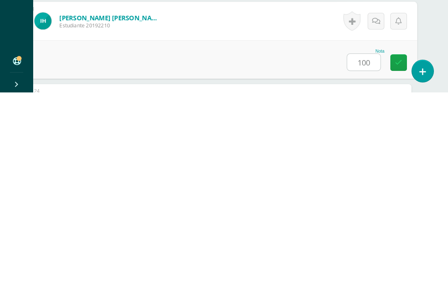
type input "100"
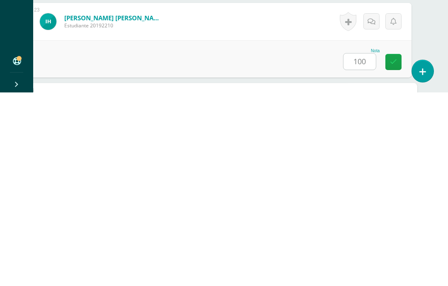
scroll to position [1968, 20]
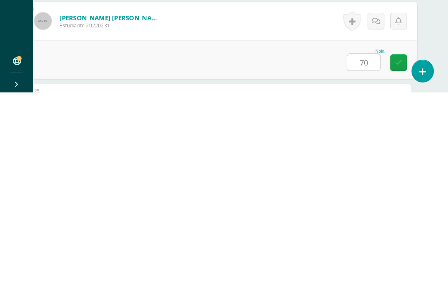
type input "70"
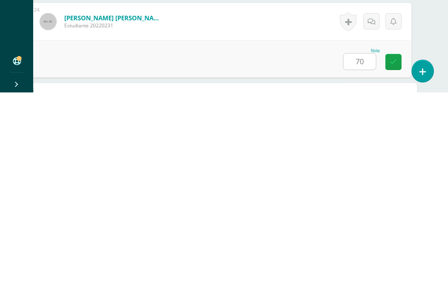
scroll to position [2049, 20]
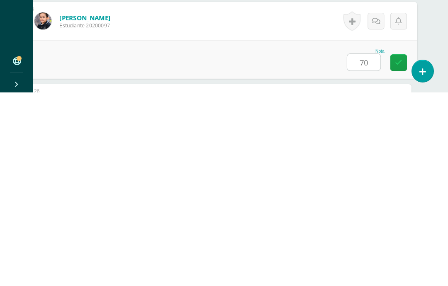
type input "70"
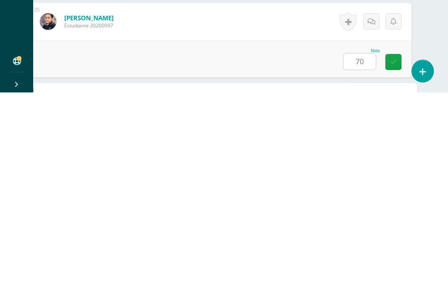
scroll to position [2130, 20]
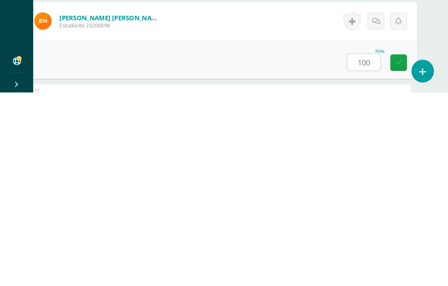
type input "100"
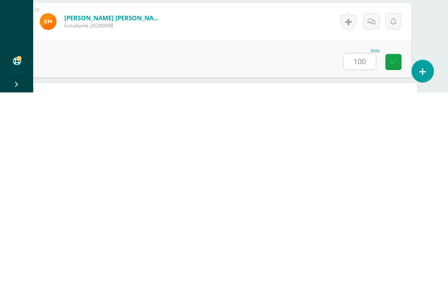
scroll to position [2212, 20]
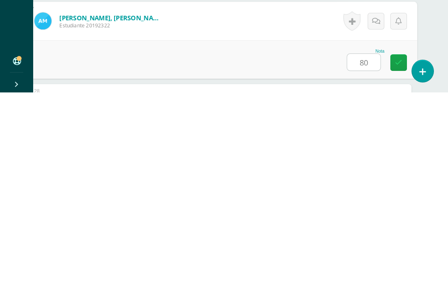
type input "80"
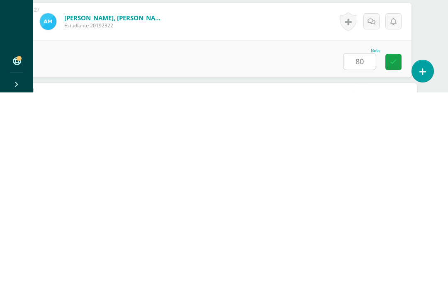
scroll to position [2293, 20]
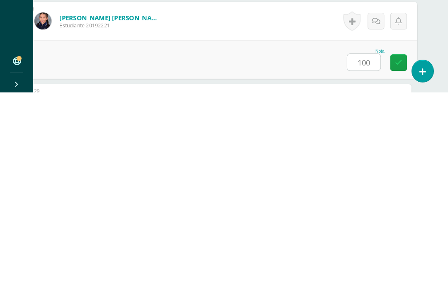
type input "100"
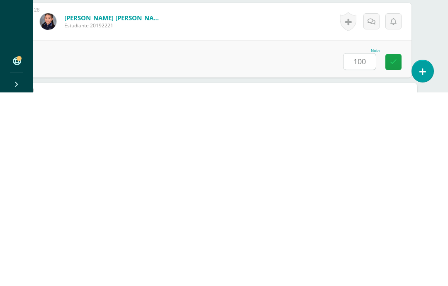
scroll to position [2374, 20]
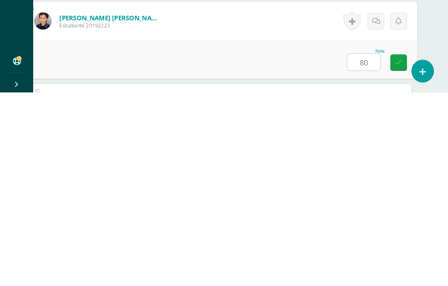
type input "80"
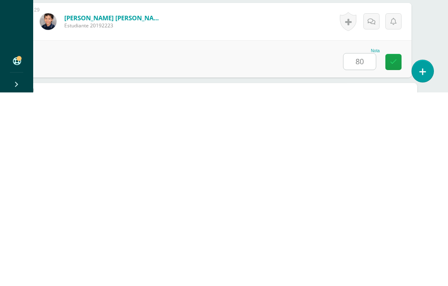
scroll to position [2455, 20]
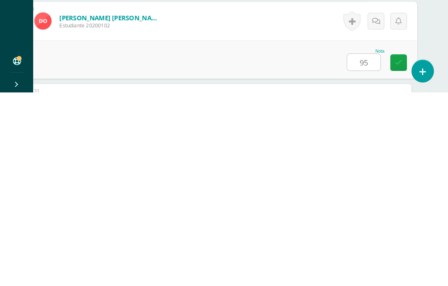
type input "95"
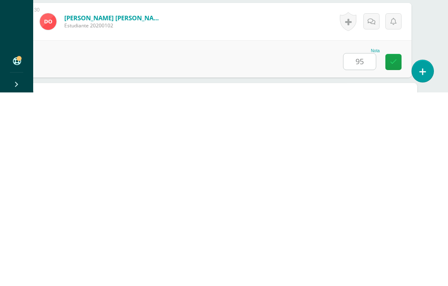
scroll to position [2537, 20]
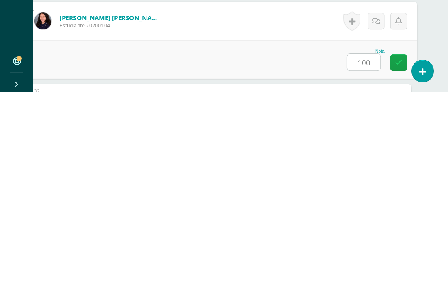
type input "100"
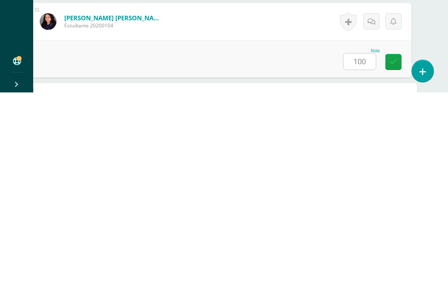
scroll to position [2618, 20]
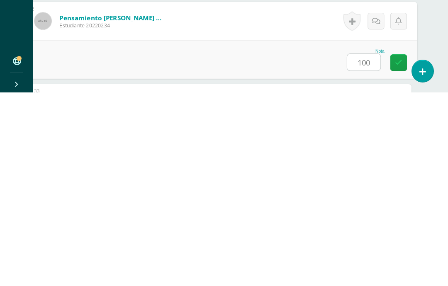
type input "100"
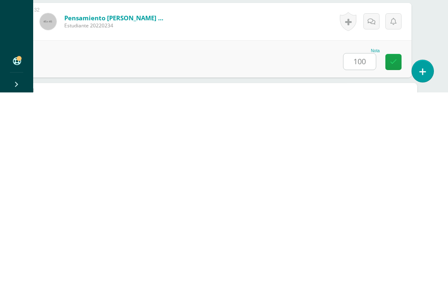
scroll to position [2699, 20]
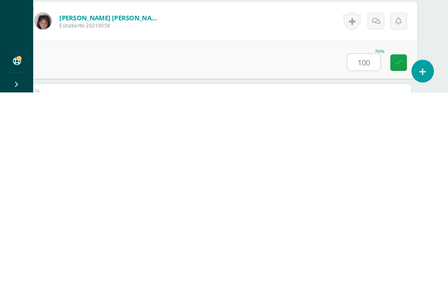
type input "100"
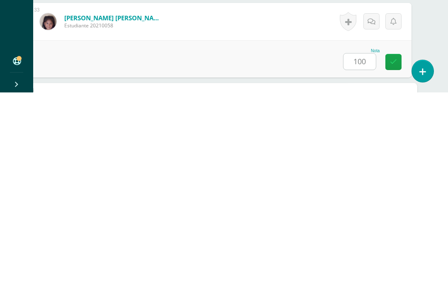
scroll to position [2780, 20]
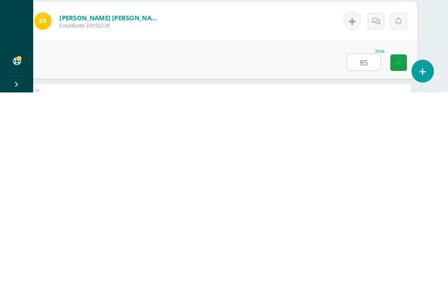
type input "85"
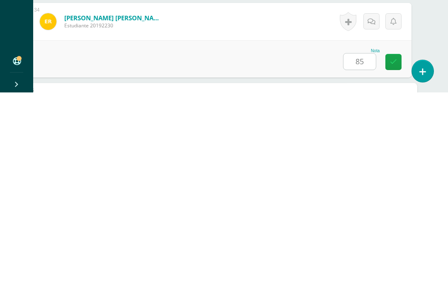
scroll to position [2862, 20]
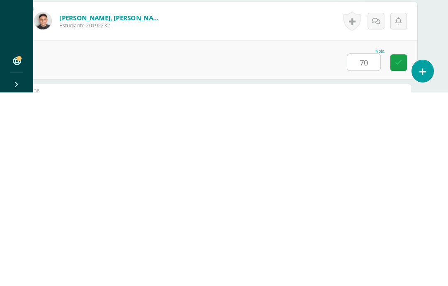
type input "70"
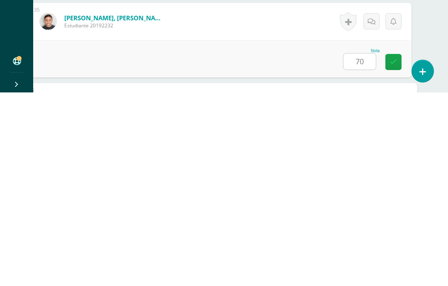
scroll to position [2943, 20]
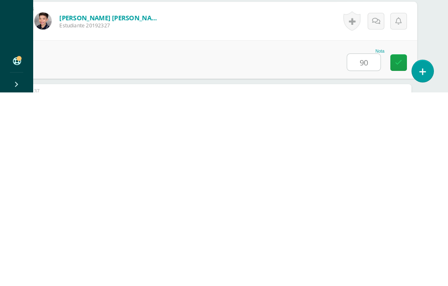
type input "90"
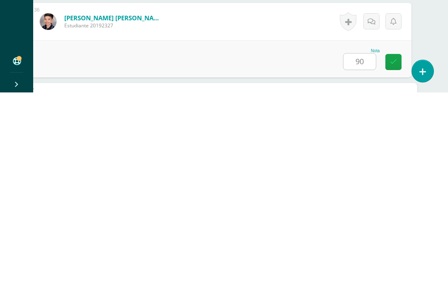
scroll to position [3024, 20]
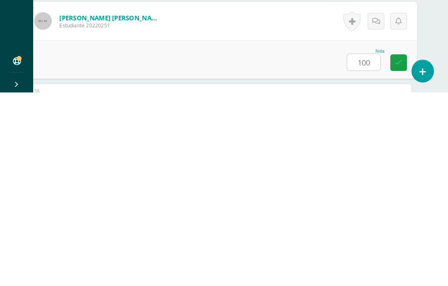
type input "100"
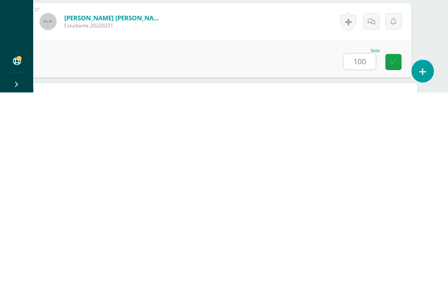
scroll to position [3105, 20]
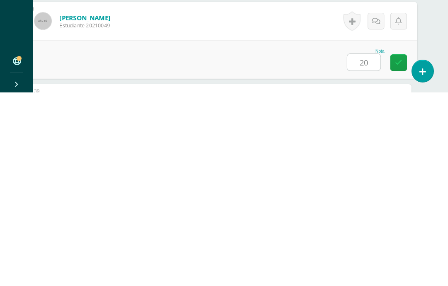
type input "20"
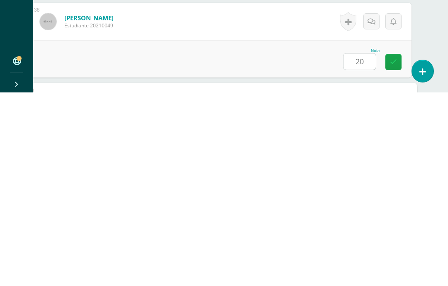
scroll to position [3187, 20]
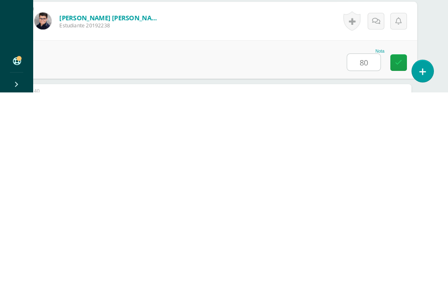
type input "80"
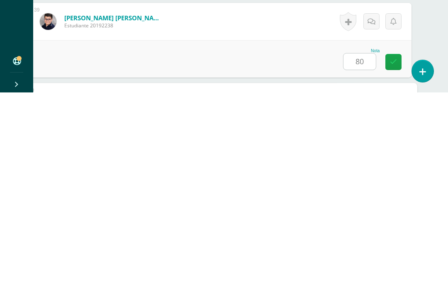
scroll to position [3301, 20]
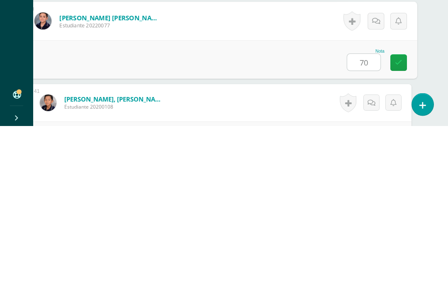
type input "70"
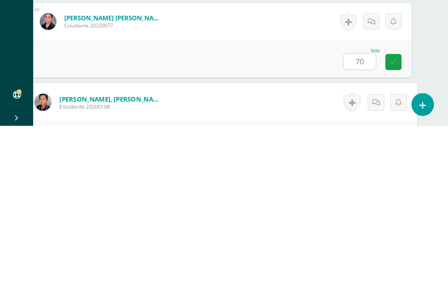
scroll to position [3382, 20]
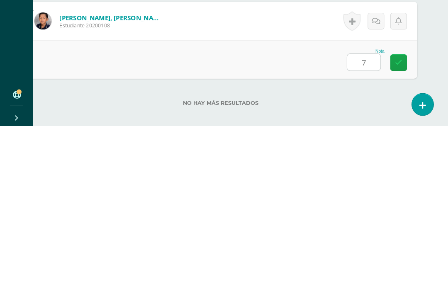
type input "70"
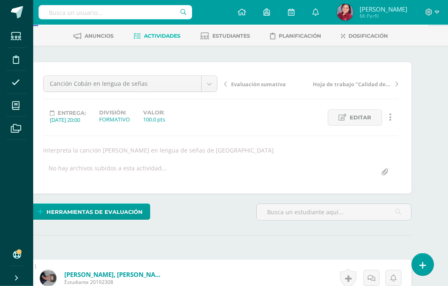
scroll to position [0, 20]
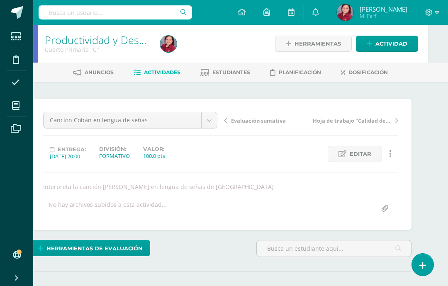
click at [17, 107] on icon at bounding box center [15, 106] width 7 height 8
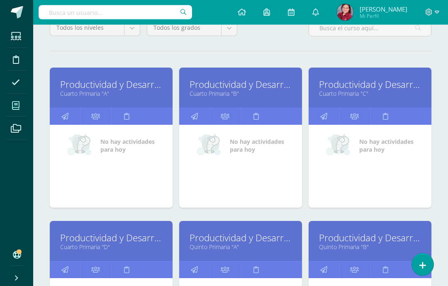
scroll to position [91, 0]
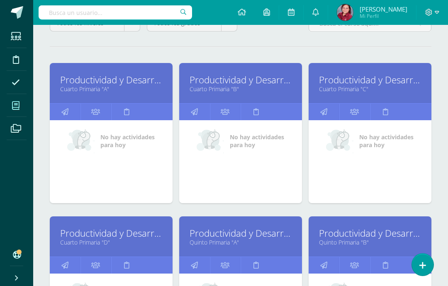
click at [66, 234] on link "Productividad y Desarrollo" at bounding box center [111, 233] width 102 height 13
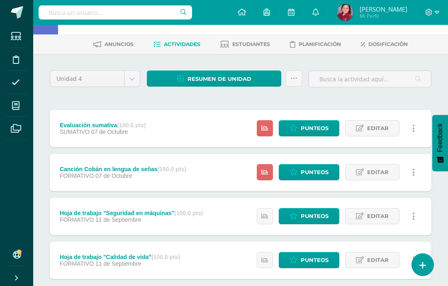
scroll to position [23, 0]
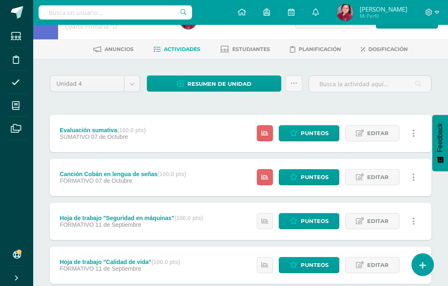
click at [265, 173] on link at bounding box center [265, 177] width 16 height 16
click at [320, 173] on span "Punteos" at bounding box center [314, 177] width 28 height 15
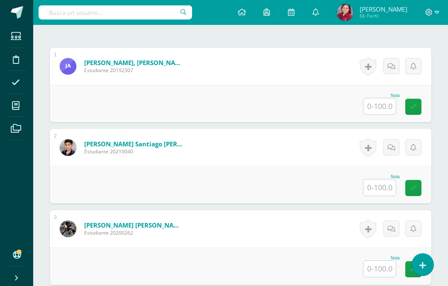
scroll to position [259, 0]
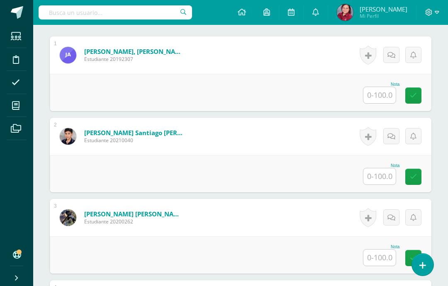
click at [378, 97] on input "text" at bounding box center [379, 95] width 32 height 16
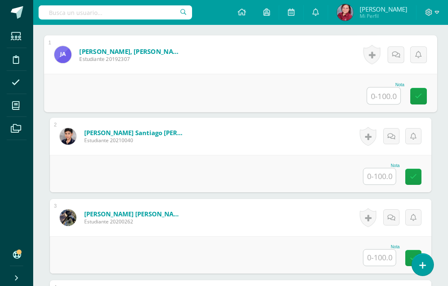
scroll to position [259, 20]
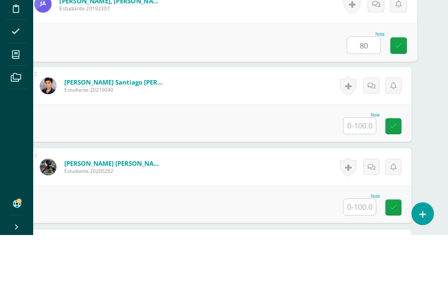
type input "80"
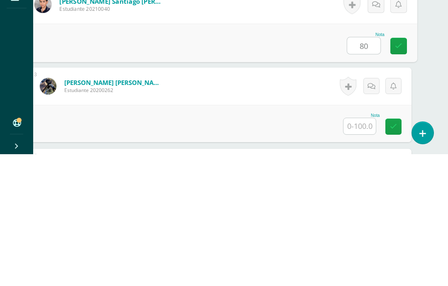
type input "80"
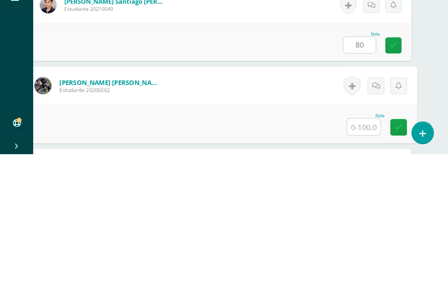
scroll to position [279, 20]
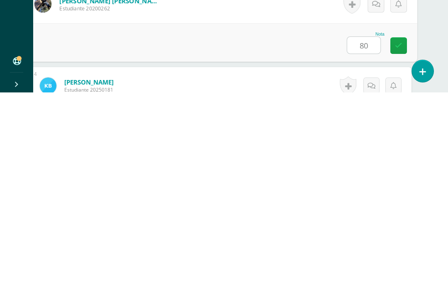
type input "80"
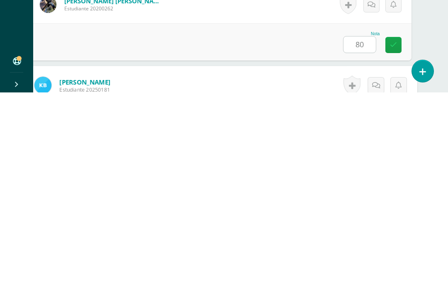
scroll to position [360, 20]
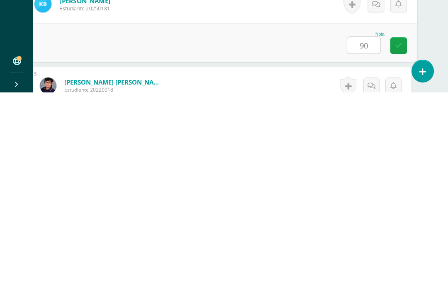
type input "90"
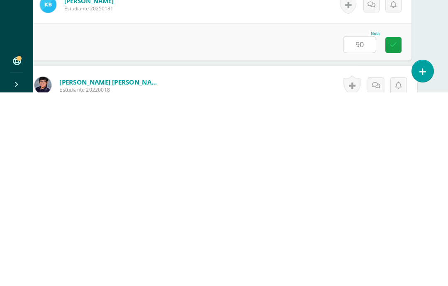
scroll to position [441, 20]
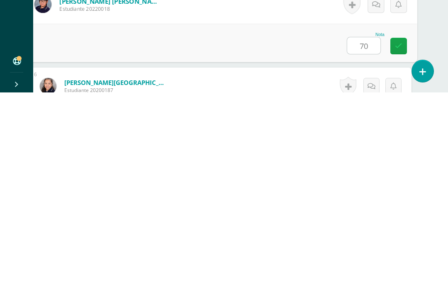
type input "70"
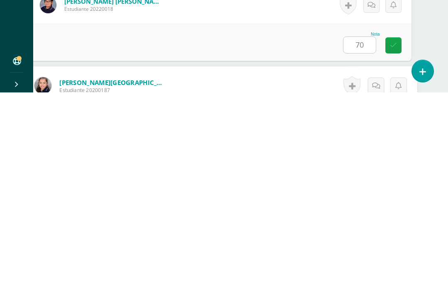
scroll to position [522, 20]
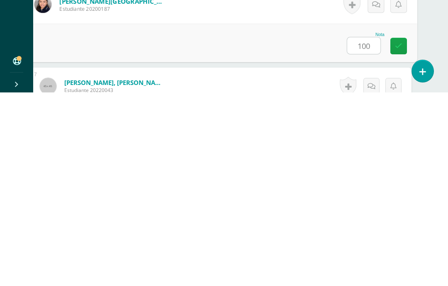
type input "100"
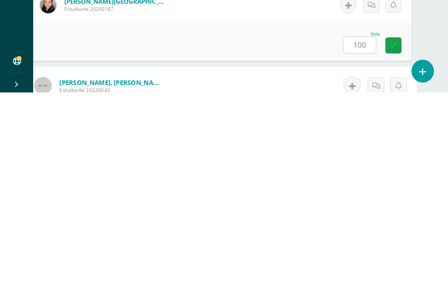
scroll to position [603, 20]
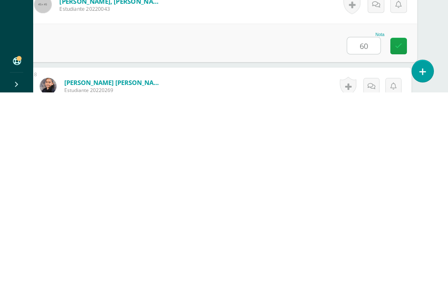
type input "60"
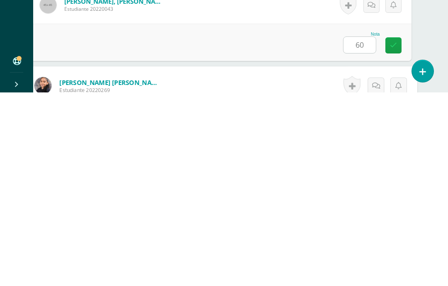
scroll to position [685, 20]
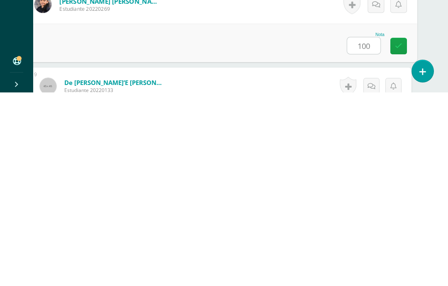
type input "100"
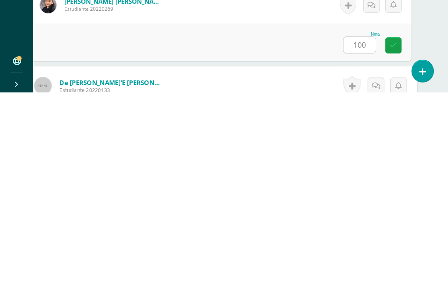
scroll to position [766, 20]
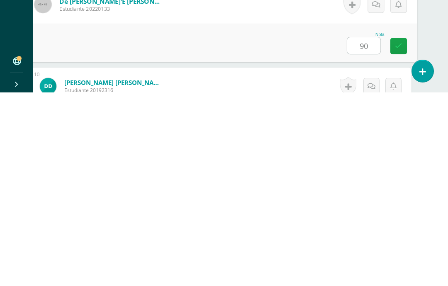
type input "90"
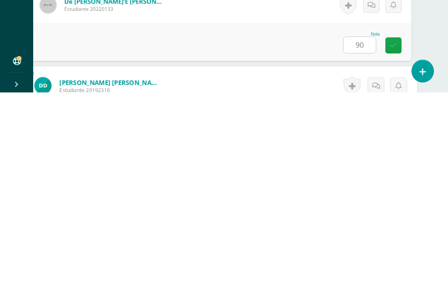
scroll to position [847, 20]
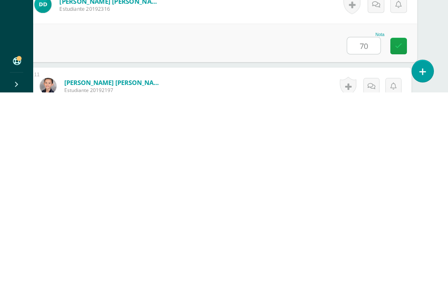
type input "70"
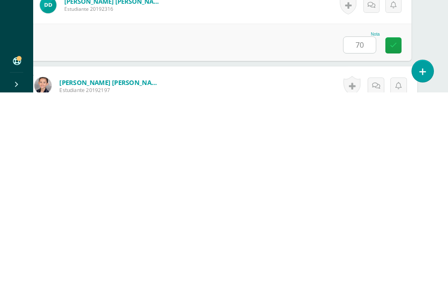
scroll to position [928, 20]
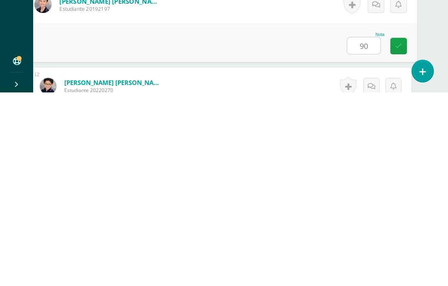
type input "90"
type input "100"
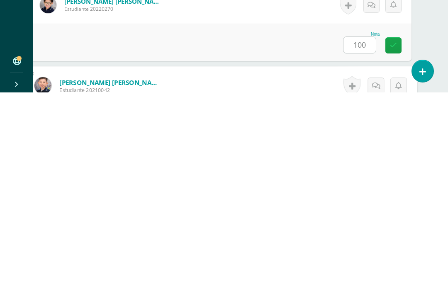
scroll to position [1091, 20]
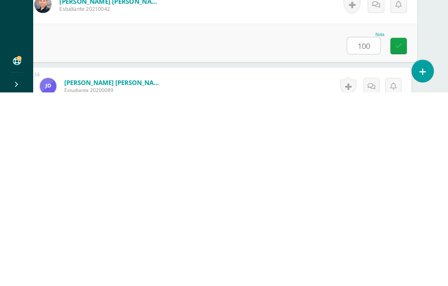
type input "100"
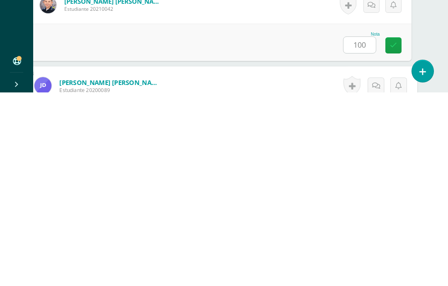
scroll to position [1172, 20]
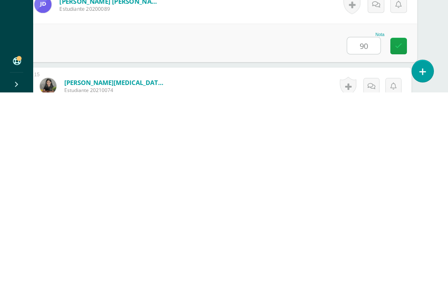
type input "90"
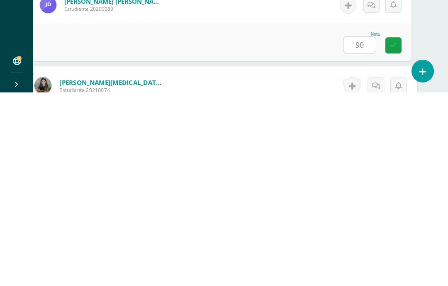
scroll to position [1253, 20]
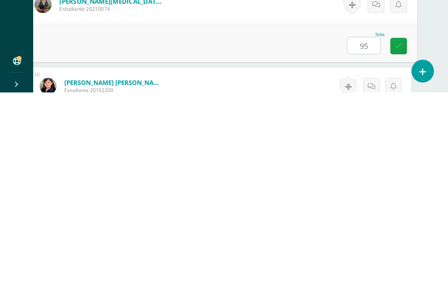
type input "95"
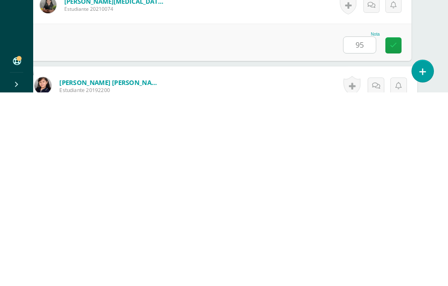
scroll to position [1335, 20]
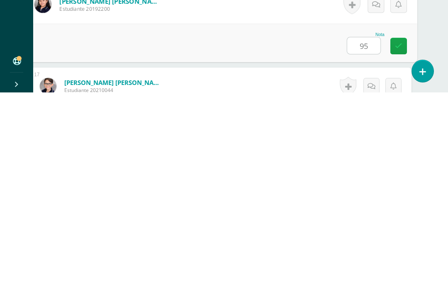
type input "95"
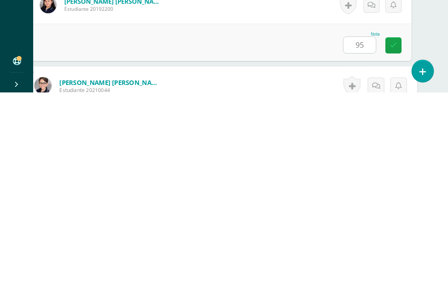
scroll to position [1416, 20]
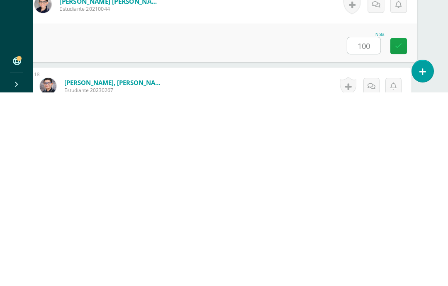
type input "100"
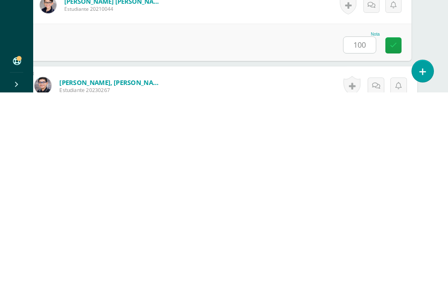
scroll to position [1497, 20]
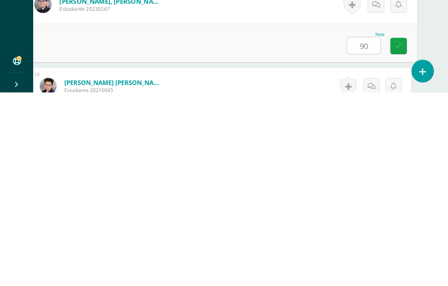
type input "90"
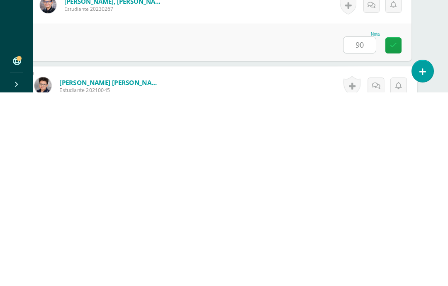
scroll to position [1578, 20]
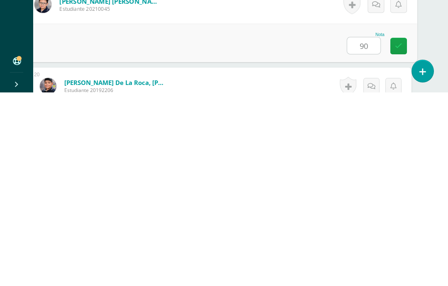
type input "90"
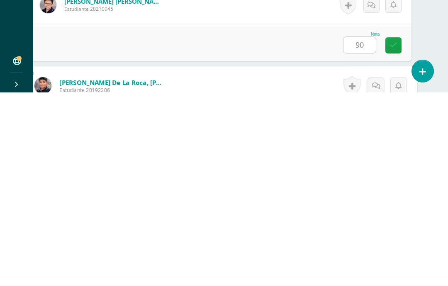
scroll to position [1660, 20]
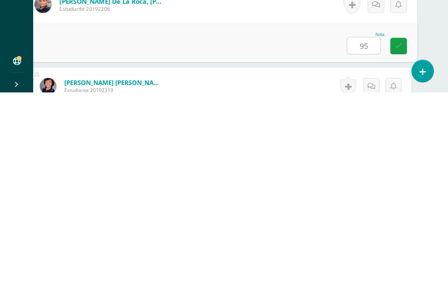
type input "95"
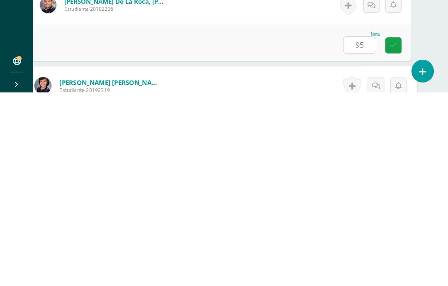
scroll to position [1741, 20]
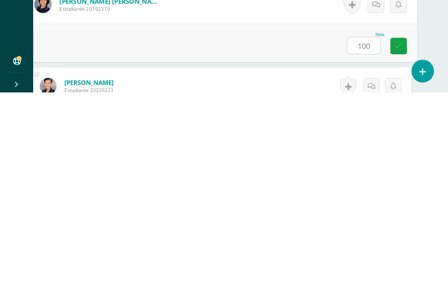
type input "100"
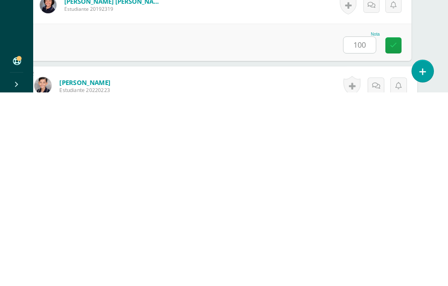
scroll to position [1822, 20]
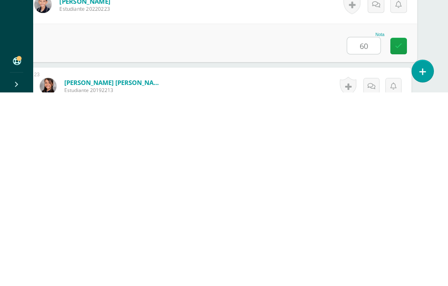
type input "60"
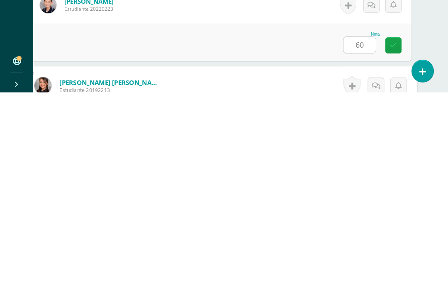
scroll to position [1903, 20]
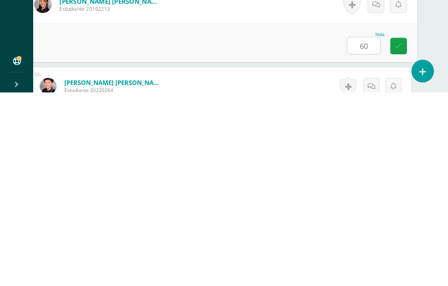
type input "60"
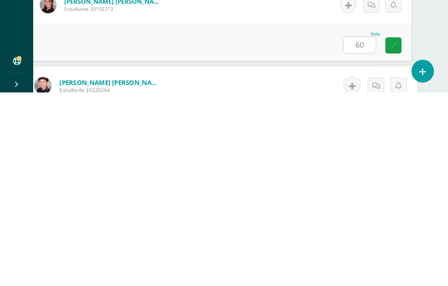
scroll to position [1985, 20]
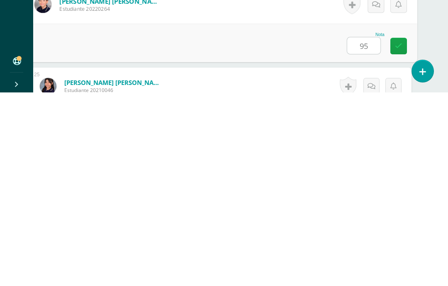
type input "95"
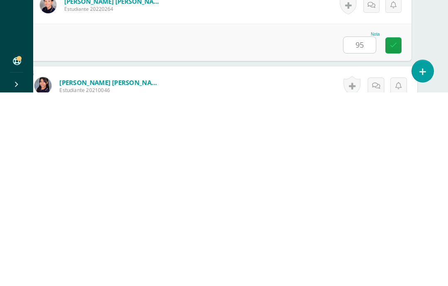
scroll to position [2066, 20]
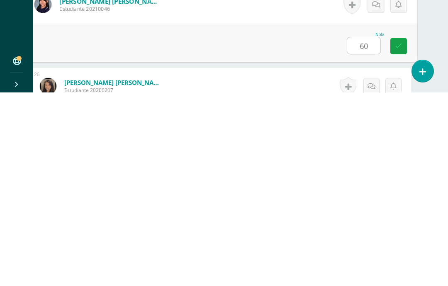
type input "60"
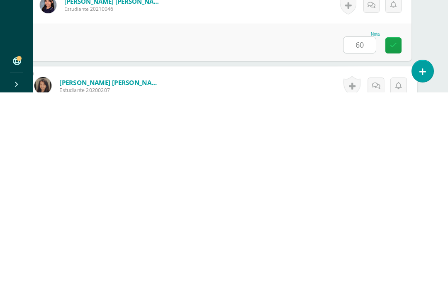
scroll to position [2147, 20]
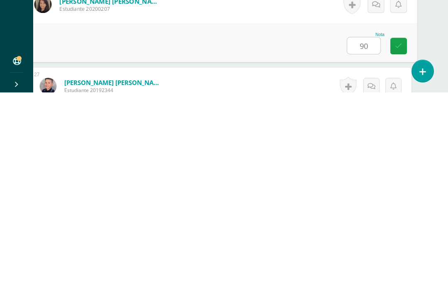
type input "90"
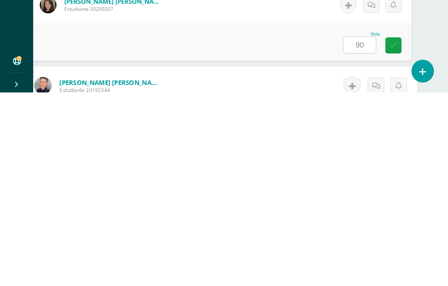
scroll to position [2228, 20]
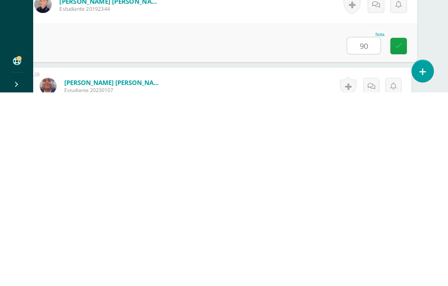
type input "90"
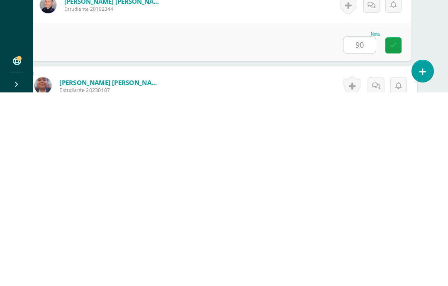
scroll to position [2309, 20]
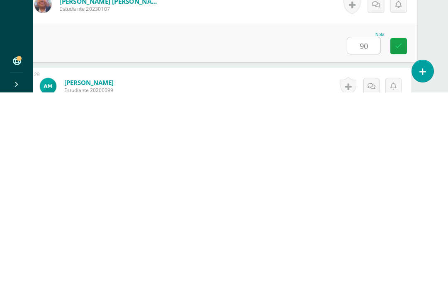
type input "90"
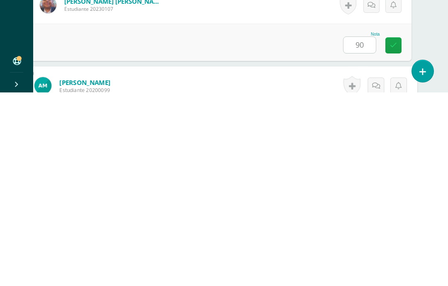
scroll to position [2391, 20]
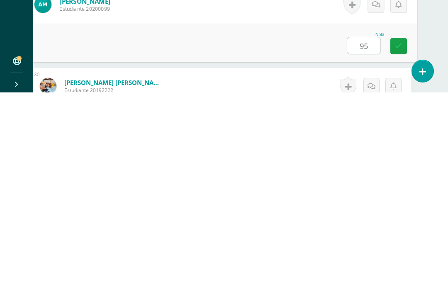
type input "95"
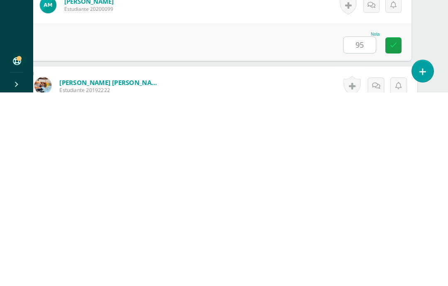
scroll to position [2472, 20]
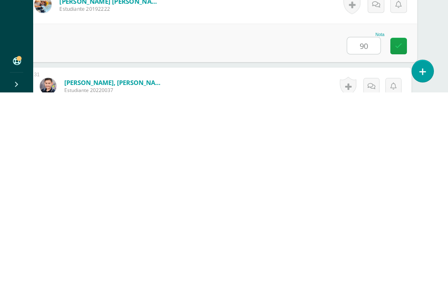
type input "90"
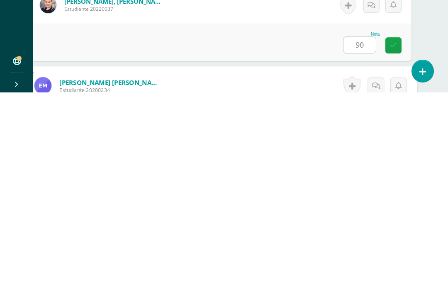
scroll to position [2634, 20]
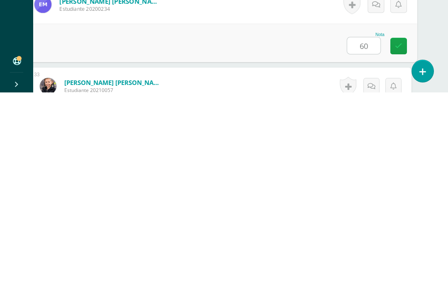
type input "60"
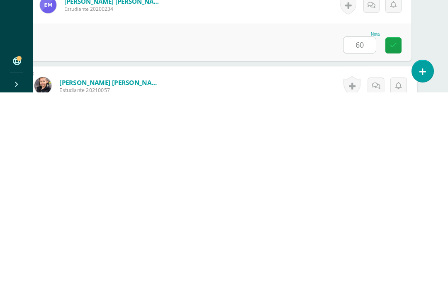
scroll to position [2716, 20]
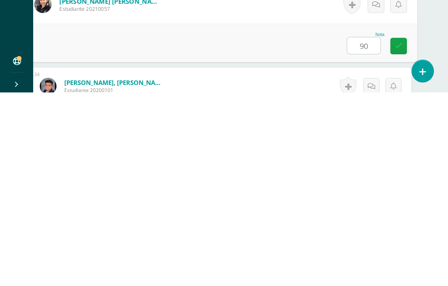
type input "90"
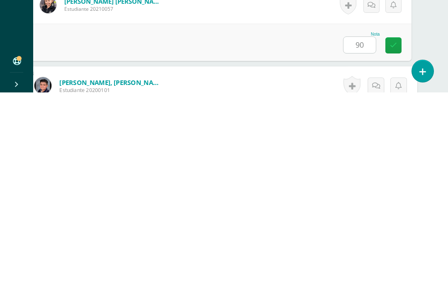
scroll to position [2797, 20]
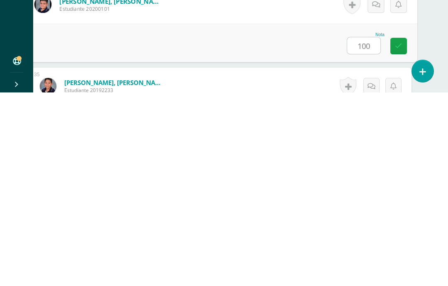
type input "100"
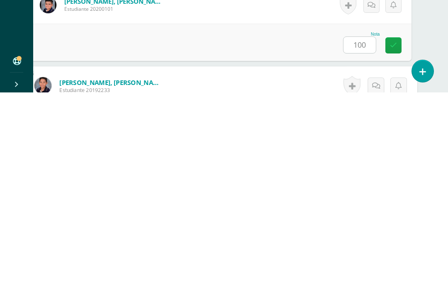
scroll to position [2878, 20]
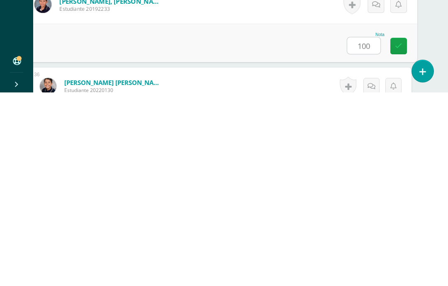
type input "100"
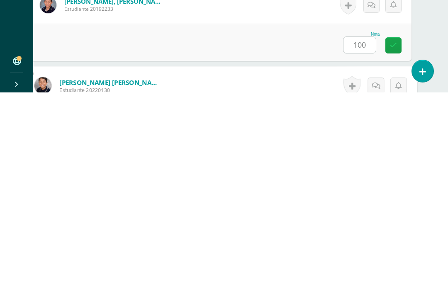
scroll to position [2959, 20]
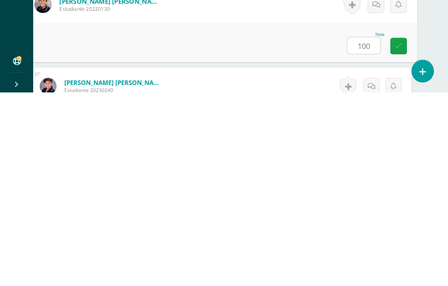
type input "100"
type input "85"
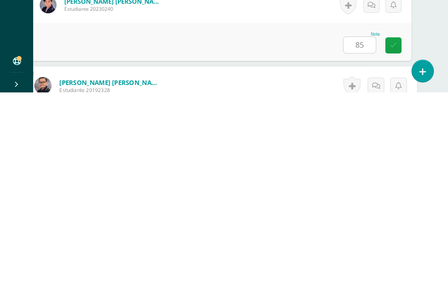
scroll to position [3122, 20]
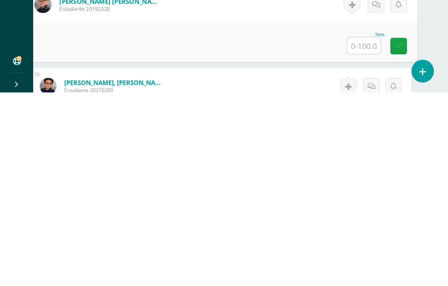
type input "9"
type input "80"
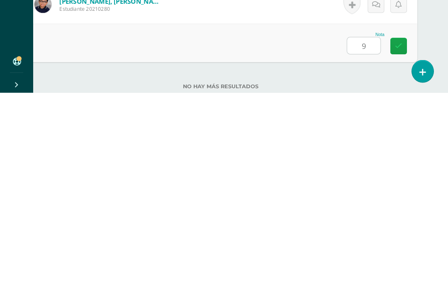
type input "90"
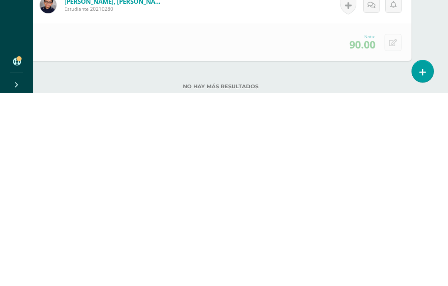
scroll to position [3271, 20]
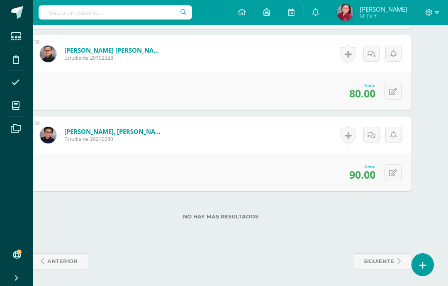
click at [360, 262] on link "siguiente" at bounding box center [382, 261] width 58 height 16
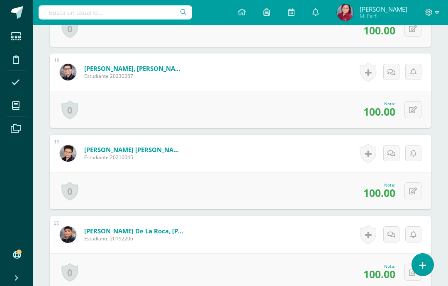
scroll to position [1690, 0]
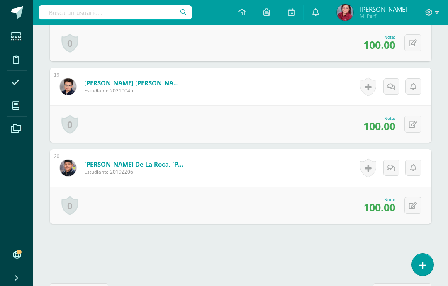
click at [71, 286] on span "anterior" at bounding box center [82, 291] width 30 height 15
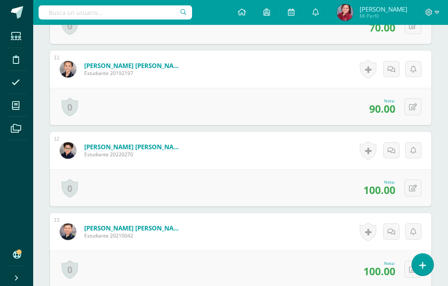
scroll to position [1057, 0]
click at [415, 271] on icon at bounding box center [413, 270] width 8 height 7
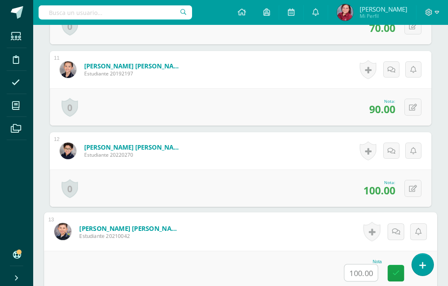
click at [359, 279] on input "100.00" at bounding box center [360, 272] width 33 height 17
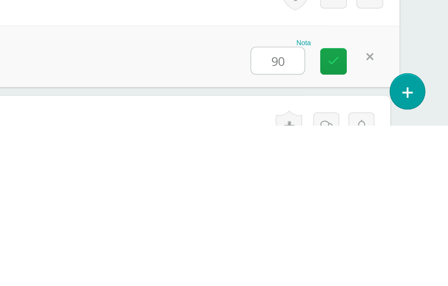
type input "90"
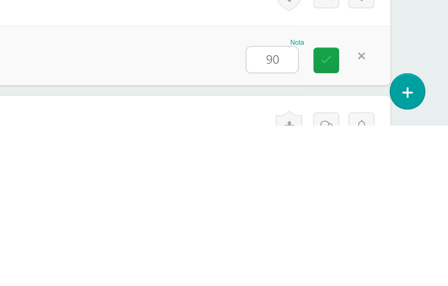
scroll to position [1206, 20]
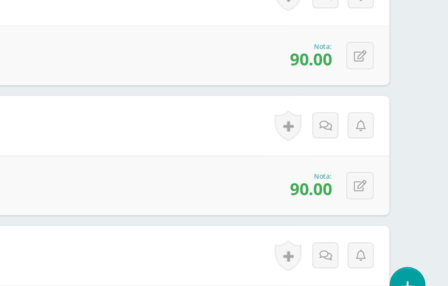
click at [389, 199] on icon at bounding box center [393, 202] width 8 height 7
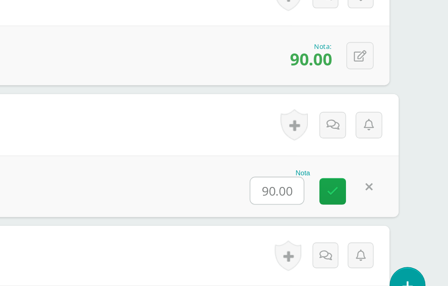
click at [325, 197] on input "90.00" at bounding box center [341, 205] width 33 height 17
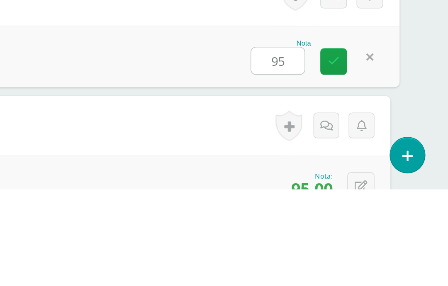
type input "95"
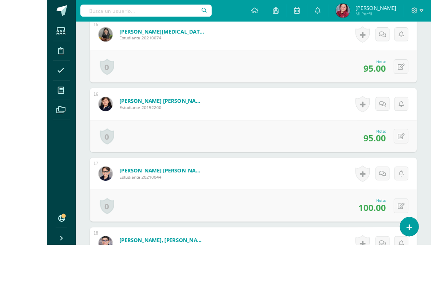
scroll to position [1448, 20]
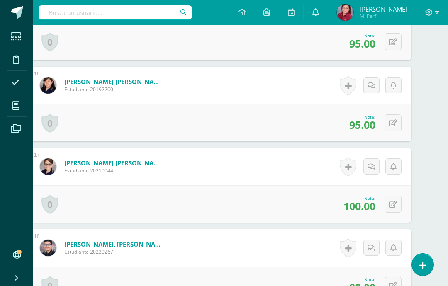
click at [395, 123] on icon at bounding box center [393, 123] width 8 height 7
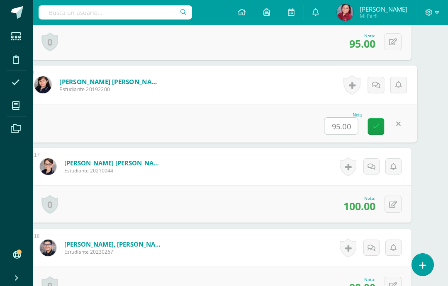
click at [339, 123] on input "95.00" at bounding box center [341, 126] width 33 height 17
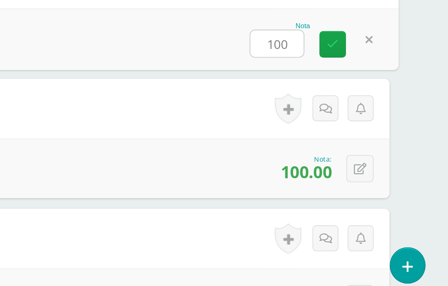
type input "100"
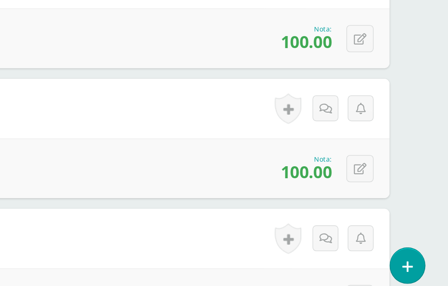
click at [389, 201] on icon at bounding box center [393, 204] width 8 height 7
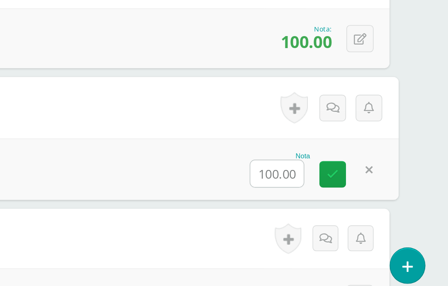
click at [325, 199] on input "100.00" at bounding box center [341, 207] width 33 height 17
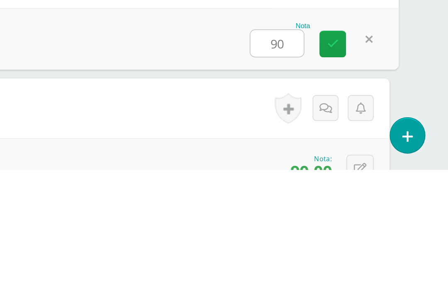
type input "90"
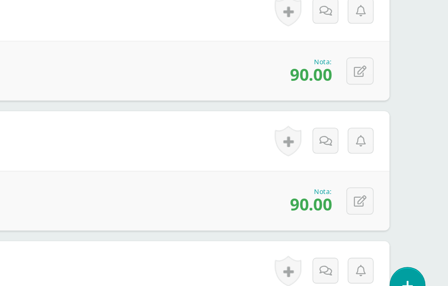
scroll to position [1611, 20]
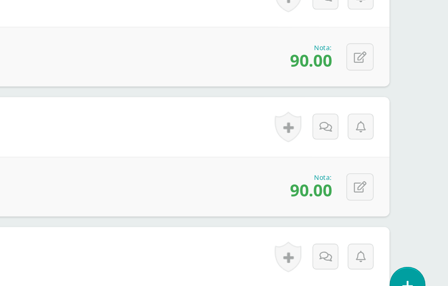
click at [389, 200] on icon at bounding box center [393, 203] width 8 height 7
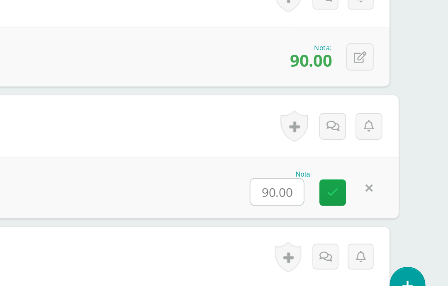
click at [325, 198] on input "90.00" at bounding box center [341, 206] width 33 height 17
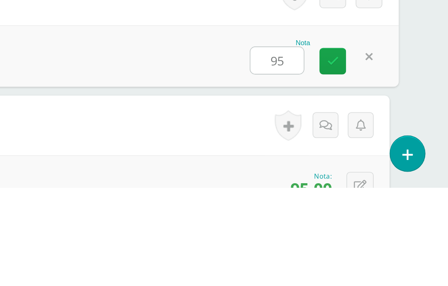
type input "95"
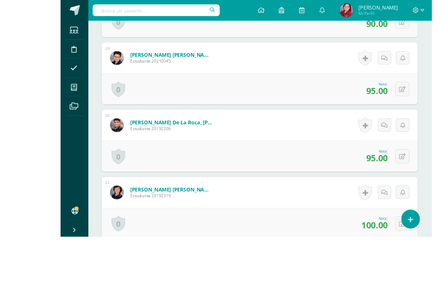
scroll to position [1737, 20]
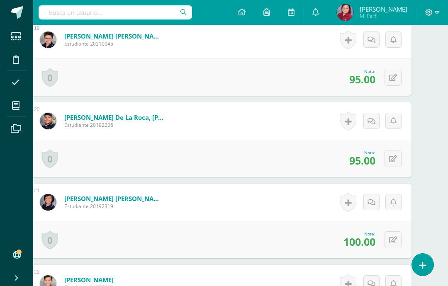
click at [396, 162] on icon at bounding box center [393, 158] width 8 height 7
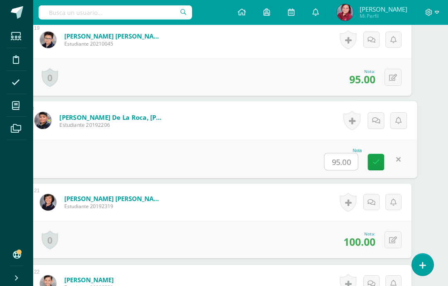
click at [356, 166] on input "95.00" at bounding box center [341, 161] width 33 height 17
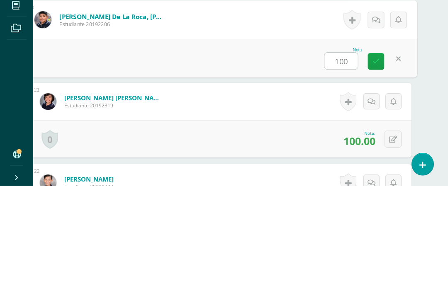
type input "100"
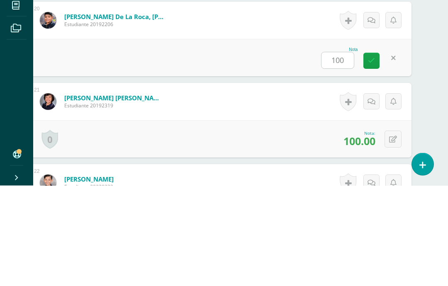
scroll to position [1838, 20]
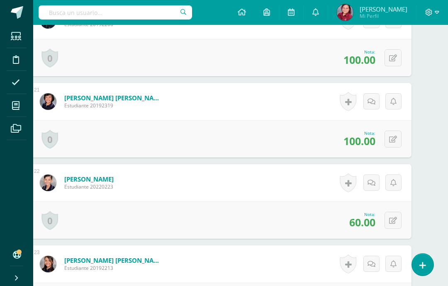
click at [396, 143] on icon at bounding box center [393, 139] width 8 height 7
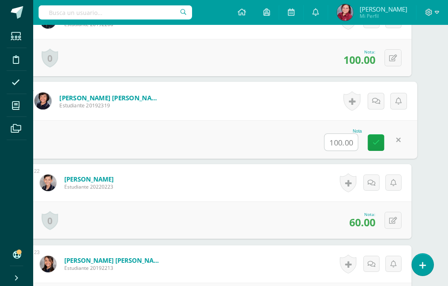
click at [356, 145] on input "100.00" at bounding box center [341, 142] width 33 height 17
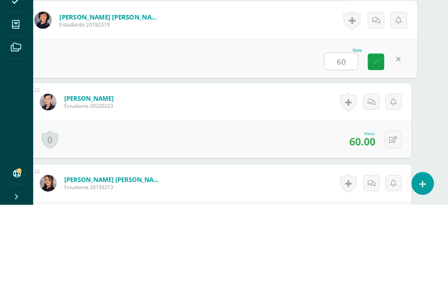
type input "60"
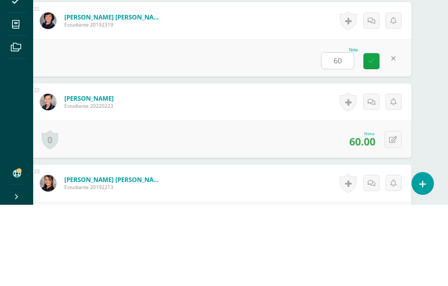
scroll to position [1919, 20]
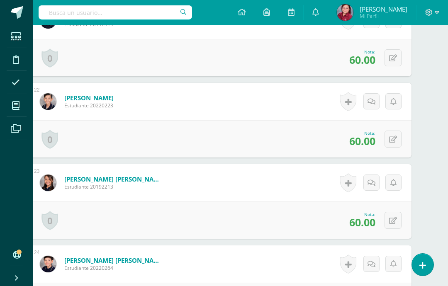
click at [397, 220] on button at bounding box center [392, 220] width 17 height 17
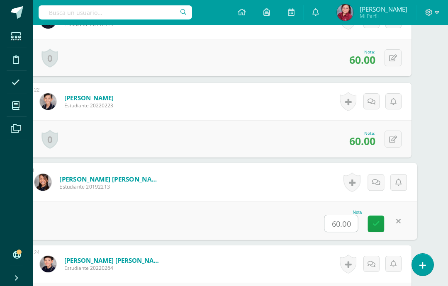
click at [344, 223] on input "60.00" at bounding box center [341, 223] width 33 height 17
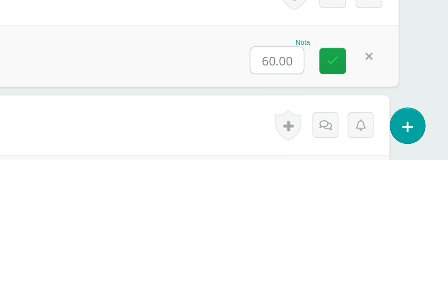
scroll to position [2018, 20]
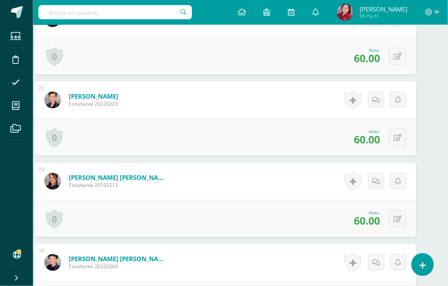
scroll to position [1921, 15]
click at [398, 224] on button at bounding box center [397, 218] width 17 height 17
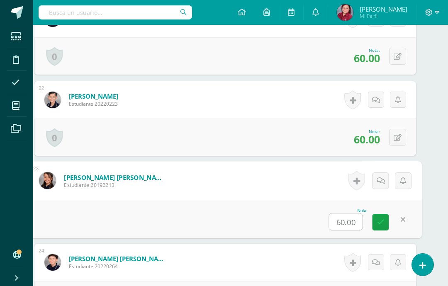
click at [349, 223] on input "60.00" at bounding box center [345, 221] width 33 height 17
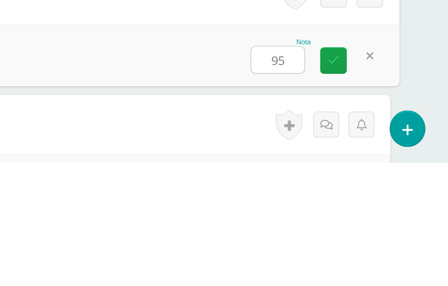
type input "95"
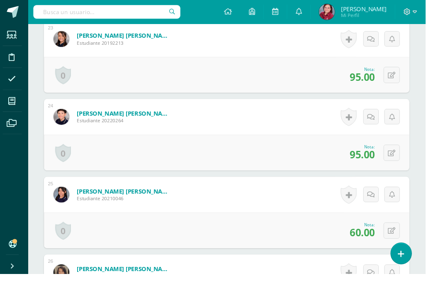
scroll to position [2039, 19]
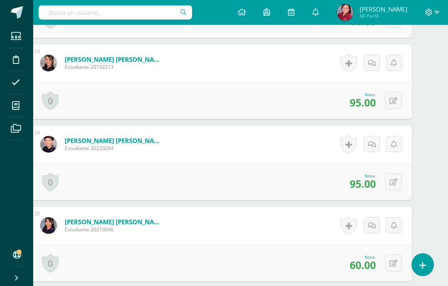
click at [392, 182] on icon at bounding box center [393, 182] width 8 height 7
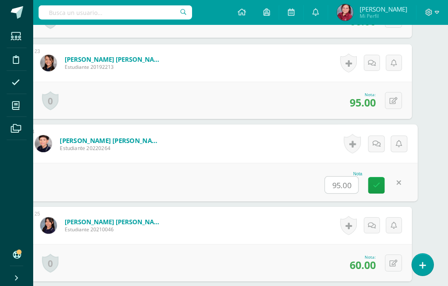
click at [352, 187] on input "95.00" at bounding box center [341, 185] width 33 height 17
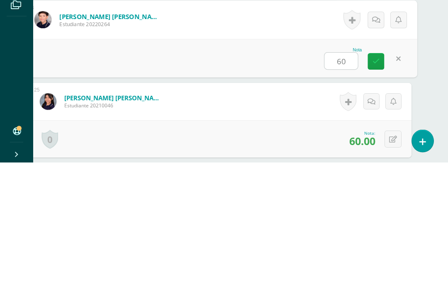
type input "60"
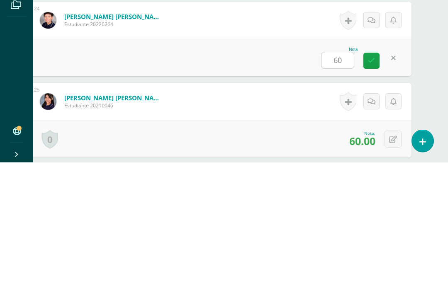
scroll to position [2163, 20]
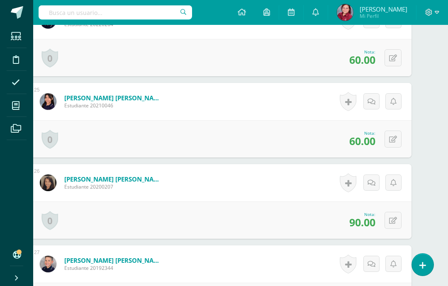
click at [394, 141] on icon at bounding box center [393, 139] width 8 height 7
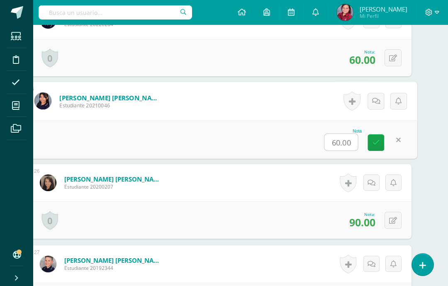
click at [352, 147] on input "60.00" at bounding box center [341, 142] width 33 height 17
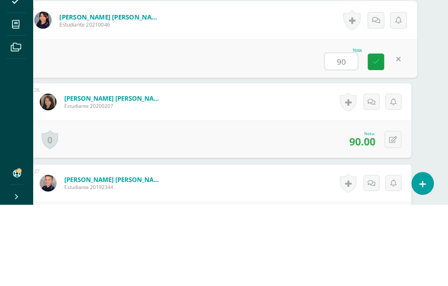
type input "90"
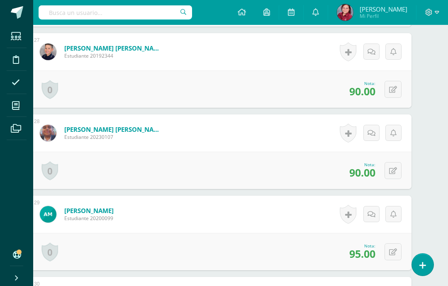
scroll to position [2388, 20]
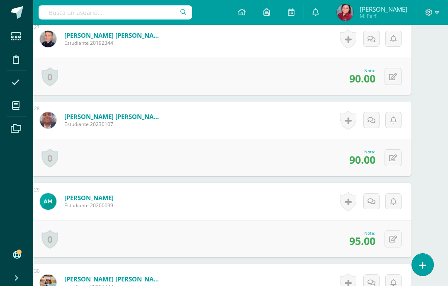
click at [388, 162] on button at bounding box center [392, 157] width 17 height 17
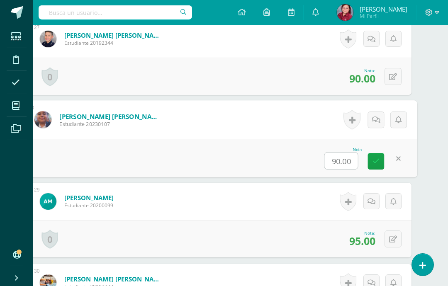
click at [340, 160] on input "90.00" at bounding box center [341, 161] width 33 height 17
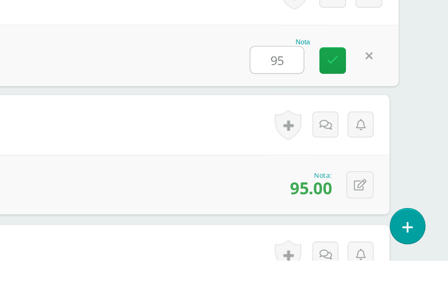
type input "95"
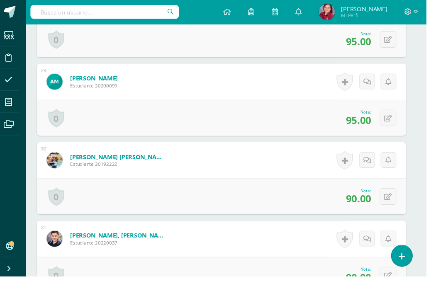
scroll to position [2474, 20]
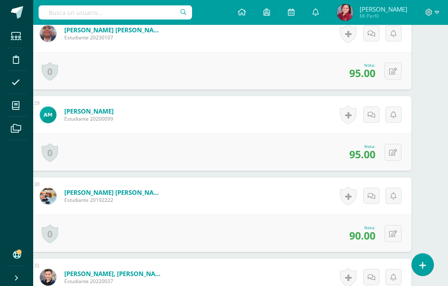
click at [399, 150] on button at bounding box center [392, 152] width 17 height 17
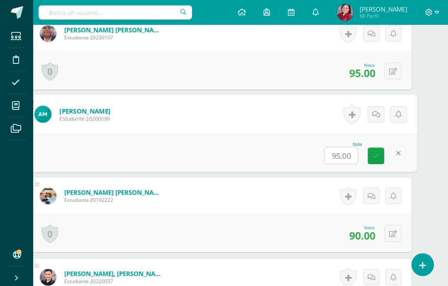
click at [357, 155] on input "95.00" at bounding box center [341, 155] width 33 height 17
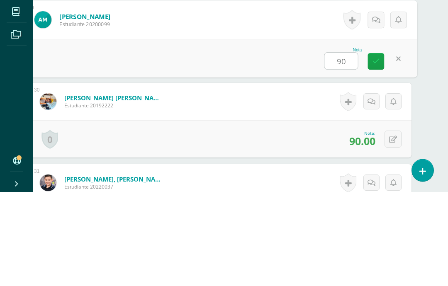
type input "90"
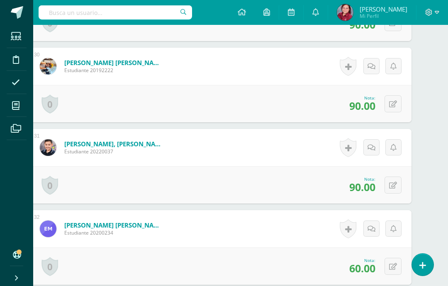
scroll to position [2612, 20]
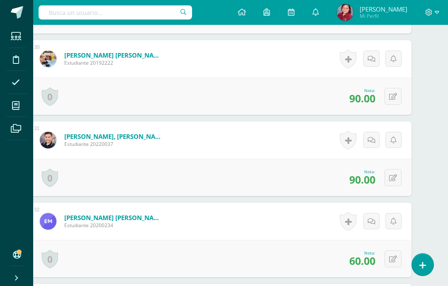
click at [392, 178] on icon at bounding box center [393, 177] width 8 height 7
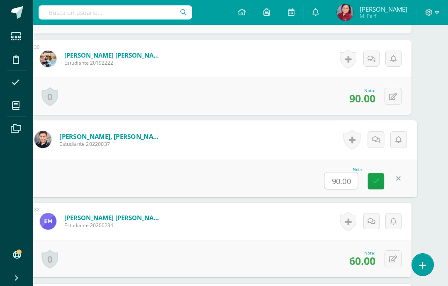
click at [347, 182] on input "90.00" at bounding box center [341, 180] width 33 height 17
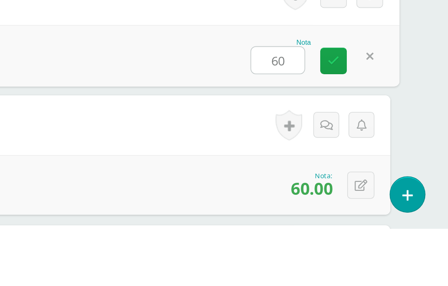
type input "60"
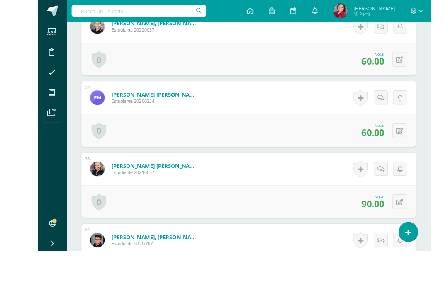
scroll to position [2726, 20]
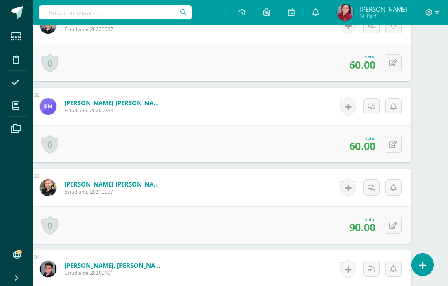
click at [394, 147] on icon at bounding box center [393, 144] width 8 height 7
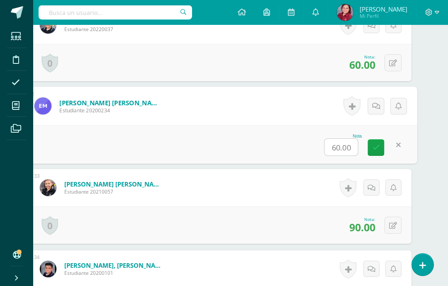
click at [353, 148] on input "60.00" at bounding box center [341, 147] width 33 height 17
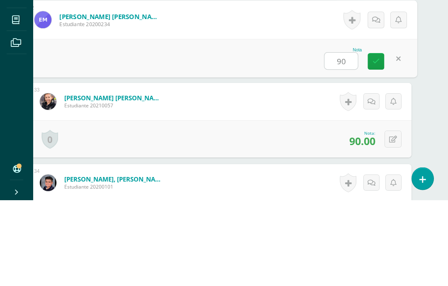
type input "90"
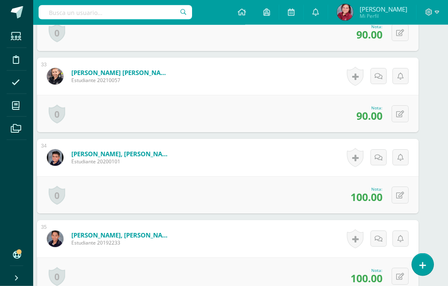
scroll to position [2835, 13]
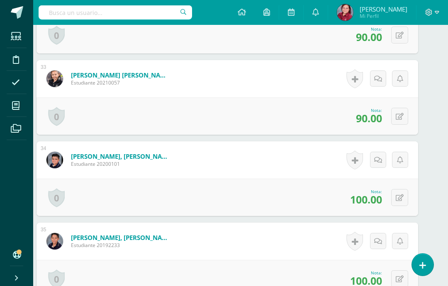
click at [405, 116] on button at bounding box center [399, 116] width 17 height 17
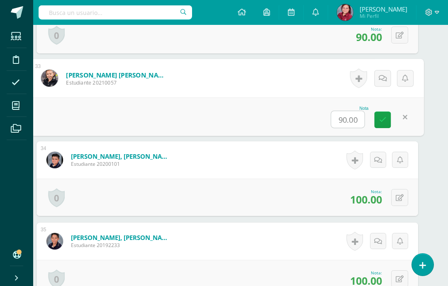
click at [364, 121] on input "90.00" at bounding box center [347, 119] width 33 height 17
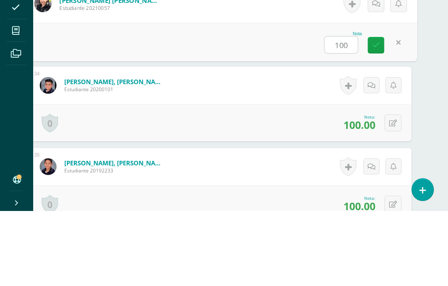
type input "100"
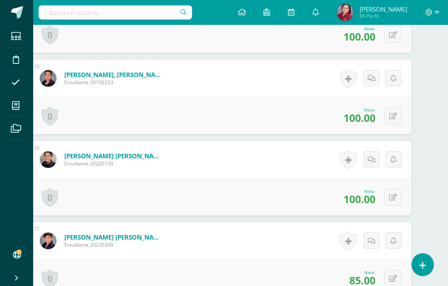
scroll to position [3001, 20]
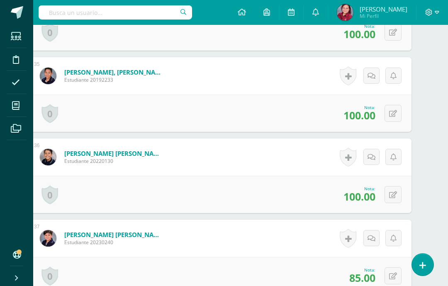
click at [395, 197] on icon at bounding box center [393, 194] width 8 height 7
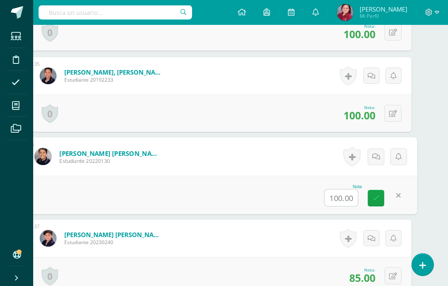
click at [354, 195] on input "100.00" at bounding box center [341, 197] width 33 height 17
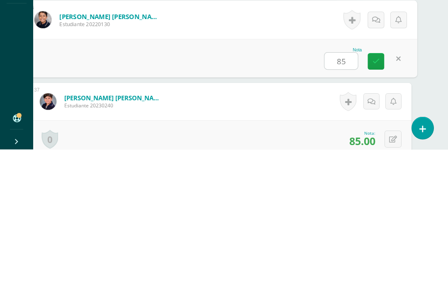
type input "85"
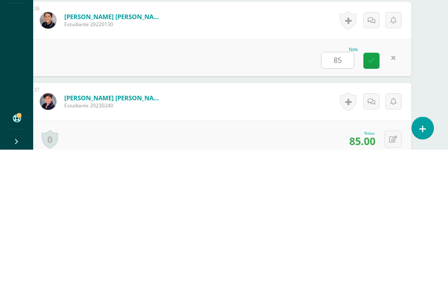
scroll to position [3138, 20]
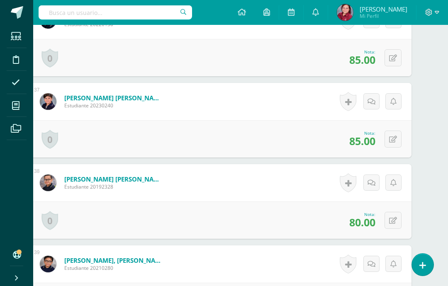
click at [394, 145] on button at bounding box center [392, 139] width 17 height 17
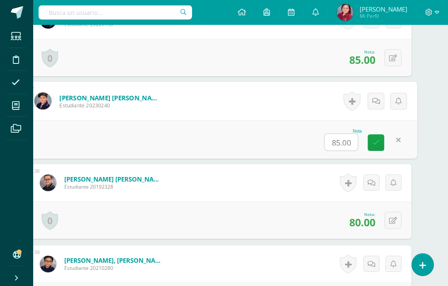
click at [356, 143] on input "85.00" at bounding box center [341, 142] width 33 height 17
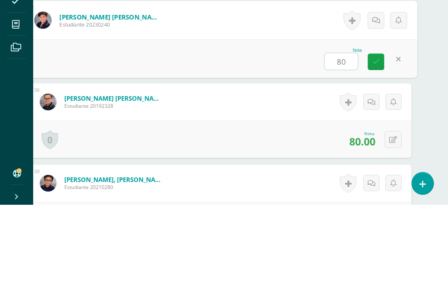
type input "80"
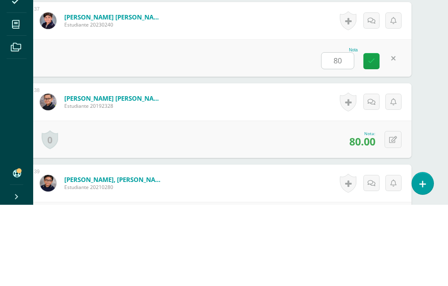
scroll to position [3219, 20]
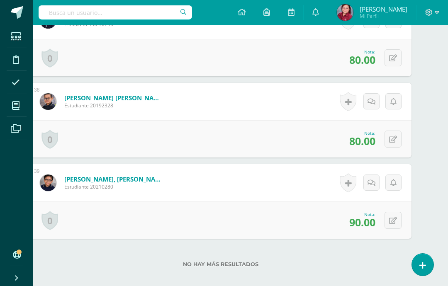
click at [396, 140] on icon at bounding box center [393, 139] width 8 height 7
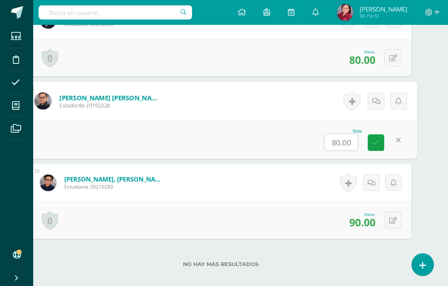
click at [354, 145] on input "80.00" at bounding box center [341, 142] width 33 height 17
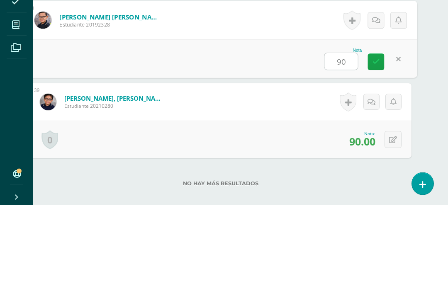
type input "90"
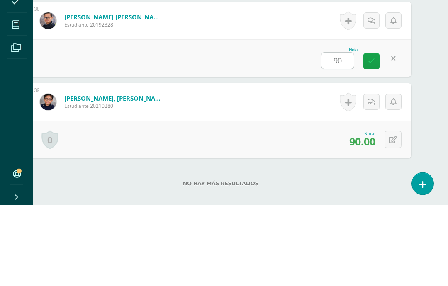
scroll to position [3237, 20]
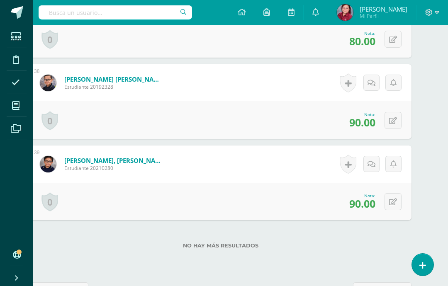
click at [397, 201] on button at bounding box center [392, 201] width 17 height 17
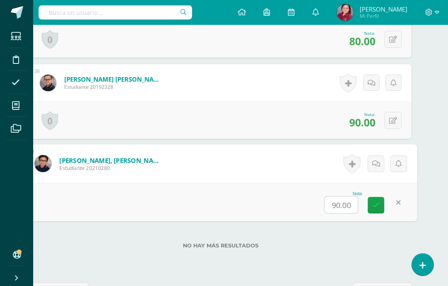
click at [355, 206] on input "90.00" at bounding box center [341, 204] width 33 height 17
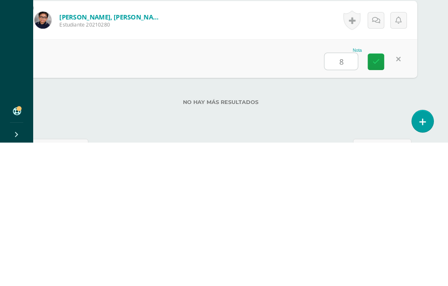
type input "85"
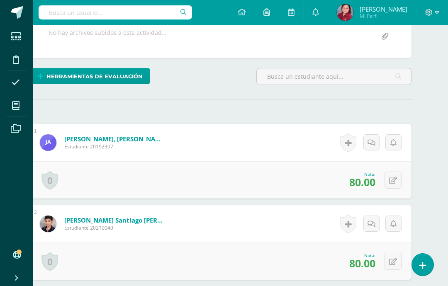
scroll to position [0, 20]
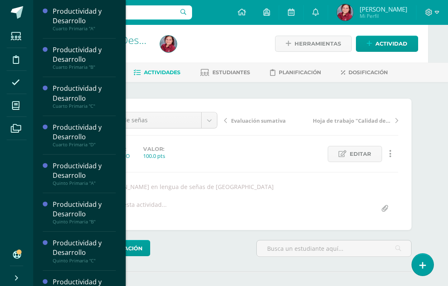
click at [15, 103] on icon at bounding box center [15, 106] width 7 height 8
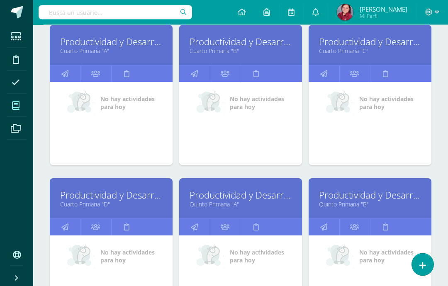
scroll to position [148, 0]
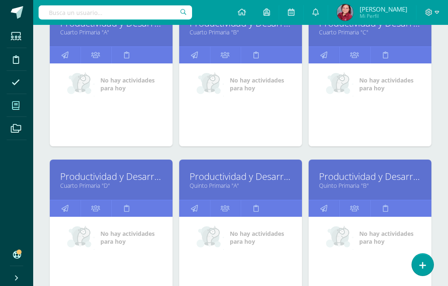
click at [206, 177] on link "Productividad y Desarrollo" at bounding box center [240, 176] width 102 height 13
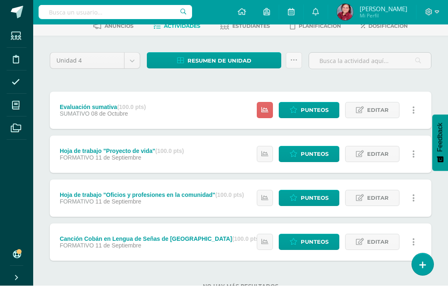
scroll to position [45, 0]
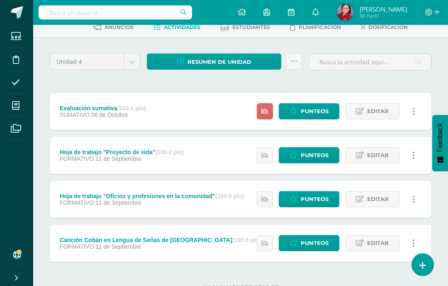
click at [9, 102] on span at bounding box center [16, 105] width 19 height 19
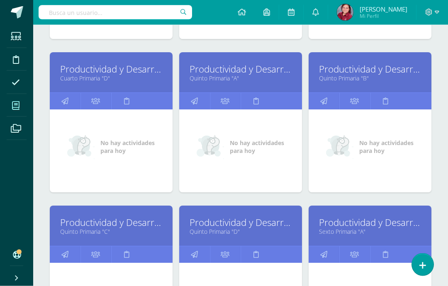
scroll to position [255, 0]
click at [408, 71] on link "Productividad y Desarrollo" at bounding box center [370, 69] width 102 height 13
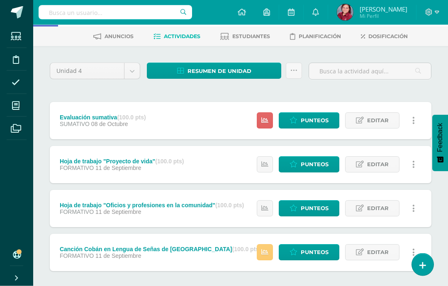
scroll to position [38, 0]
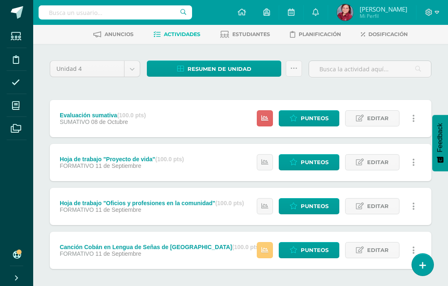
click at [322, 250] on span "Punteos" at bounding box center [314, 249] width 28 height 15
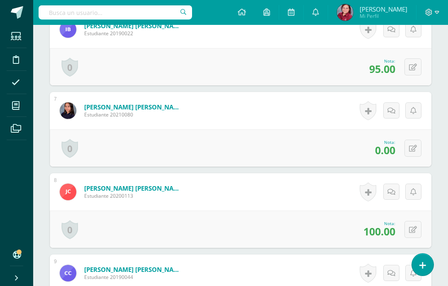
scroll to position [692, 0]
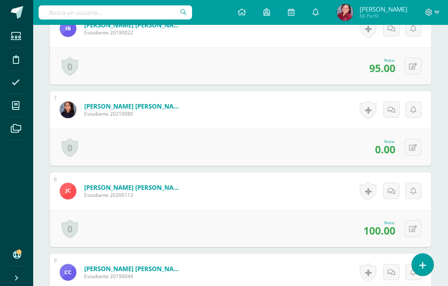
click at [418, 143] on button at bounding box center [412, 147] width 17 height 17
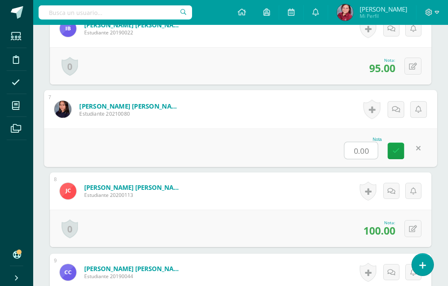
click at [363, 153] on input "0.00" at bounding box center [360, 150] width 33 height 17
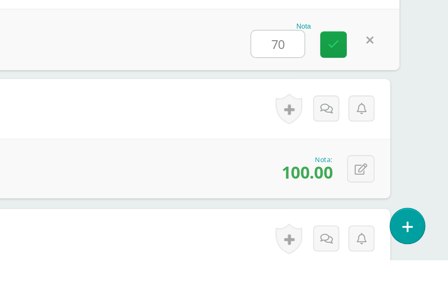
type input "70"
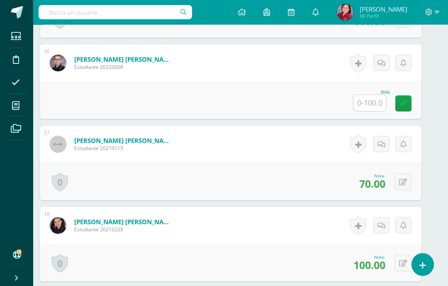
scroll to position [1469, 10]
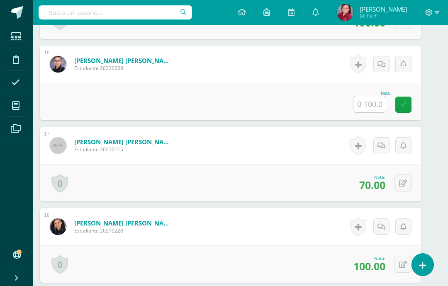
click at [377, 107] on input "text" at bounding box center [369, 104] width 32 height 16
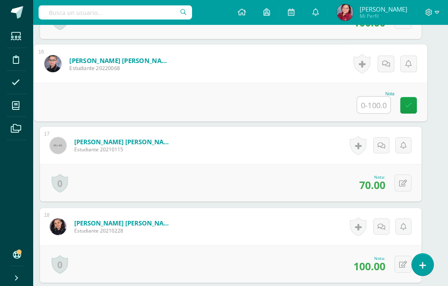
scroll to position [1468, 20]
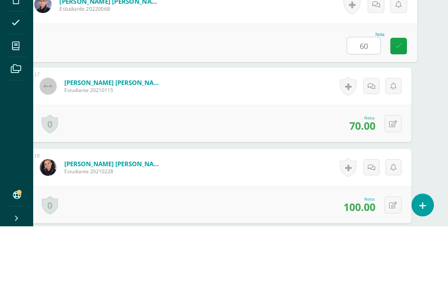
type input "60"
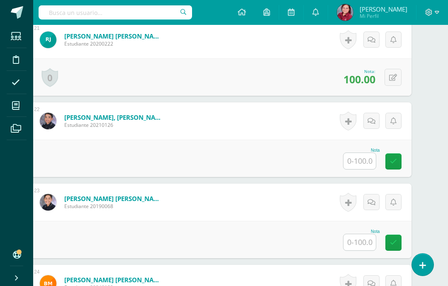
scroll to position [1903, 20]
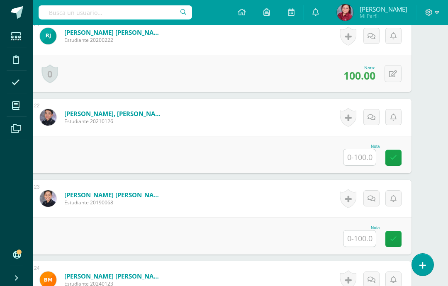
click at [362, 160] on input "text" at bounding box center [359, 157] width 32 height 16
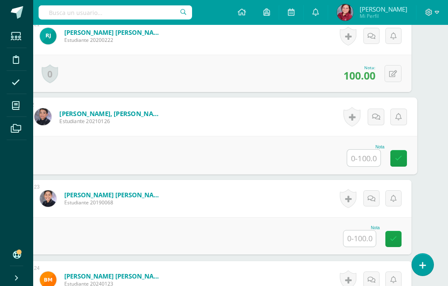
scroll to position [1903, 20]
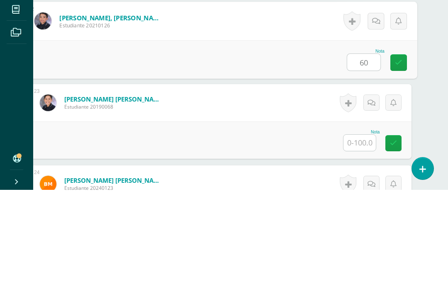
type input "60"
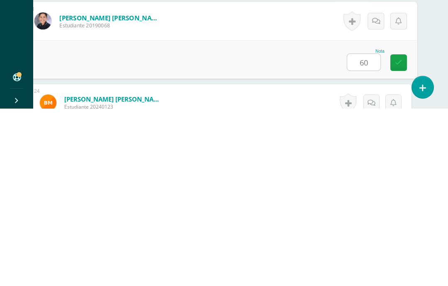
type input "60"
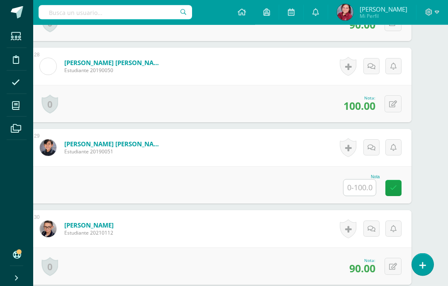
scroll to position [2448, 20]
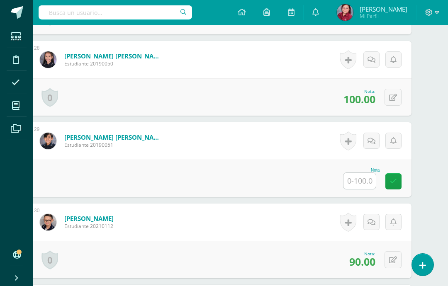
click at [369, 182] on input "text" at bounding box center [359, 181] width 32 height 16
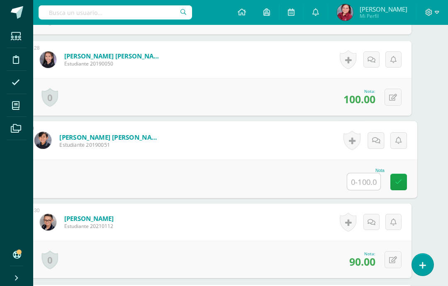
scroll to position [2448, 20]
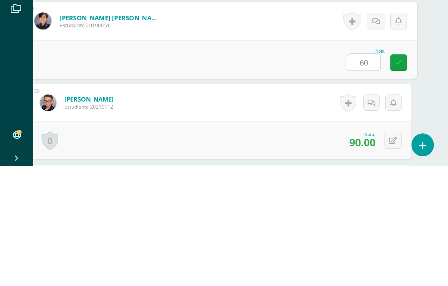
type input "60"
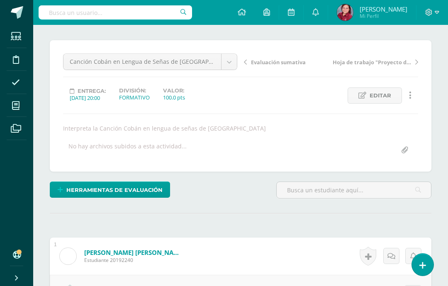
scroll to position [0, 0]
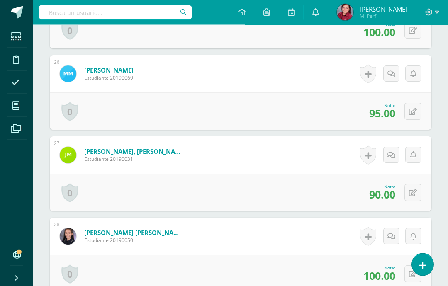
scroll to position [2270, 0]
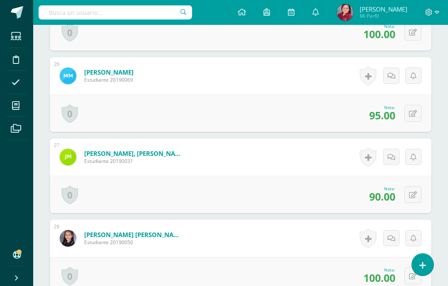
click at [7, 101] on span at bounding box center [16, 105] width 19 height 19
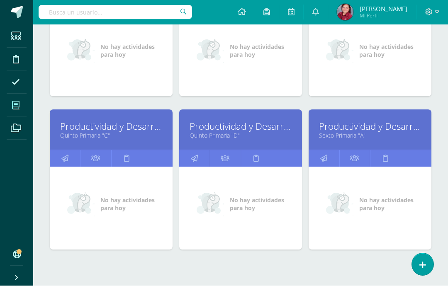
scroll to position [351, 0]
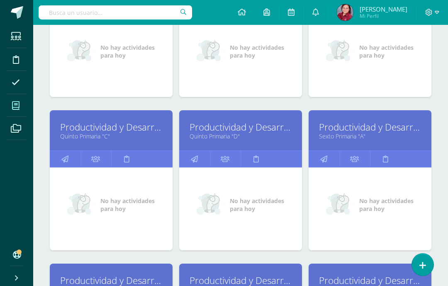
click at [391, 133] on link "Productividad y Desarrollo" at bounding box center [370, 127] width 102 height 13
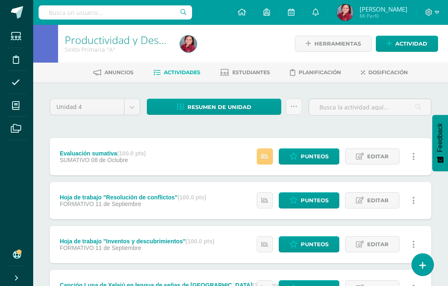
click at [267, 155] on icon at bounding box center [264, 156] width 7 height 7
click at [320, 154] on span "Punteos" at bounding box center [314, 156] width 28 height 15
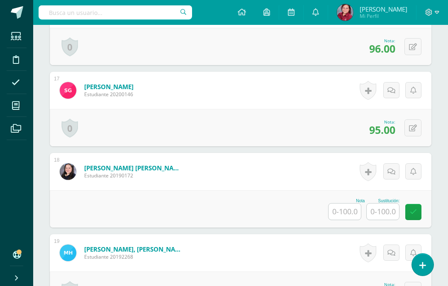
scroll to position [1582, 0]
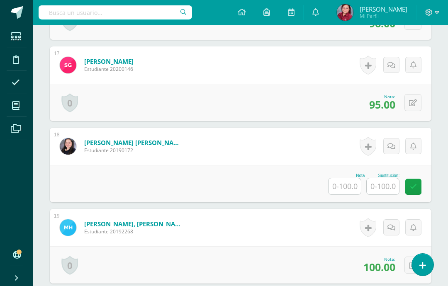
click at [347, 190] on input "text" at bounding box center [344, 186] width 32 height 16
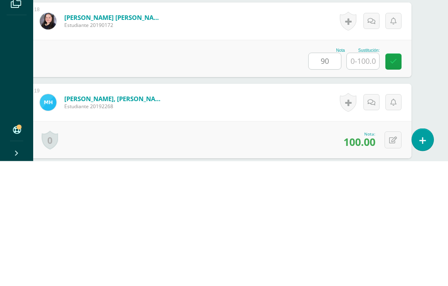
scroll to position [1708, 20]
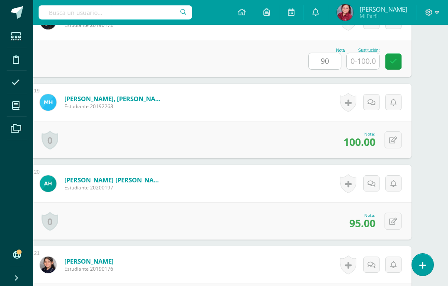
type input "90.00"
click at [395, 59] on icon at bounding box center [393, 59] width 8 height 7
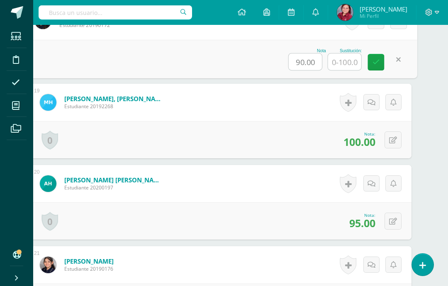
click at [353, 64] on input "text" at bounding box center [344, 61] width 33 height 17
type input "92"
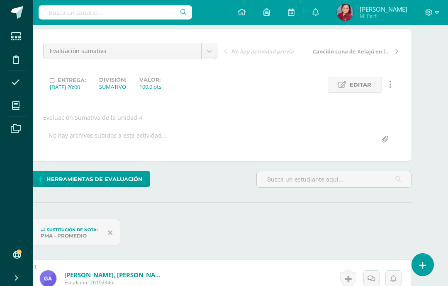
scroll to position [0, 20]
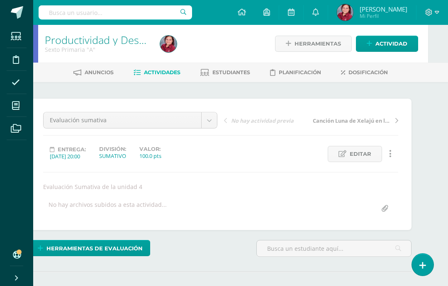
click at [16, 109] on icon at bounding box center [15, 106] width 7 height 8
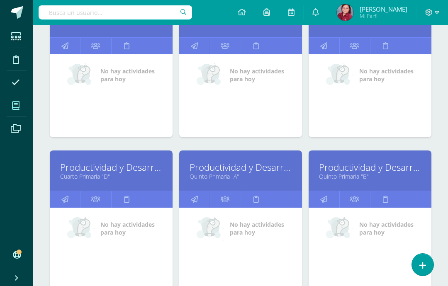
scroll to position [158, 0]
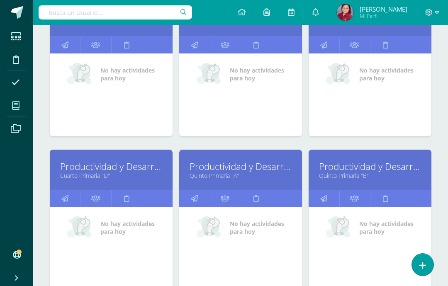
click at [201, 167] on link "Productividad y Desarrollo" at bounding box center [240, 166] width 102 height 13
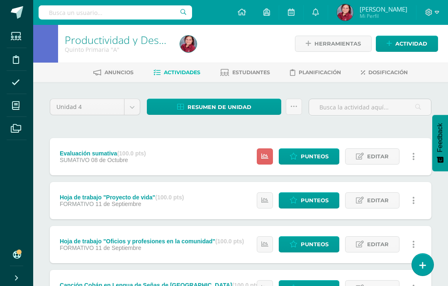
click at [310, 242] on span "Punteos" at bounding box center [314, 244] width 28 height 15
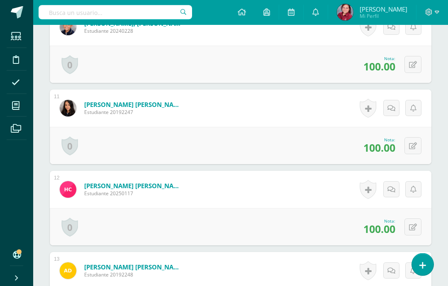
scroll to position [1023, 0]
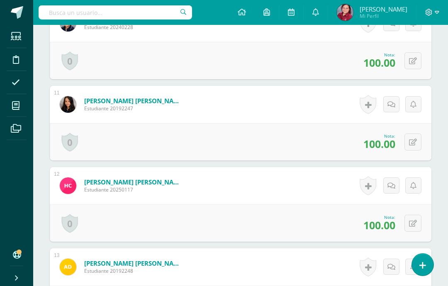
click at [414, 229] on button at bounding box center [412, 223] width 17 height 17
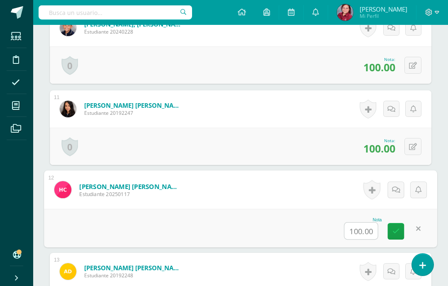
scroll to position [1019, 0]
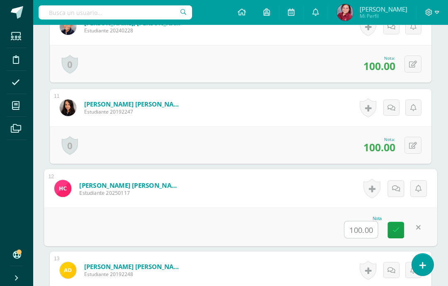
click at [361, 229] on input "100.00" at bounding box center [360, 229] width 33 height 17
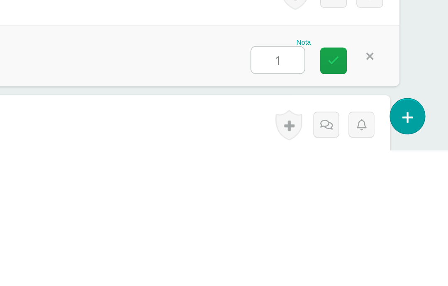
type input "10"
click at [373, 226] on icon at bounding box center [376, 229] width 7 height 7
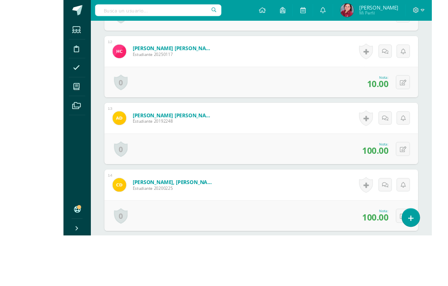
scroll to position [1161, 9]
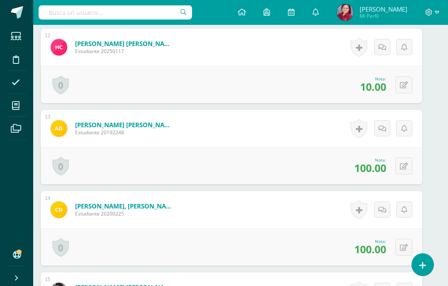
click at [14, 105] on icon at bounding box center [15, 106] width 7 height 8
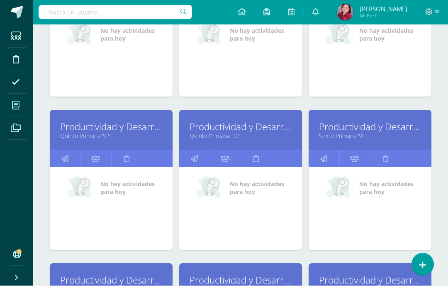
scroll to position [351, 0]
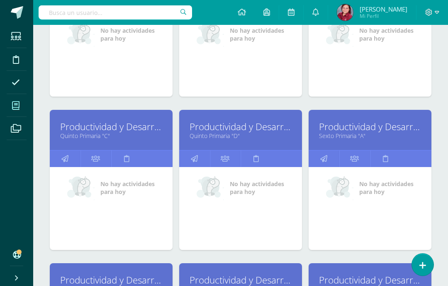
click at [265, 126] on link "Productividad y Desarrollo" at bounding box center [240, 126] width 102 height 13
click at [39, 146] on div "Todos los niveles Todos los niveles Nuevo Ingreso Bachillerato Primaria Baja Pr…" at bounding box center [240, 104] width 414 height 733
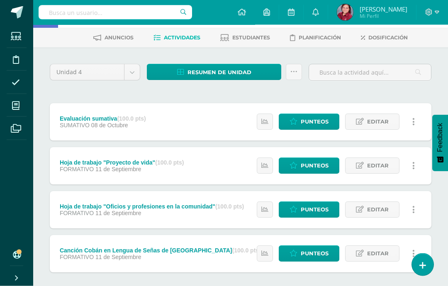
scroll to position [41, 0]
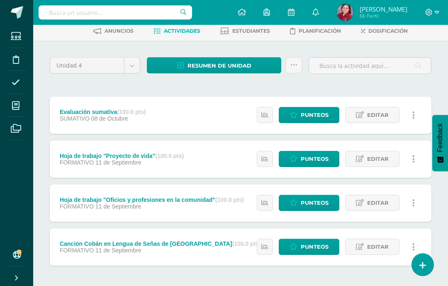
click at [317, 114] on span "Punteos" at bounding box center [314, 114] width 28 height 15
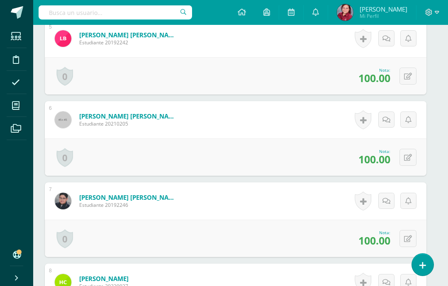
scroll to position [620, 5]
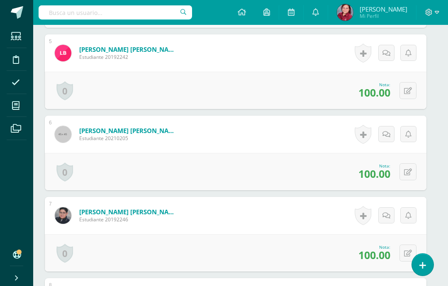
click at [411, 173] on icon at bounding box center [408, 172] width 8 height 7
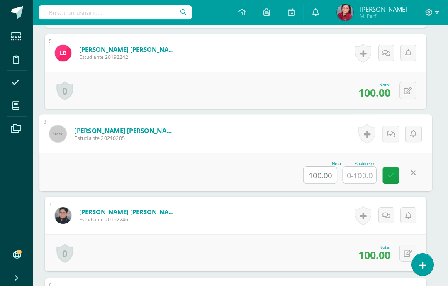
click at [325, 174] on input "100.00" at bounding box center [319, 175] width 33 height 17
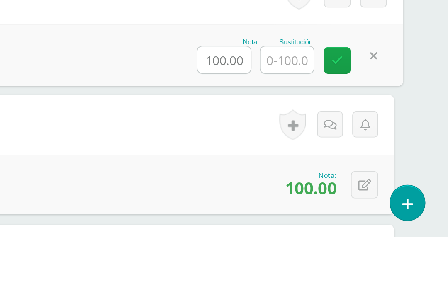
click at [291, 167] on input "100.00" at bounding box center [307, 175] width 33 height 17
type input "1"
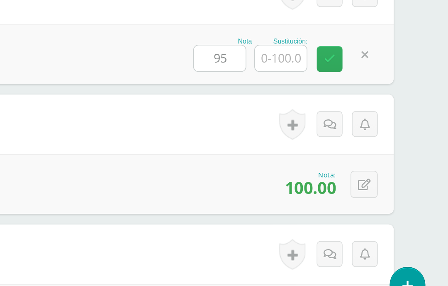
type input "95.00"
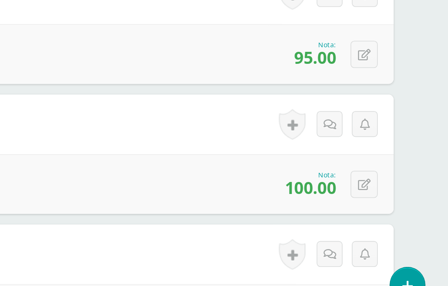
click at [391, 117] on icon at bounding box center [395, 120] width 8 height 7
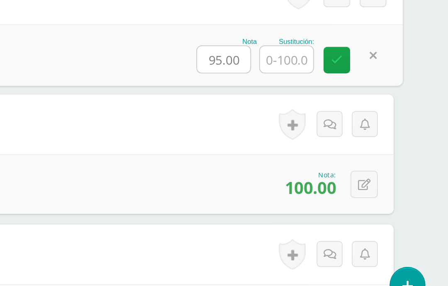
click at [330, 115] on input "text" at bounding box center [346, 123] width 33 height 17
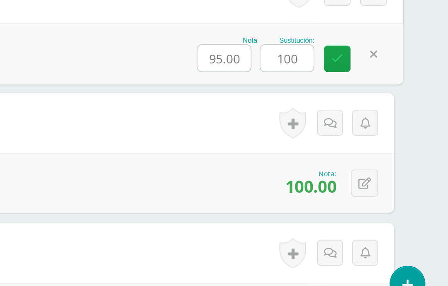
type input "100"
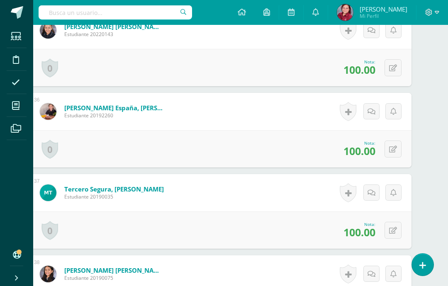
scroll to position [3080, 20]
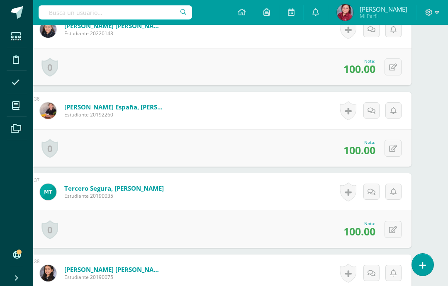
click at [359, 230] on span "100.00" at bounding box center [359, 231] width 32 height 14
click at [395, 230] on icon at bounding box center [393, 229] width 8 height 7
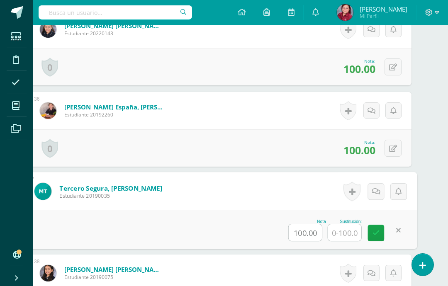
click at [305, 233] on input "100.00" at bounding box center [304, 232] width 33 height 17
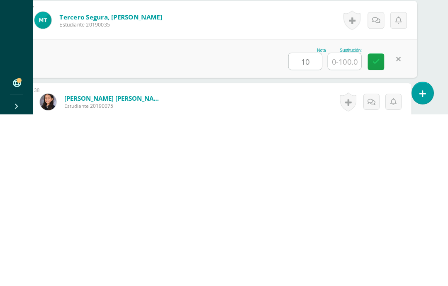
type input "1"
type input "93"
click at [344, 225] on input "text" at bounding box center [344, 233] width 33 height 17
type input "100"
click at [380, 225] on link at bounding box center [376, 233] width 17 height 17
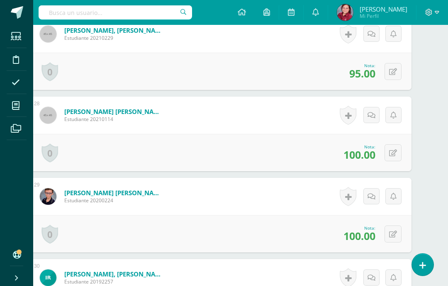
scroll to position [2414, 20]
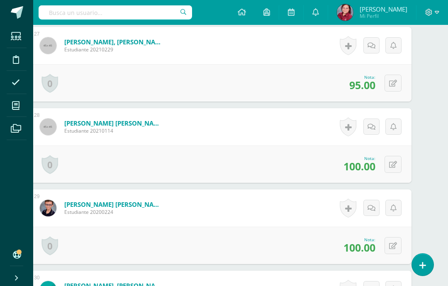
click at [354, 169] on span "100.00" at bounding box center [359, 166] width 32 height 14
click at [397, 162] on button at bounding box center [392, 164] width 17 height 17
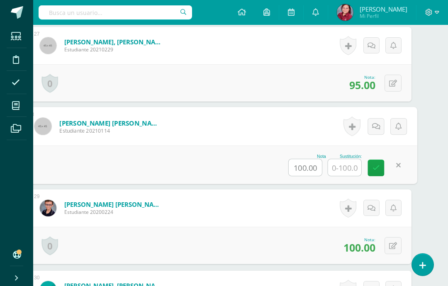
click at [315, 166] on input "100.00" at bounding box center [304, 167] width 33 height 17
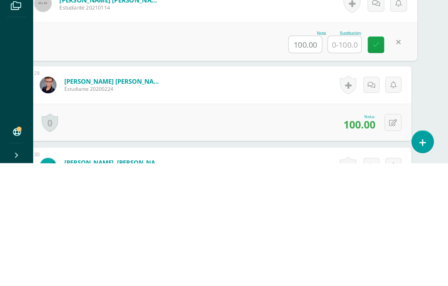
click at [310, 154] on div "Nota" at bounding box center [307, 156] width 38 height 5
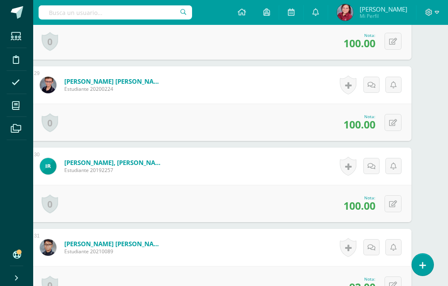
click at [300, 43] on div "0 [GEOGRAPHIC_DATA] Logros obtenidos Aún no hay logros agregados Nota: 100.00" at bounding box center [220, 40] width 381 height 37
click at [397, 43] on button at bounding box center [392, 41] width 17 height 17
click at [317, 51] on input "100.00" at bounding box center [304, 44] width 33 height 17
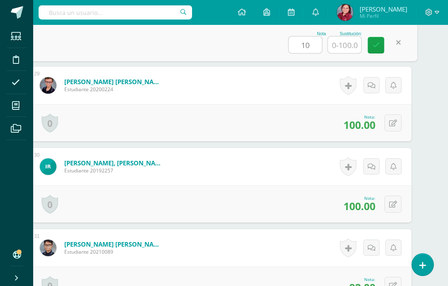
type input "1"
type input "74"
click at [345, 41] on input "text" at bounding box center [344, 44] width 33 height 17
type input "100"
click at [376, 48] on icon at bounding box center [375, 44] width 7 height 7
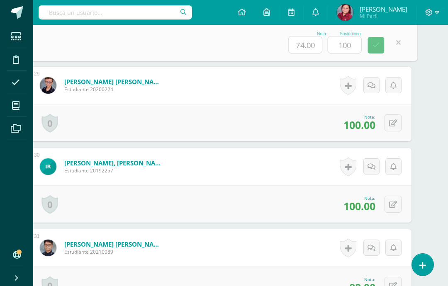
scroll to position [2537, 20]
